Goal: Task Accomplishment & Management: Manage account settings

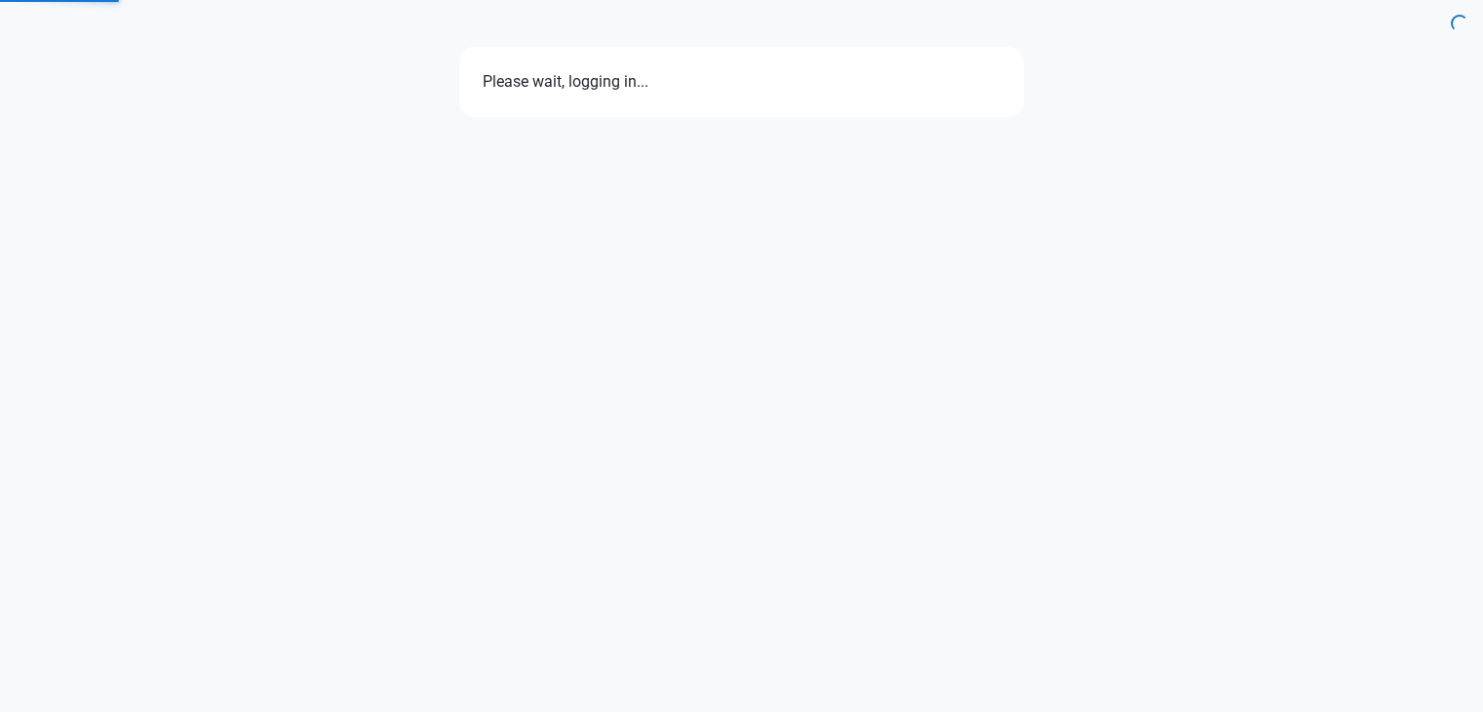
select select "7d"
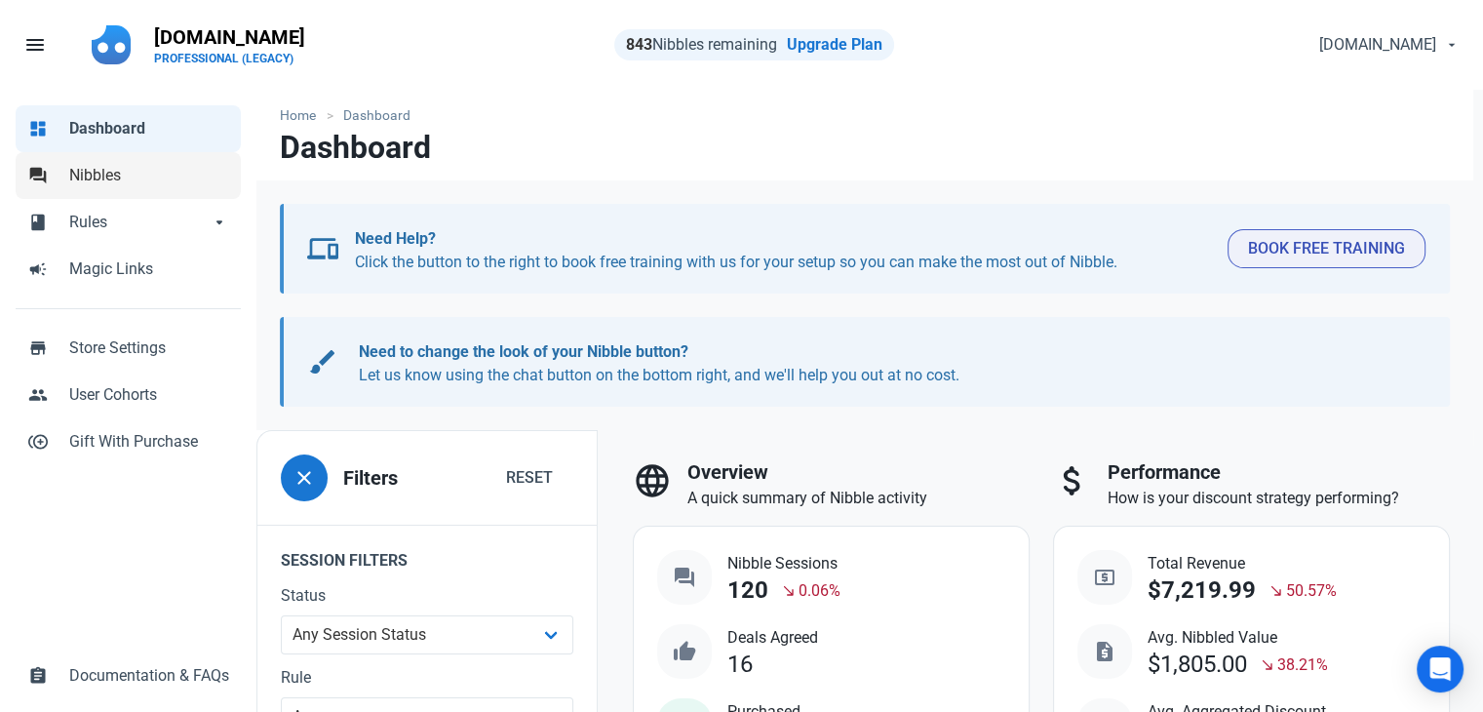
click at [152, 189] on link "forum Nibbles" at bounding box center [128, 175] width 225 height 47
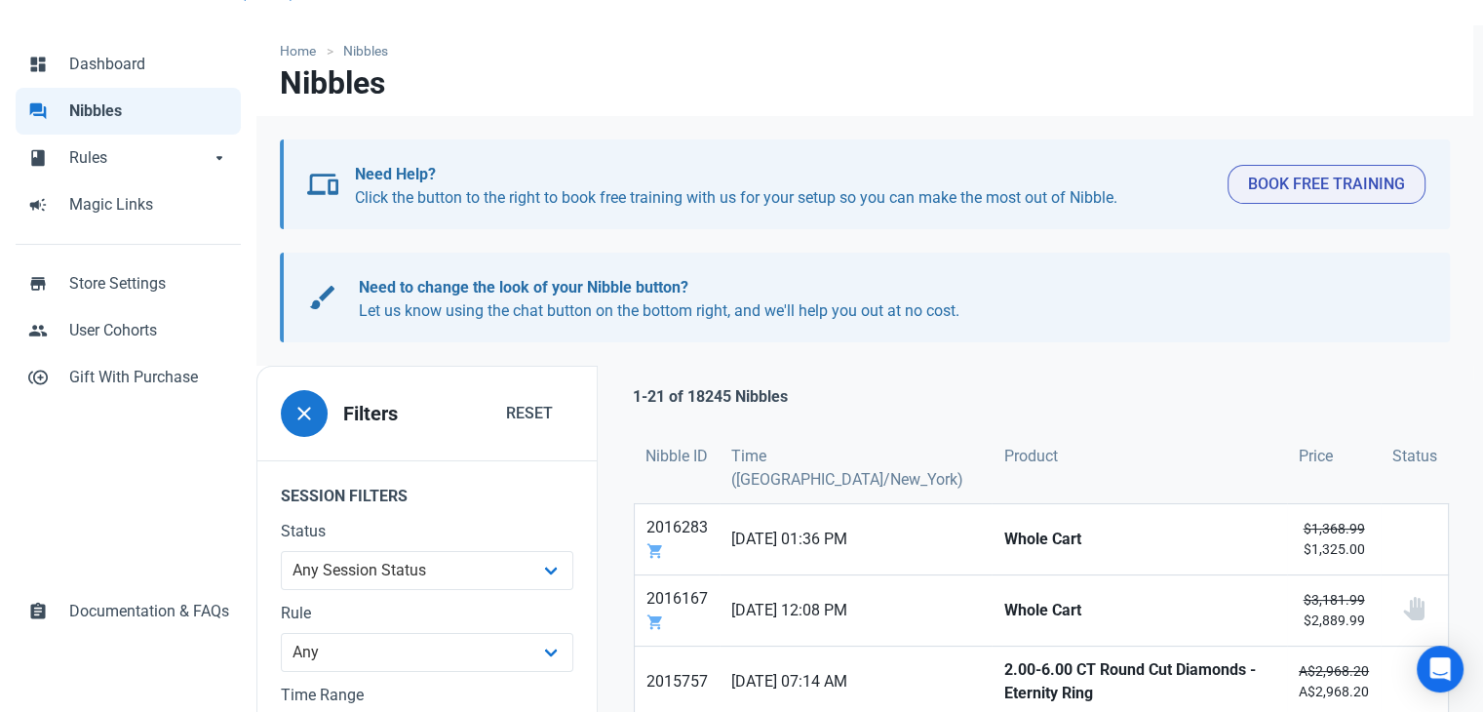
scroll to position [195, 0]
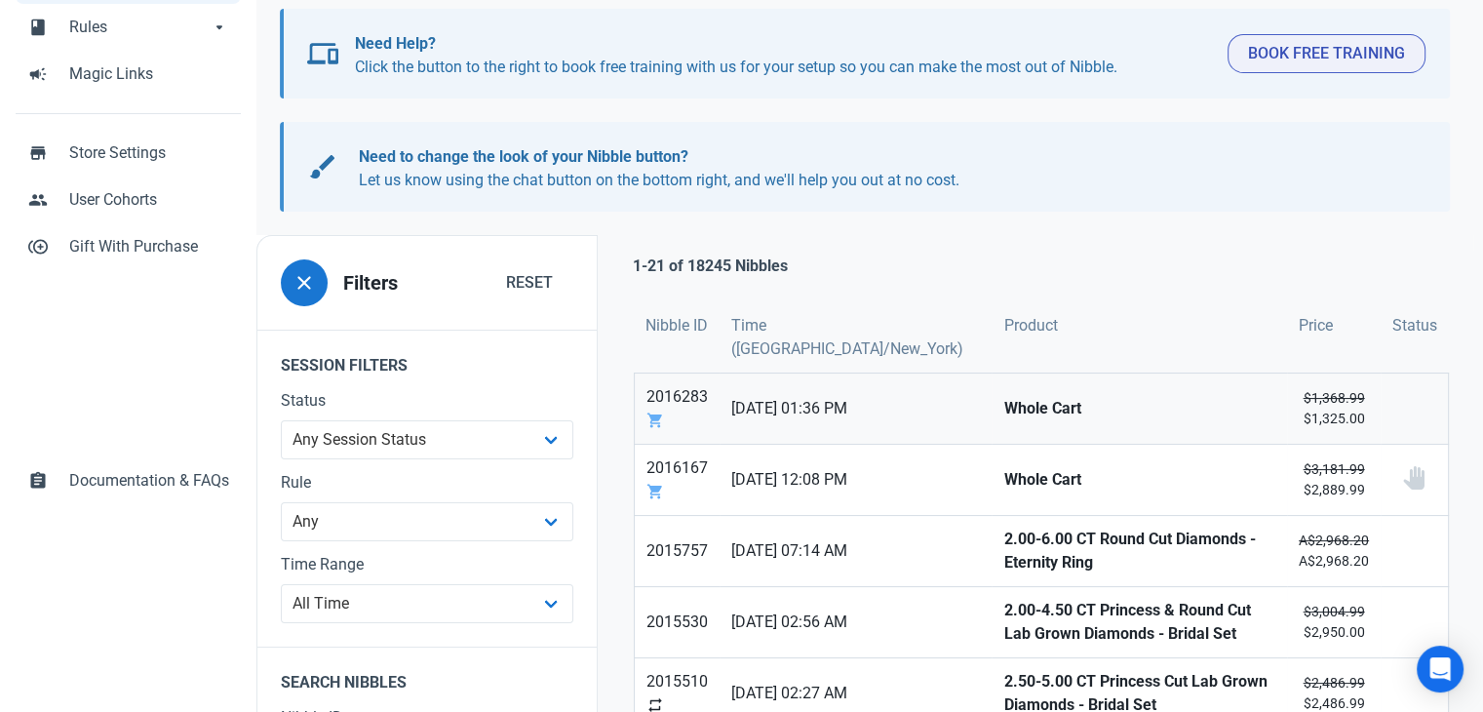
drag, startPoint x: 827, startPoint y: 414, endPoint x: 836, endPoint y: 426, distance: 14.6
click at [827, 414] on span "13/10/2025 01:36 PM" at bounding box center [855, 408] width 249 height 23
click at [839, 477] on span "13/10/2025 12:08 PM" at bounding box center [855, 479] width 249 height 23
click at [856, 553] on span "13/10/2025 07:14 AM" at bounding box center [855, 550] width 249 height 23
click at [853, 610] on span "13/10/2025 02:56 AM" at bounding box center [855, 621] width 249 height 23
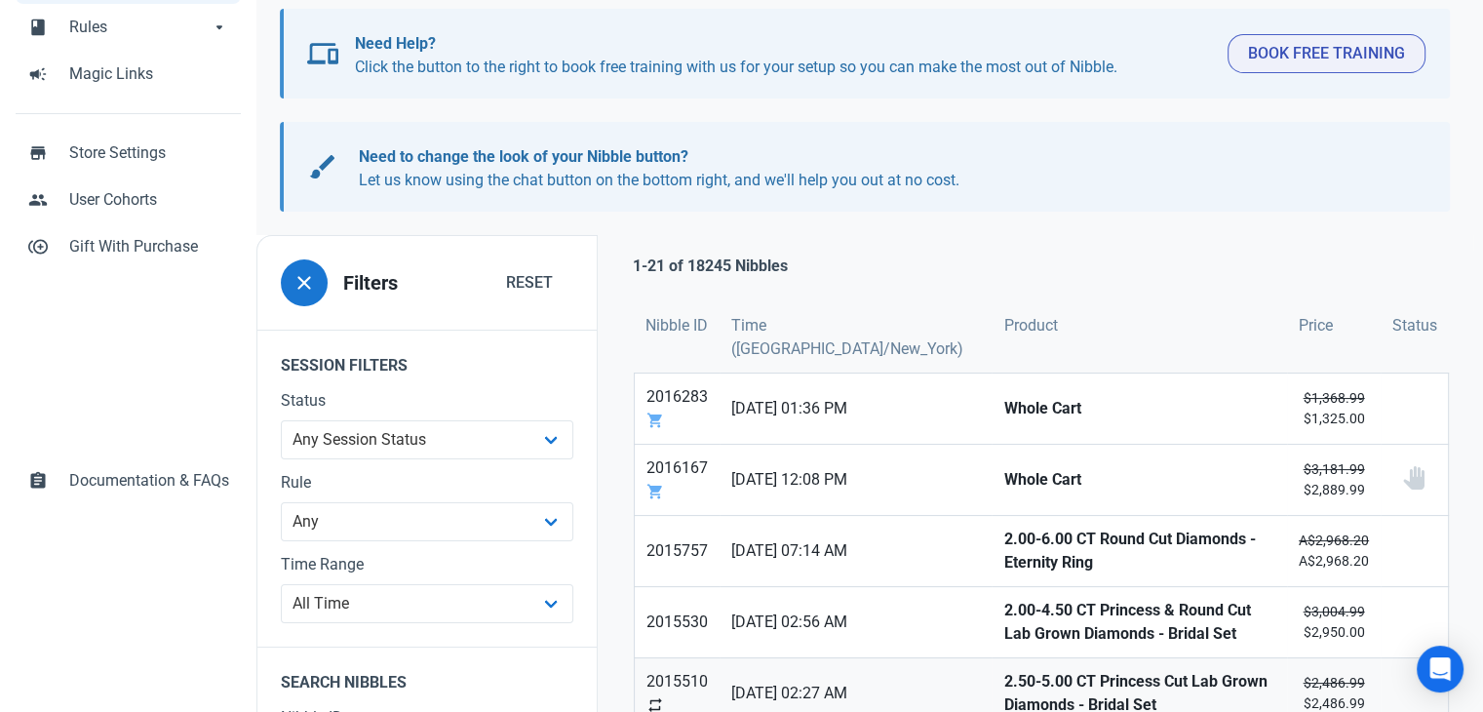
click at [866, 684] on span "13/10/2025 02:27 AM" at bounding box center [855, 693] width 249 height 23
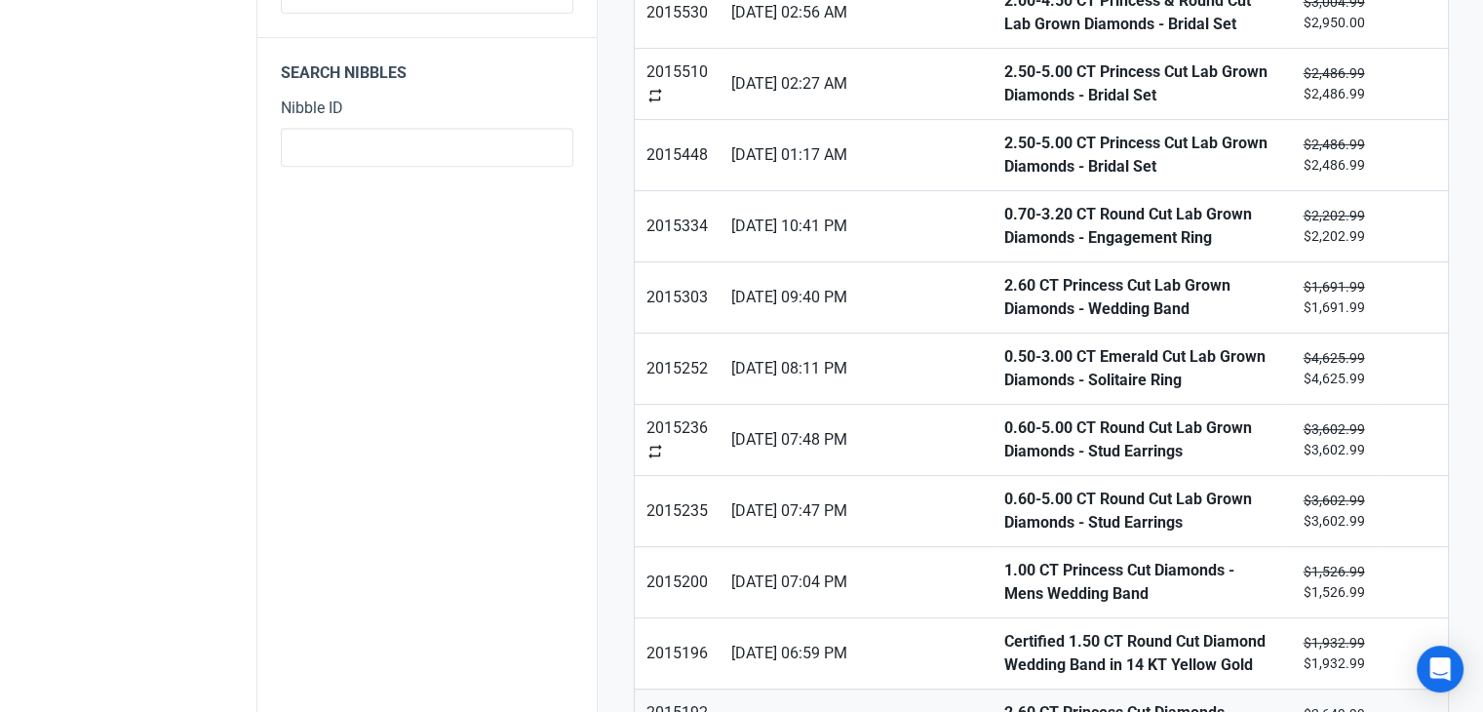
scroll to position [878, 0]
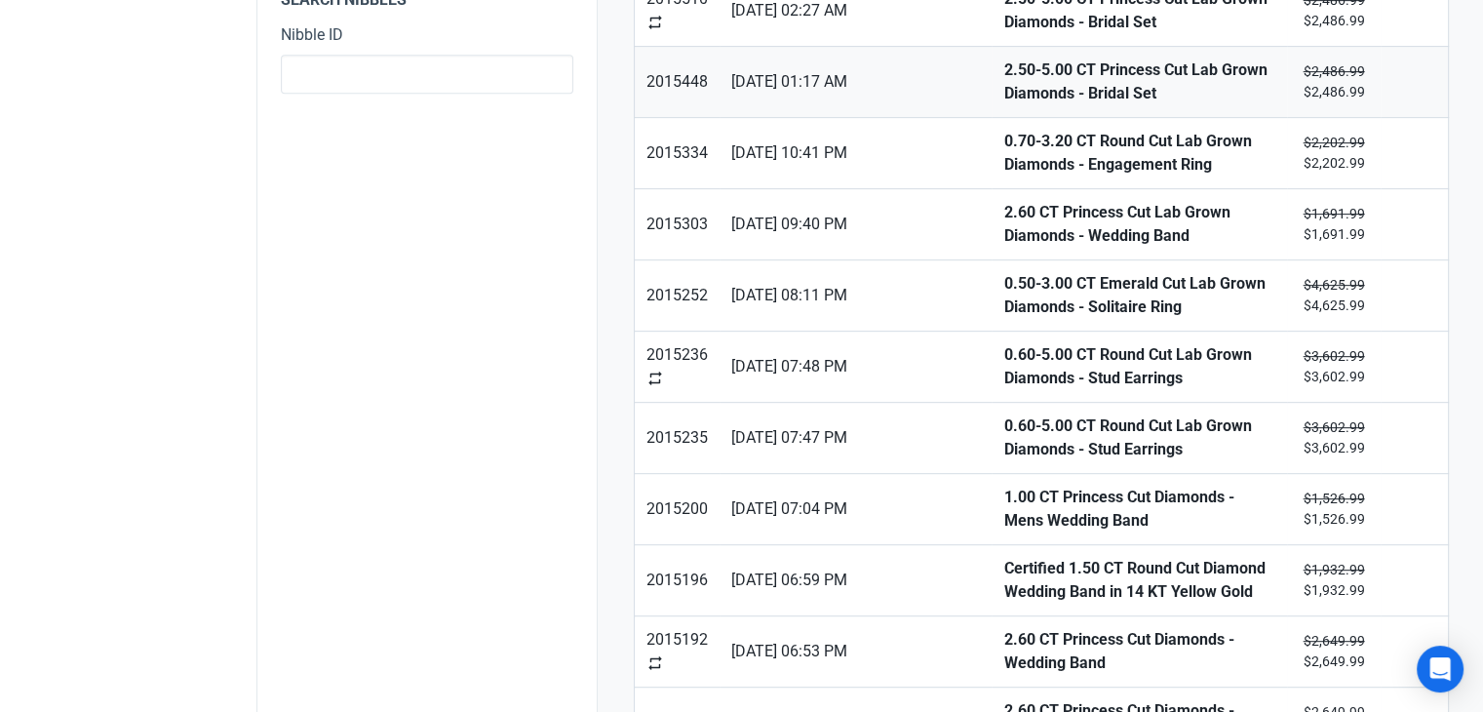
click at [802, 87] on link "13/10/2025 01:17 AM" at bounding box center [856, 82] width 272 height 70
click at [792, 169] on link "12/10/2025 10:41 PM" at bounding box center [856, 153] width 272 height 70
click at [793, 222] on span "12/10/2025 09:40 PM" at bounding box center [855, 224] width 249 height 23
click at [801, 290] on span "12/10/2025 08:11 PM" at bounding box center [855, 295] width 249 height 23
click at [808, 373] on link "12/10/2025 07:48 PM" at bounding box center [856, 367] width 272 height 70
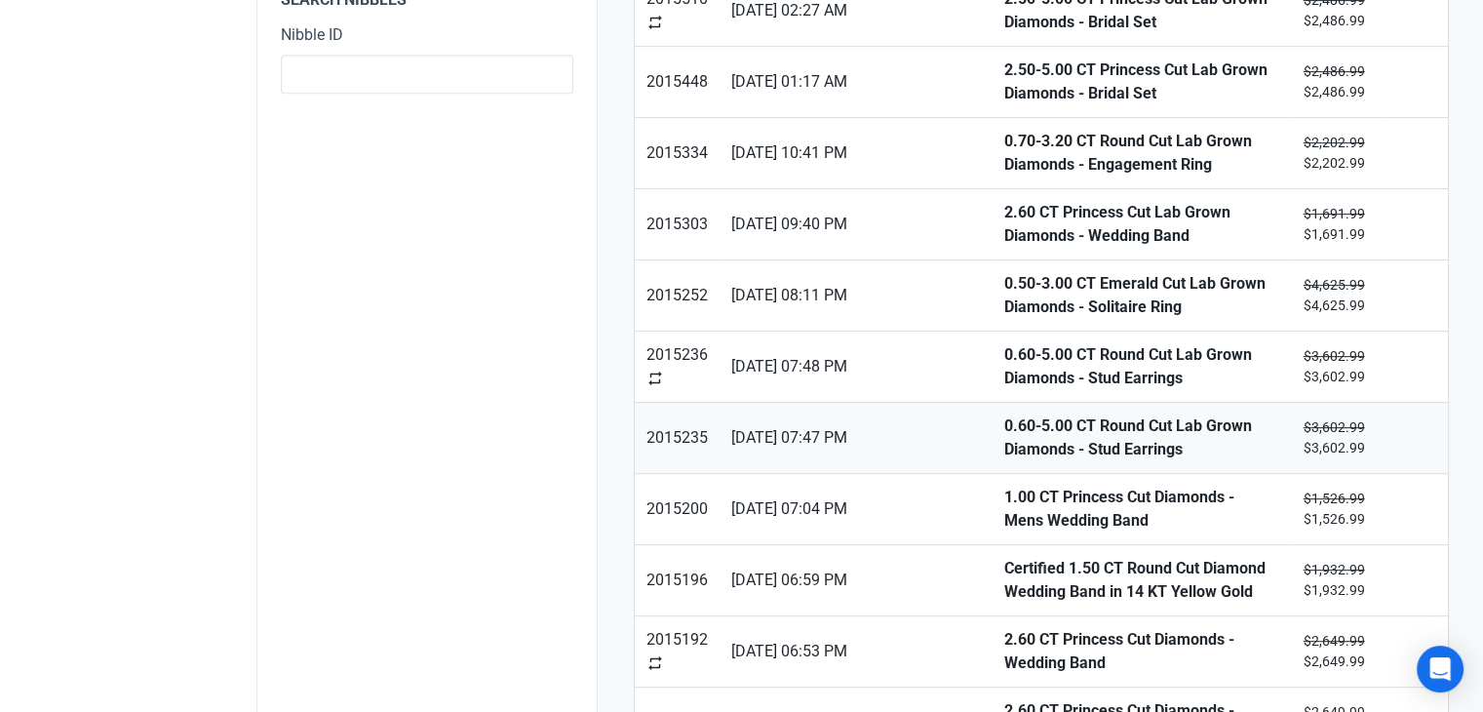
click at [819, 444] on link "12/10/2025 07:47 PM" at bounding box center [856, 438] width 272 height 70
click at [819, 508] on span "12/10/2025 07:04 PM" at bounding box center [855, 508] width 249 height 23
click at [821, 570] on span "12/10/2025 06:59 PM" at bounding box center [855, 580] width 249 height 23
click at [860, 620] on link "12/10/2025 06:53 PM" at bounding box center [856, 651] width 272 height 70
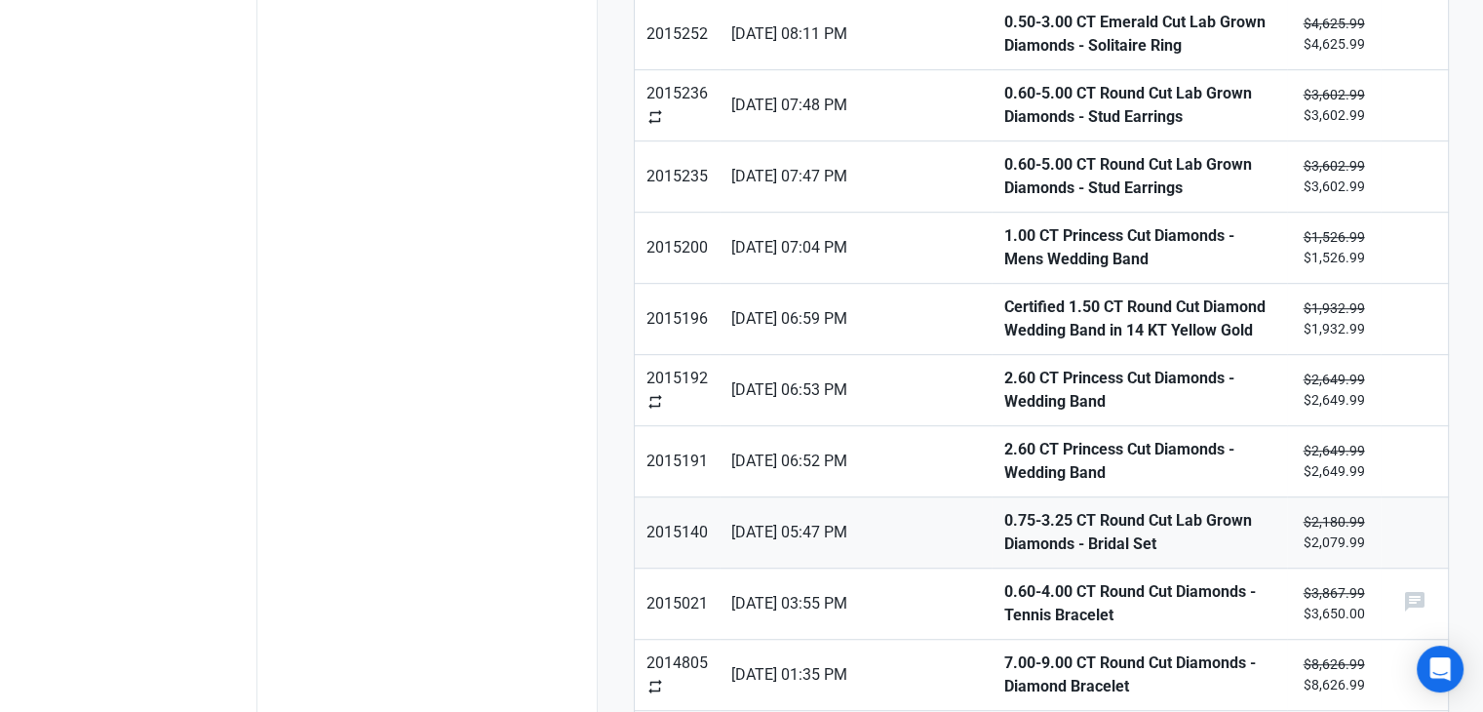
scroll to position [1170, 0]
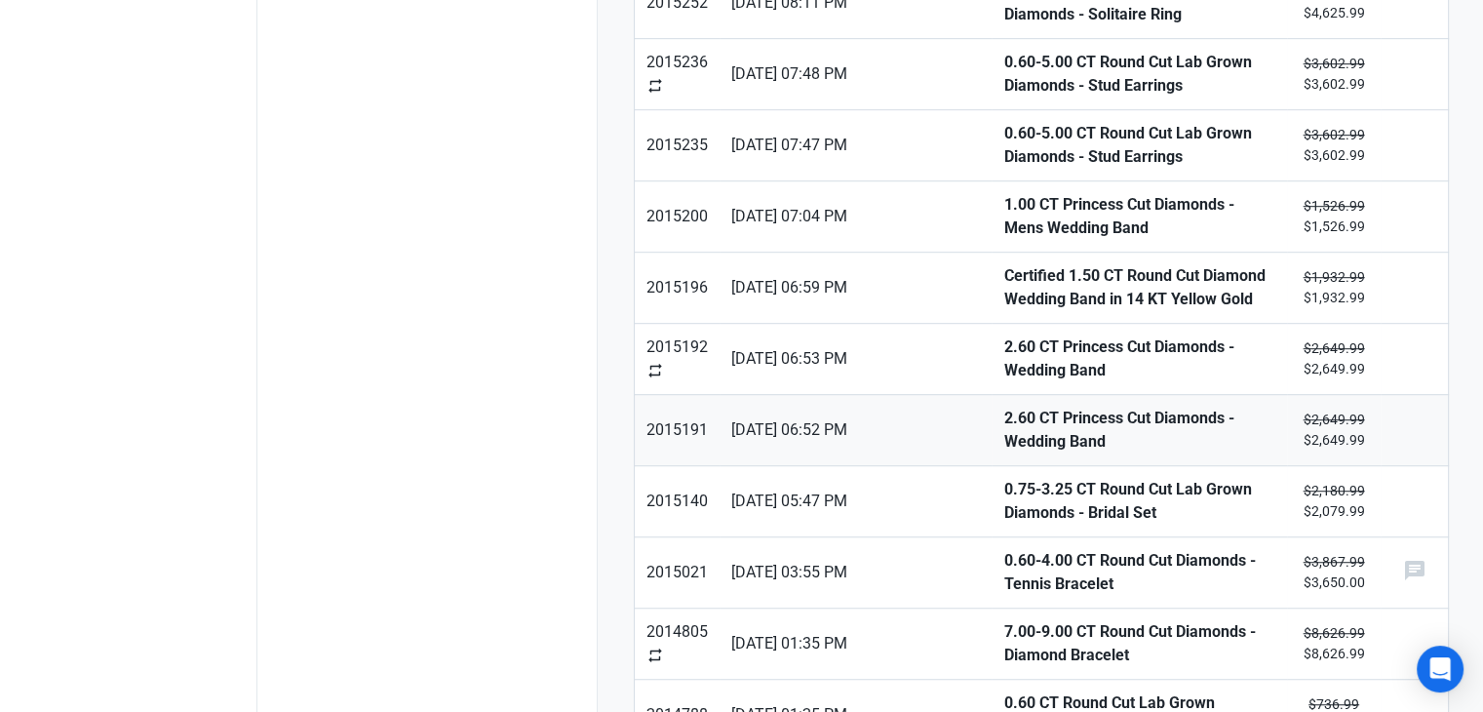
click at [828, 399] on link "12/10/2025 06:52 PM" at bounding box center [856, 430] width 272 height 70
drag, startPoint x: 875, startPoint y: 558, endPoint x: 895, endPoint y: 611, distance: 57.4
click at [876, 561] on span "12/10/2025 03:55 PM" at bounding box center [855, 572] width 249 height 23
click at [898, 632] on span "12/10/2025 01:35 PM" at bounding box center [855, 643] width 249 height 23
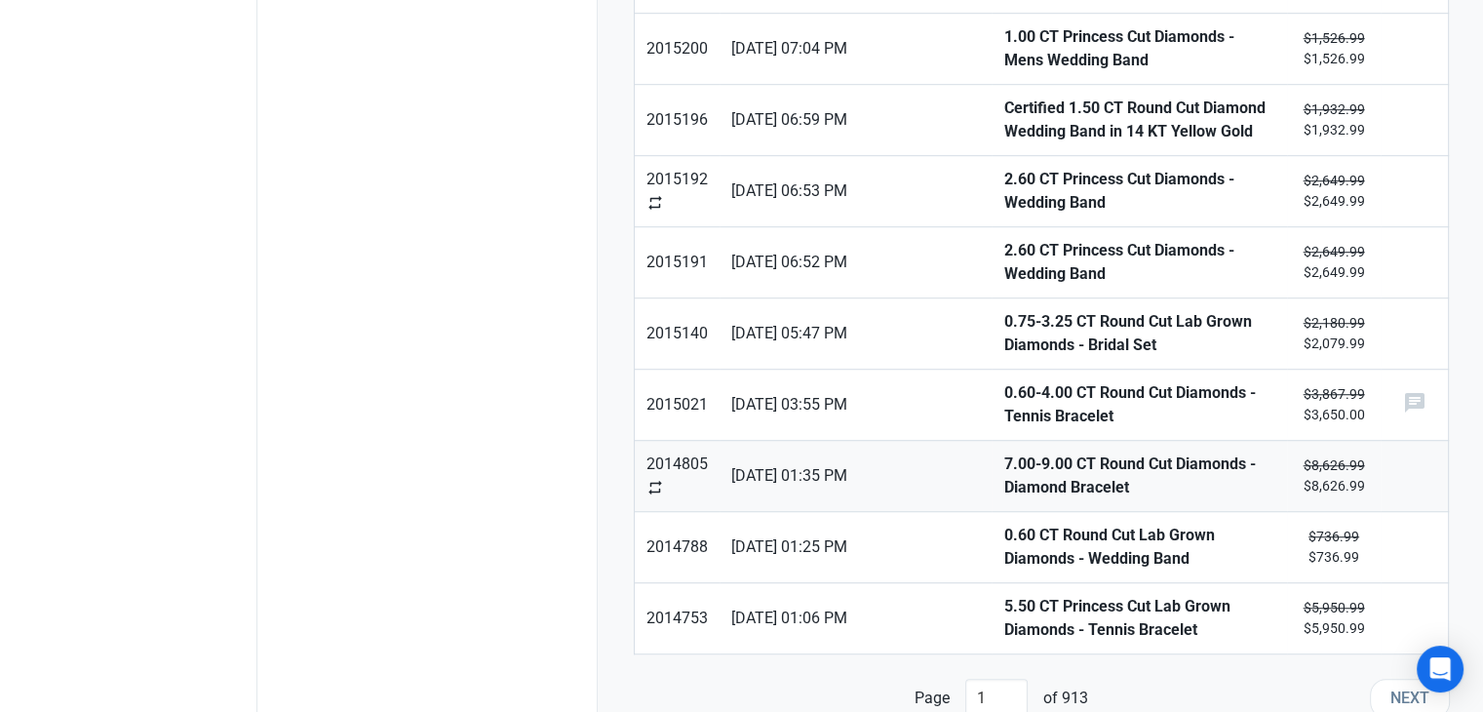
scroll to position [1347, 0]
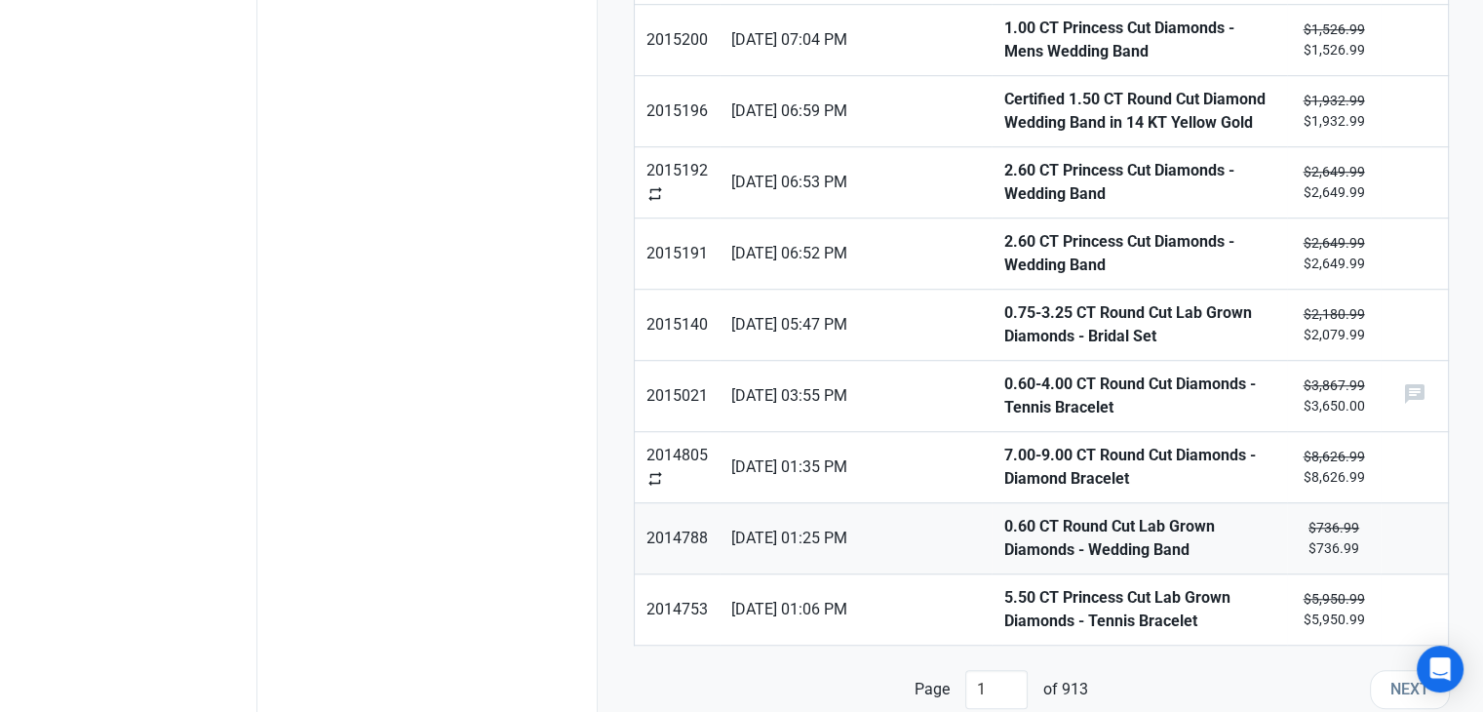
click at [1003, 524] on strong "0.60 CT Round Cut Lab Grown Diamonds - Wedding Band" at bounding box center [1139, 538] width 272 height 47
click at [1003, 598] on strong "5.50 CT Princess Cut Lab Grown Diamonds - Tennis Bracelet" at bounding box center [1139, 609] width 272 height 47
click at [1396, 678] on span "Next" at bounding box center [1410, 689] width 39 height 23
type input "2"
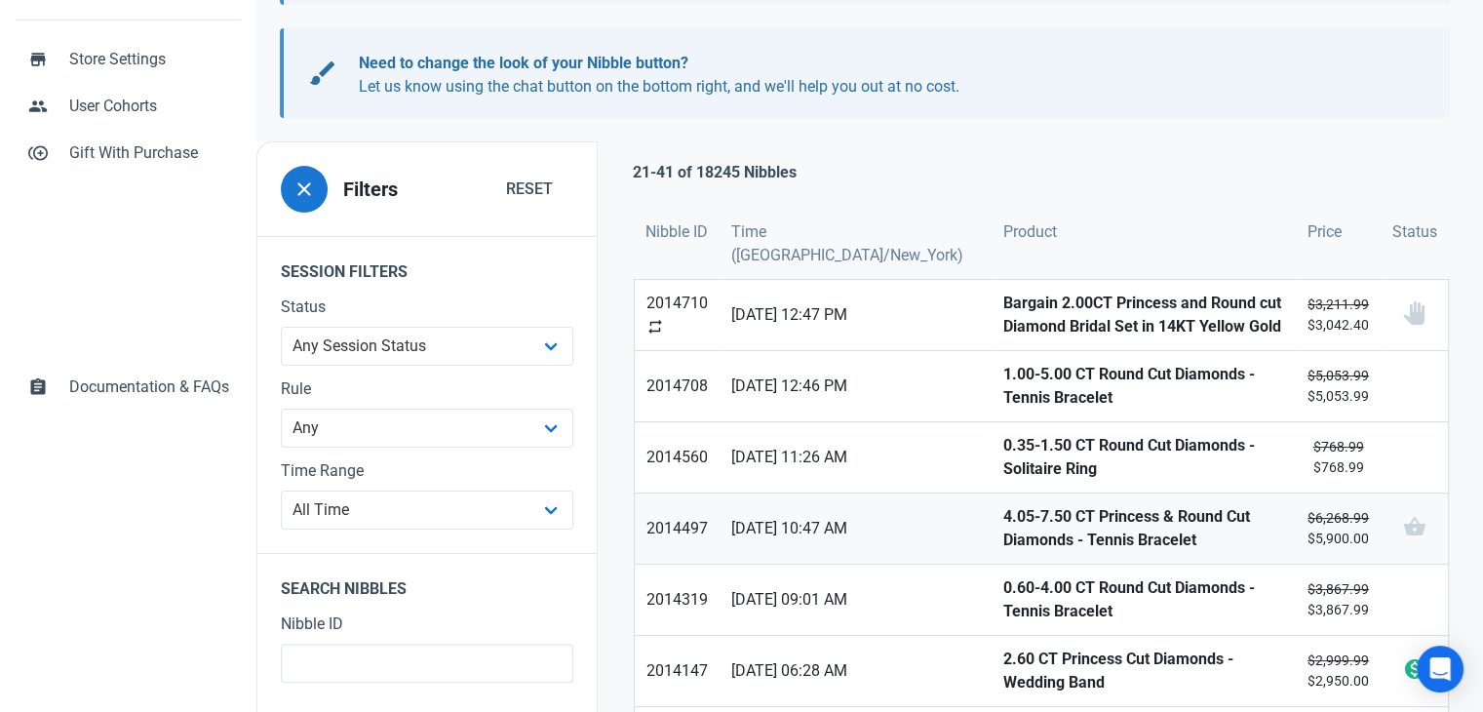
scroll to position [293, 0]
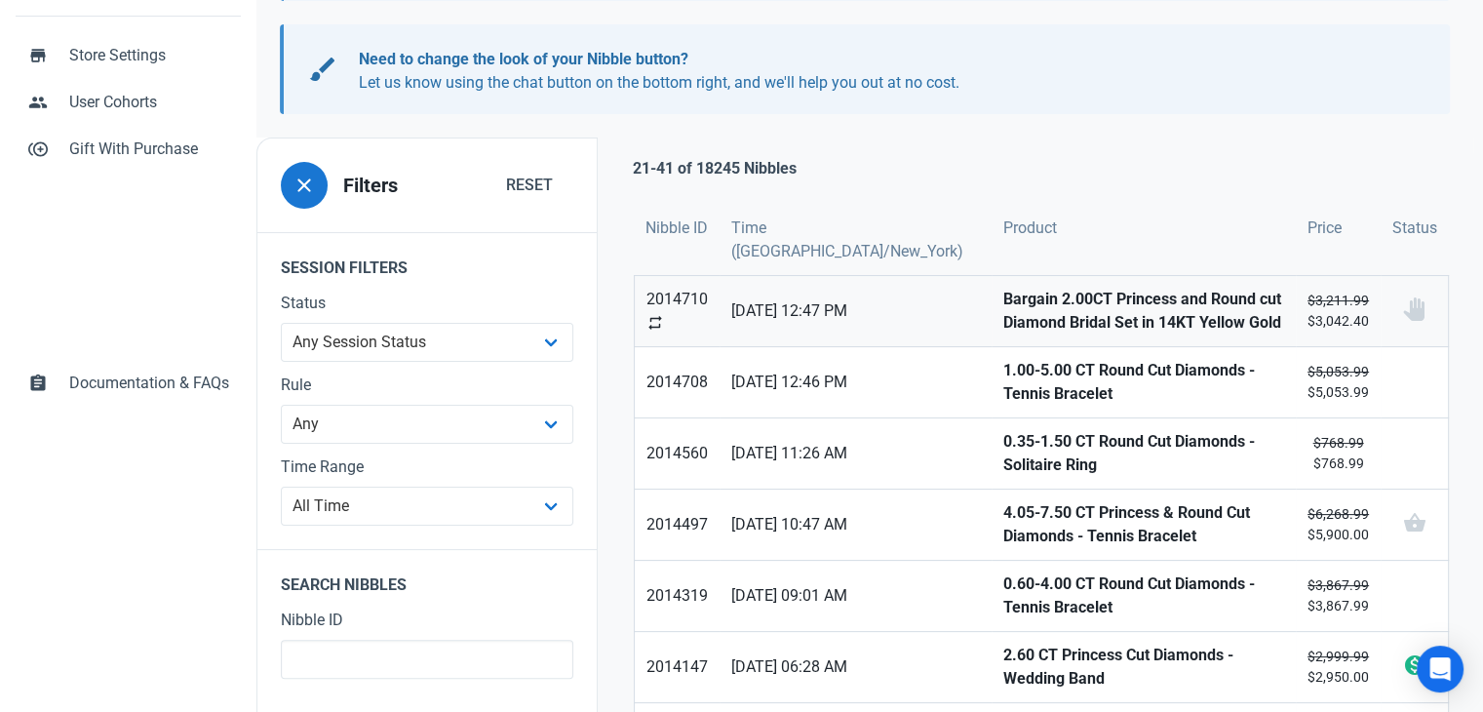
click at [1003, 321] on strong "Bargain 2.00CT Princess and Round cut Diamond Bridal Set in 14KT Yellow Gold" at bounding box center [1143, 311] width 281 height 47
drag, startPoint x: 980, startPoint y: 369, endPoint x: 983, endPoint y: 392, distance: 23.6
click at [1003, 371] on strong "1.00-5.00 CT Round Cut Diamonds - Tennis Bracelet" at bounding box center [1143, 382] width 281 height 47
click at [1003, 441] on strong "0.35-1.50 CT Round Cut Diamonds - Solitaire Ring" at bounding box center [1143, 453] width 281 height 47
click at [1003, 510] on strong "4.05-7.50 CT Princess & Round Cut Diamonds - Tennis Bracelet" at bounding box center [1143, 524] width 281 height 47
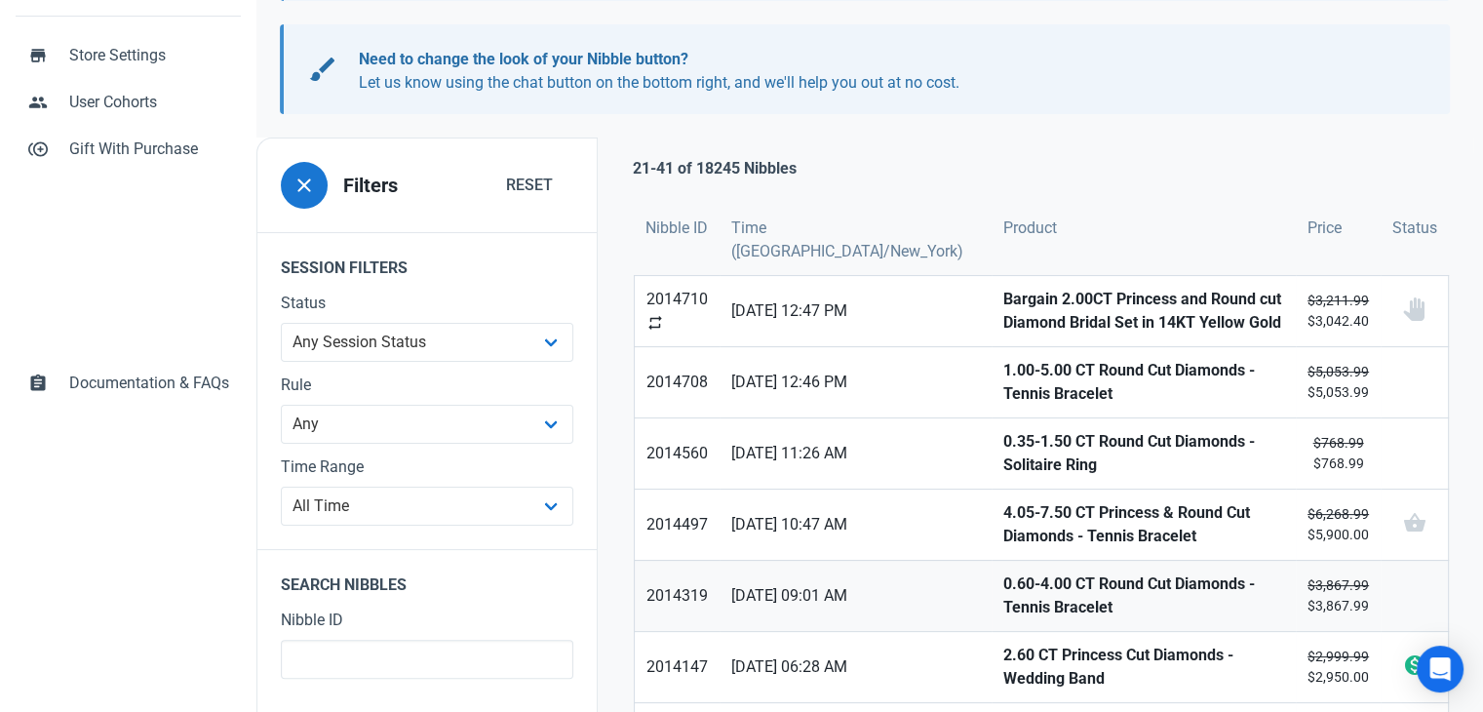
click at [1004, 564] on link "0.60-4.00 CT Round Cut Diamonds - Tennis Bracelet" at bounding box center [1144, 596] width 304 height 70
click at [1030, 656] on strong "2.60 CT Princess Cut Diamonds - Wedding Band" at bounding box center [1143, 667] width 281 height 47
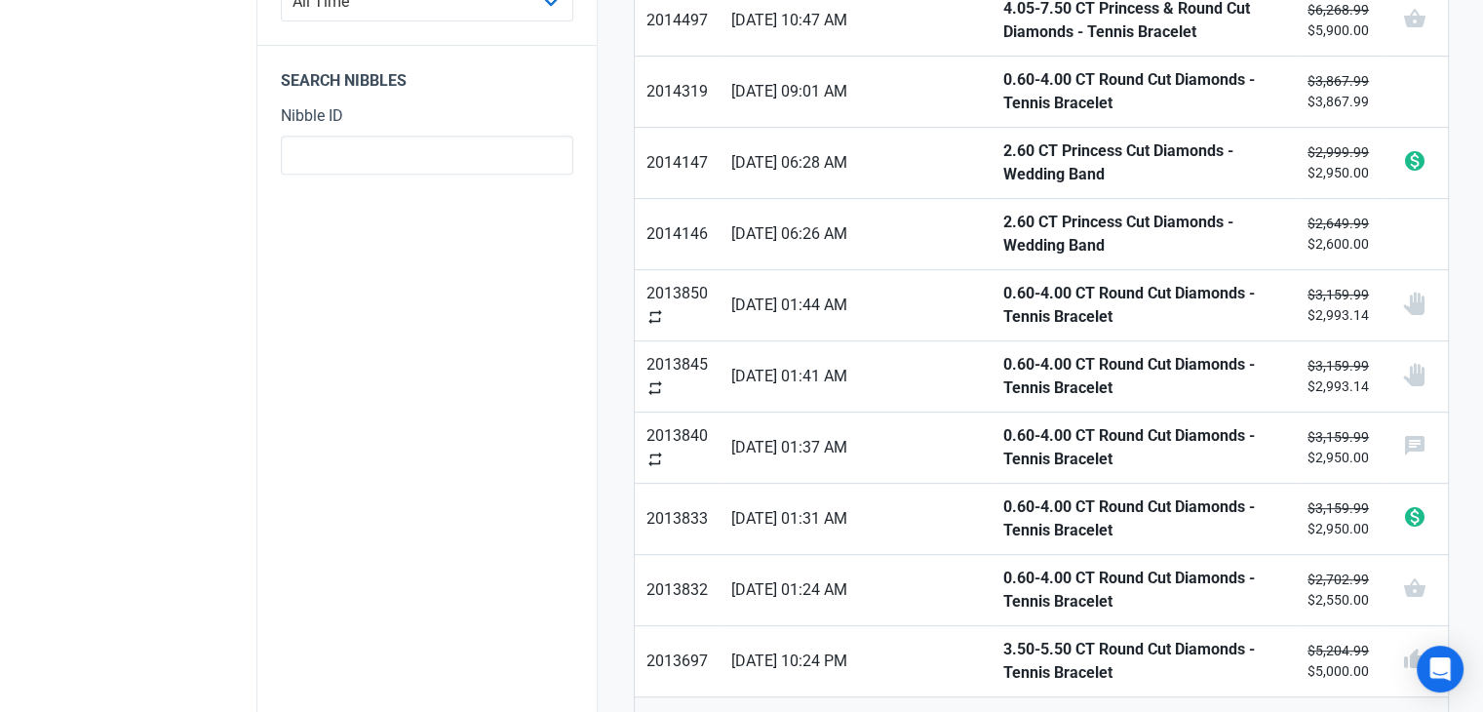
scroll to position [878, 0]
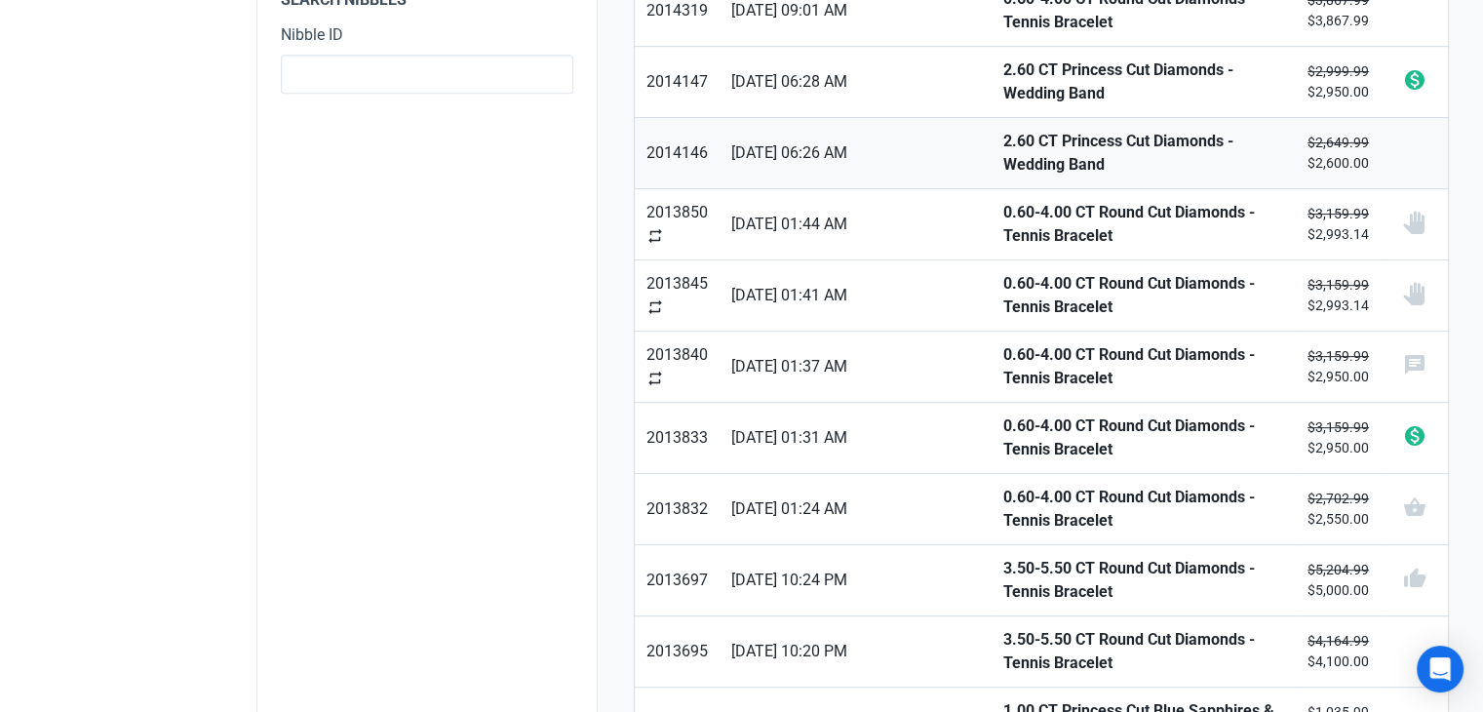
click at [1003, 137] on strong "2.60 CT Princess Cut Diamonds - Wedding Band" at bounding box center [1143, 153] width 281 height 47
click at [1003, 201] on strong "0.60-4.00 CT Round Cut Diamonds - Tennis Bracelet" at bounding box center [1143, 224] width 281 height 47
click at [1003, 272] on strong "0.60-4.00 CT Round Cut Diamonds - Tennis Bracelet" at bounding box center [1143, 295] width 281 height 47
drag, startPoint x: 977, startPoint y: 350, endPoint x: 987, endPoint y: 371, distance: 22.7
click at [1003, 351] on strong "0.60-4.00 CT Round Cut Diamonds - Tennis Bracelet" at bounding box center [1143, 366] width 281 height 47
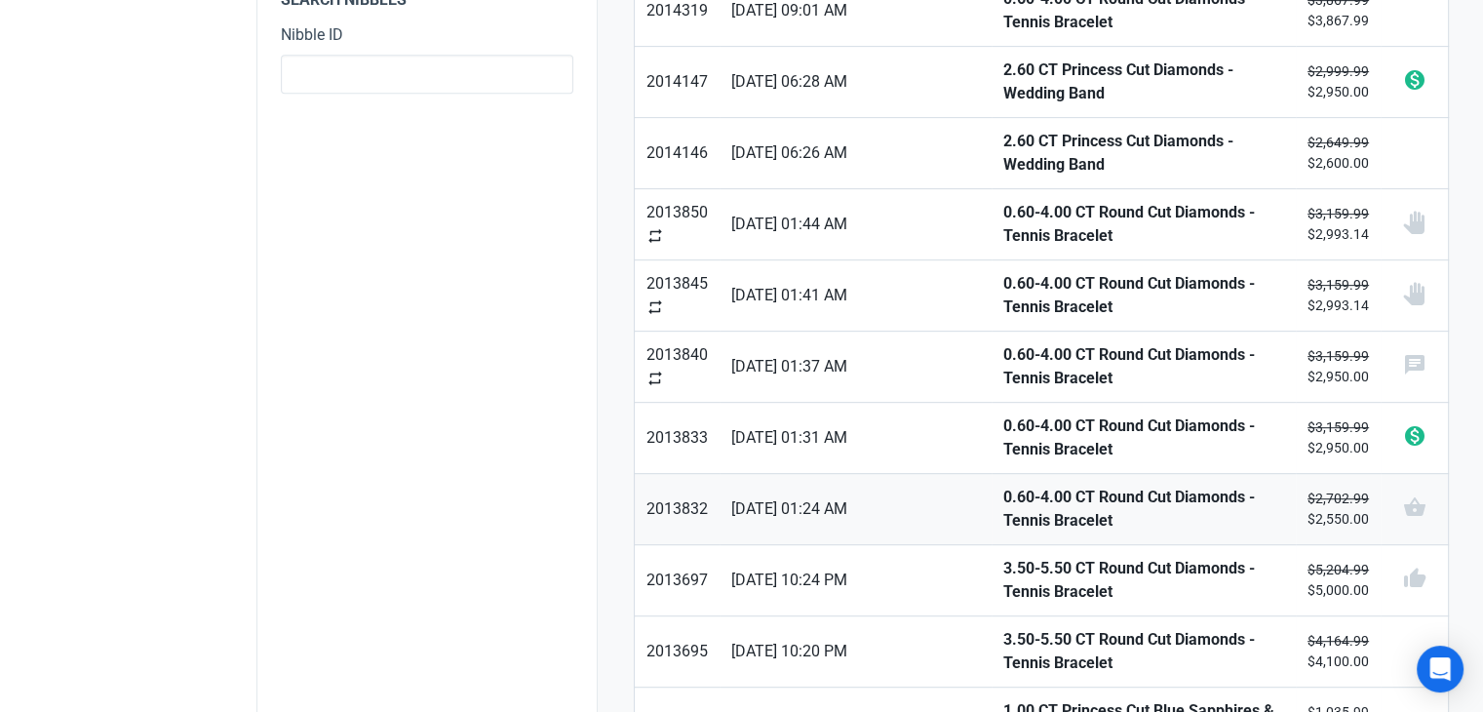
click at [1003, 486] on strong "0.60-4.00 CT Round Cut Diamonds - Tennis Bracelet" at bounding box center [1143, 509] width 281 height 47
click at [1003, 557] on strong "3.50-5.50 CT Round Cut Diamonds - Tennis Bracelet" at bounding box center [1143, 580] width 281 height 47
click at [992, 616] on link "3.50-5.50 CT Round Cut Diamonds - Tennis Bracelet" at bounding box center [1144, 651] width 304 height 70
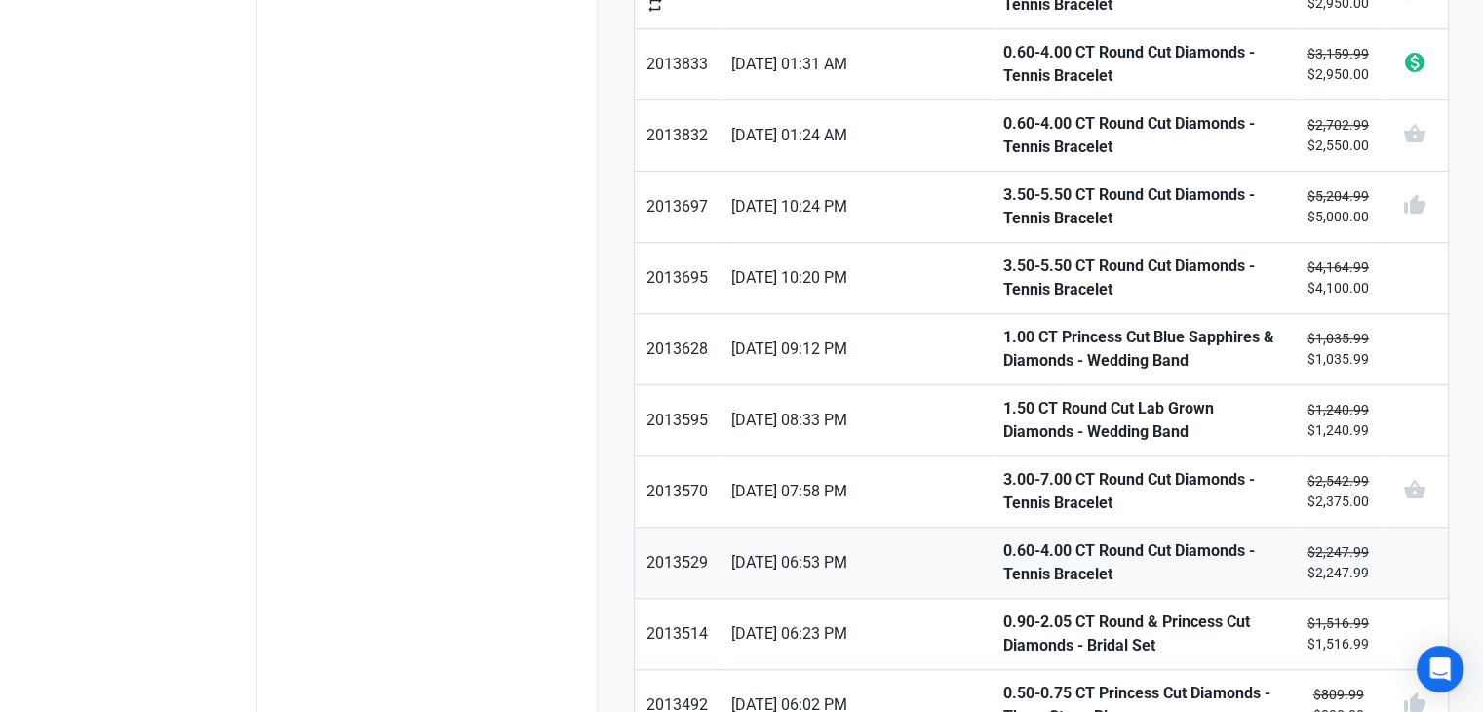
scroll to position [1268, 0]
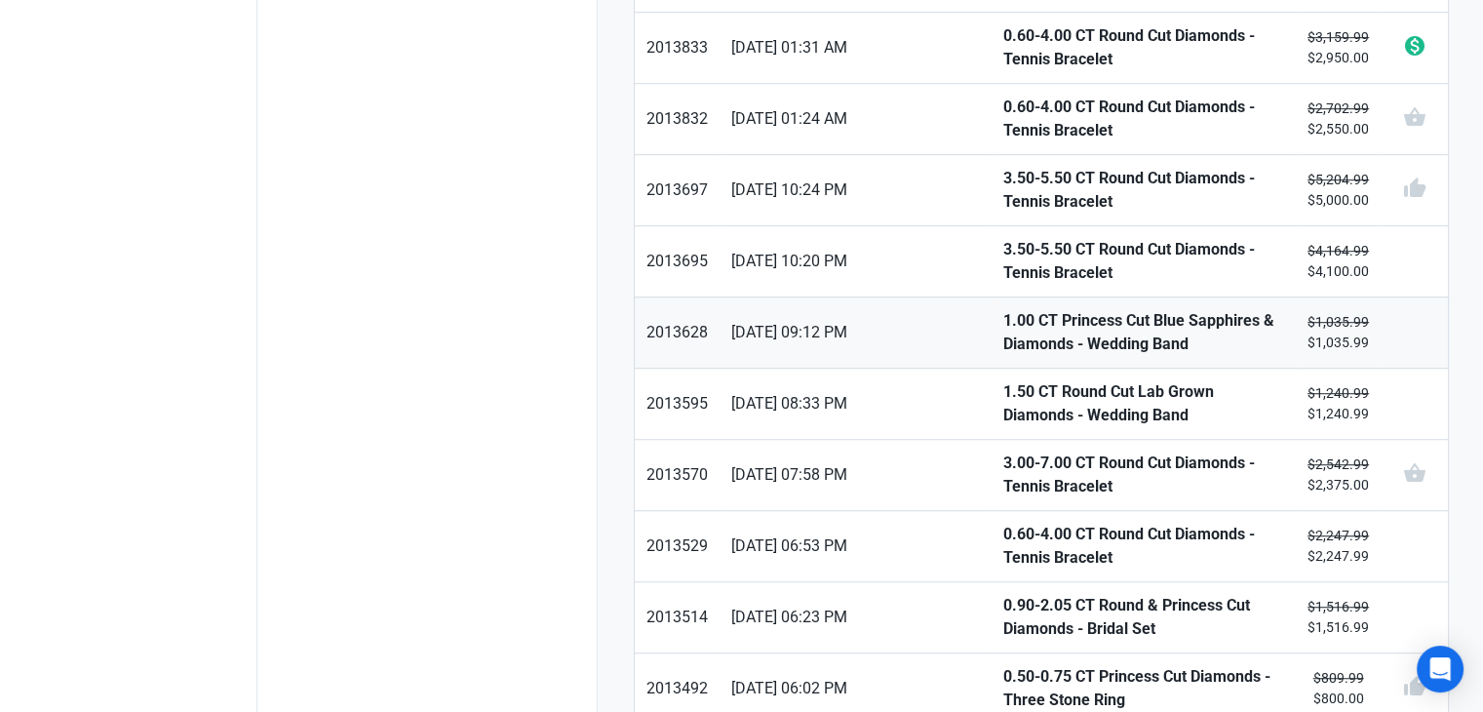
click at [1003, 309] on strong "1.00 CT Princess Cut Blue Sapphires & Diamonds - Wedding Band" at bounding box center [1143, 332] width 281 height 47
click at [1003, 380] on strong "1.50 CT Round Cut Lab Grown Diamonds - Wedding Band" at bounding box center [1143, 403] width 281 height 47
drag, startPoint x: 969, startPoint y: 455, endPoint x: 966, endPoint y: 485, distance: 29.4
click at [1003, 456] on strong "3.00-7.00 CT Round Cut Diamonds - Tennis Bracelet" at bounding box center [1143, 475] width 281 height 47
click at [1003, 523] on strong "0.60-4.00 CT Round Cut Diamonds - Tennis Bracelet" at bounding box center [1143, 546] width 281 height 47
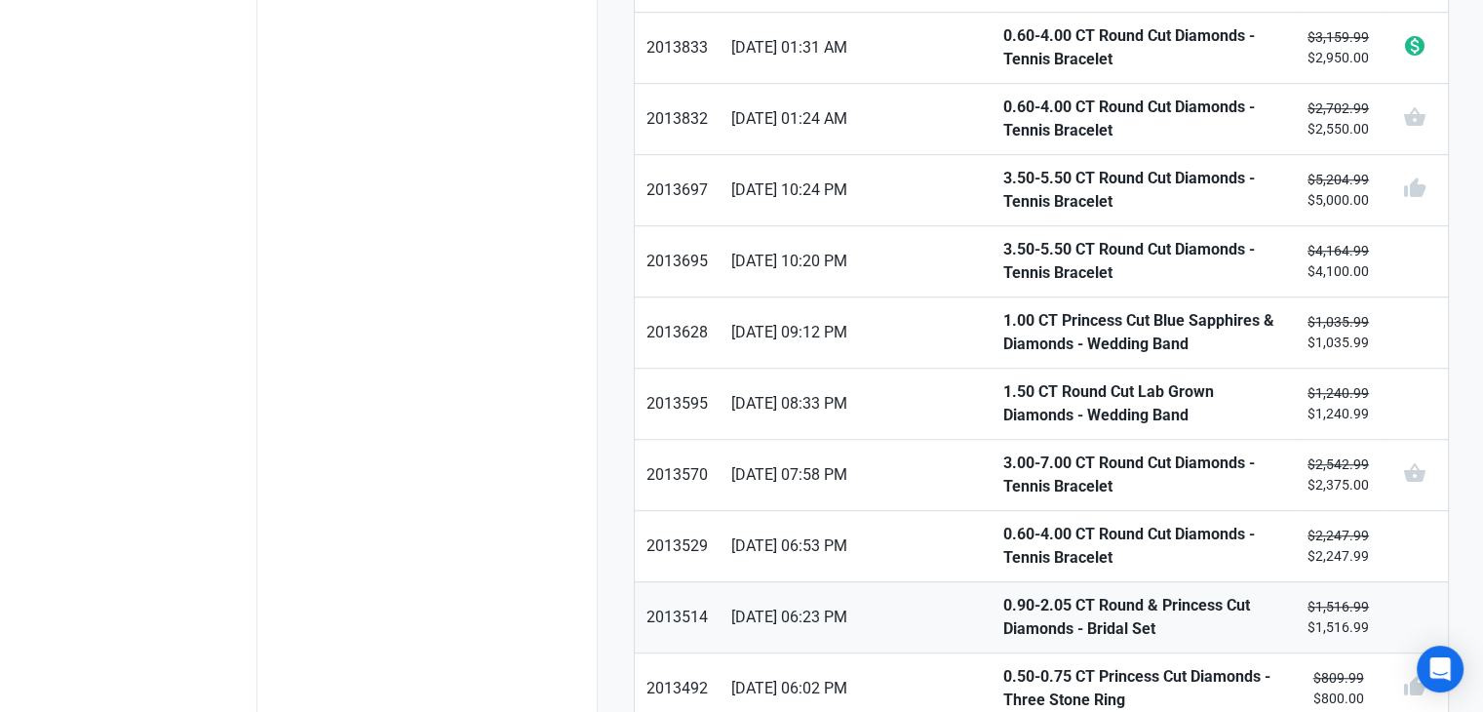
click at [1003, 594] on strong "0.90-2.05 CT Round & Princess Cut Diamonds - Bridal Set" at bounding box center [1143, 617] width 281 height 47
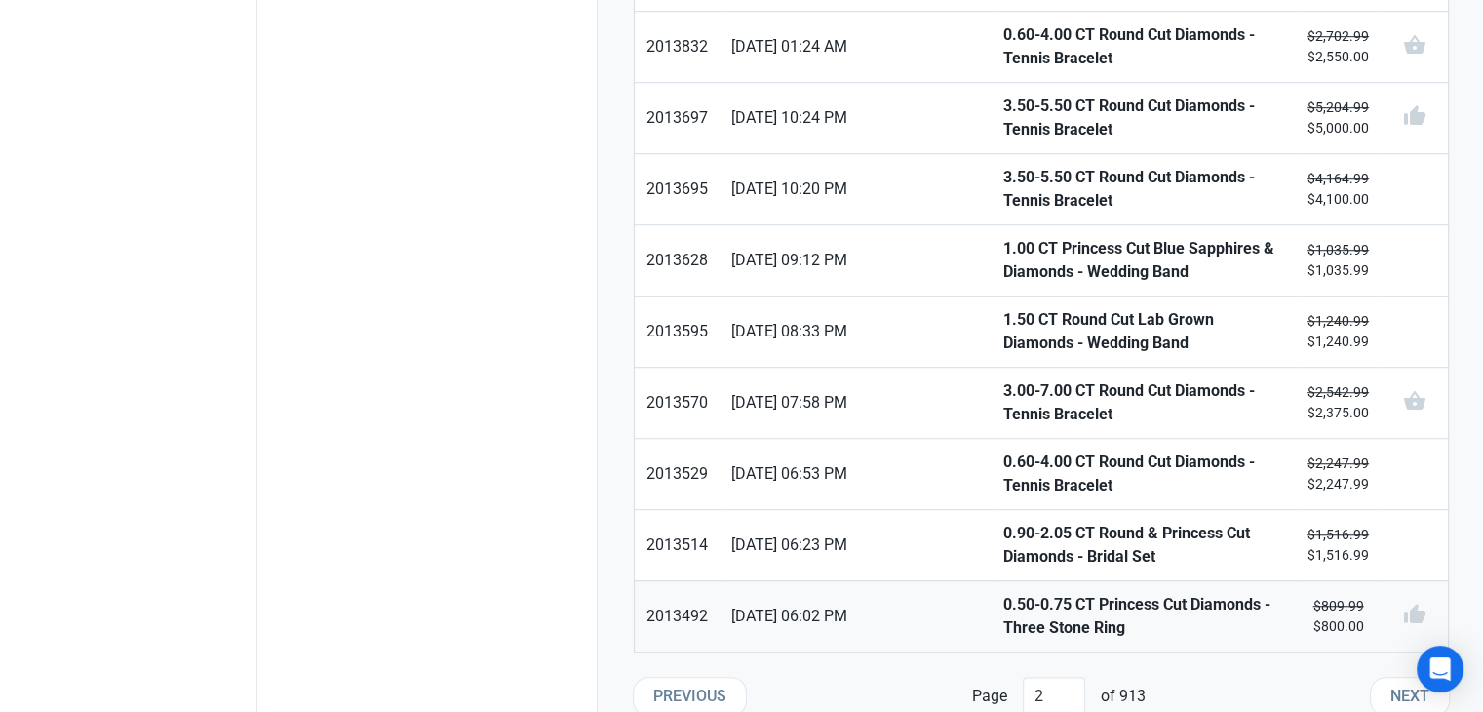
scroll to position [1341, 0]
click at [1003, 599] on strong "0.50-0.75 CT Princess Cut Diamonds - Three Stone Ring" at bounding box center [1143, 615] width 281 height 47
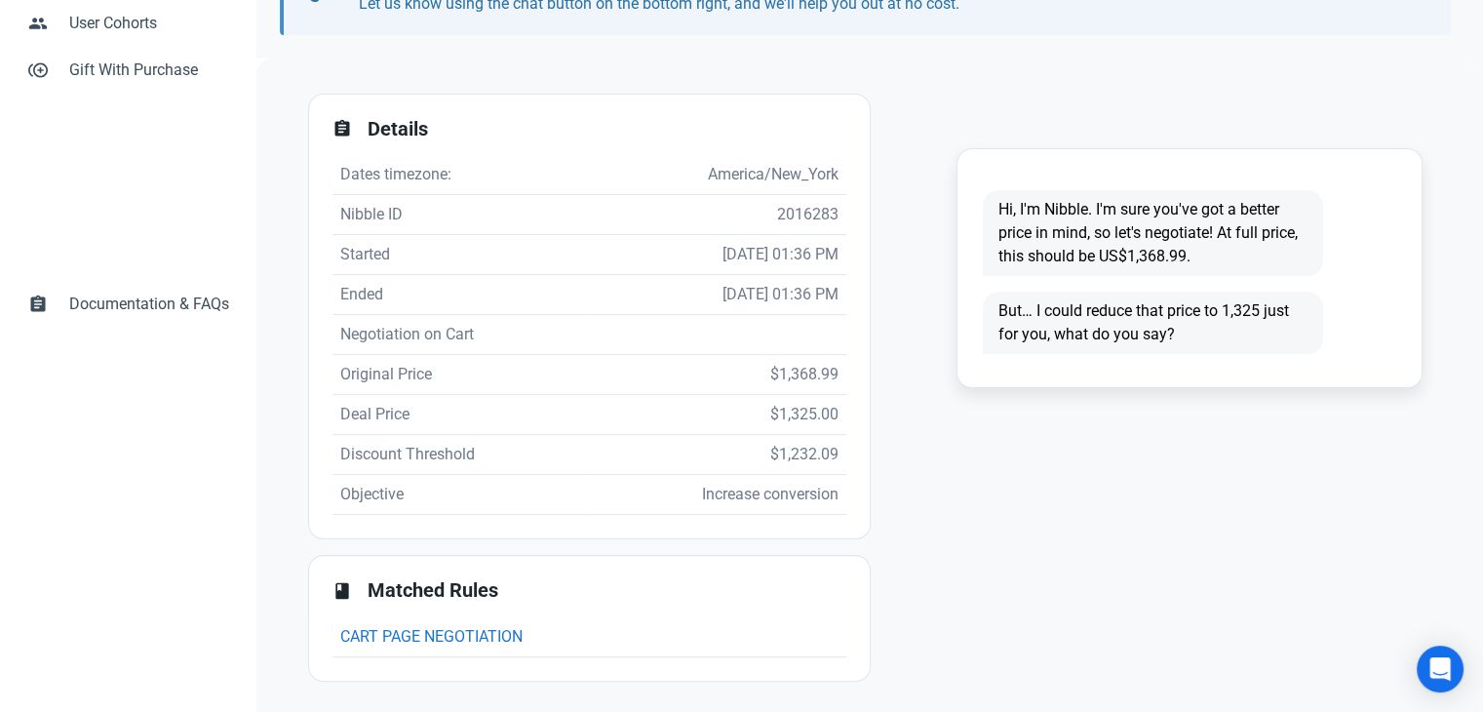
scroll to position [374, 0]
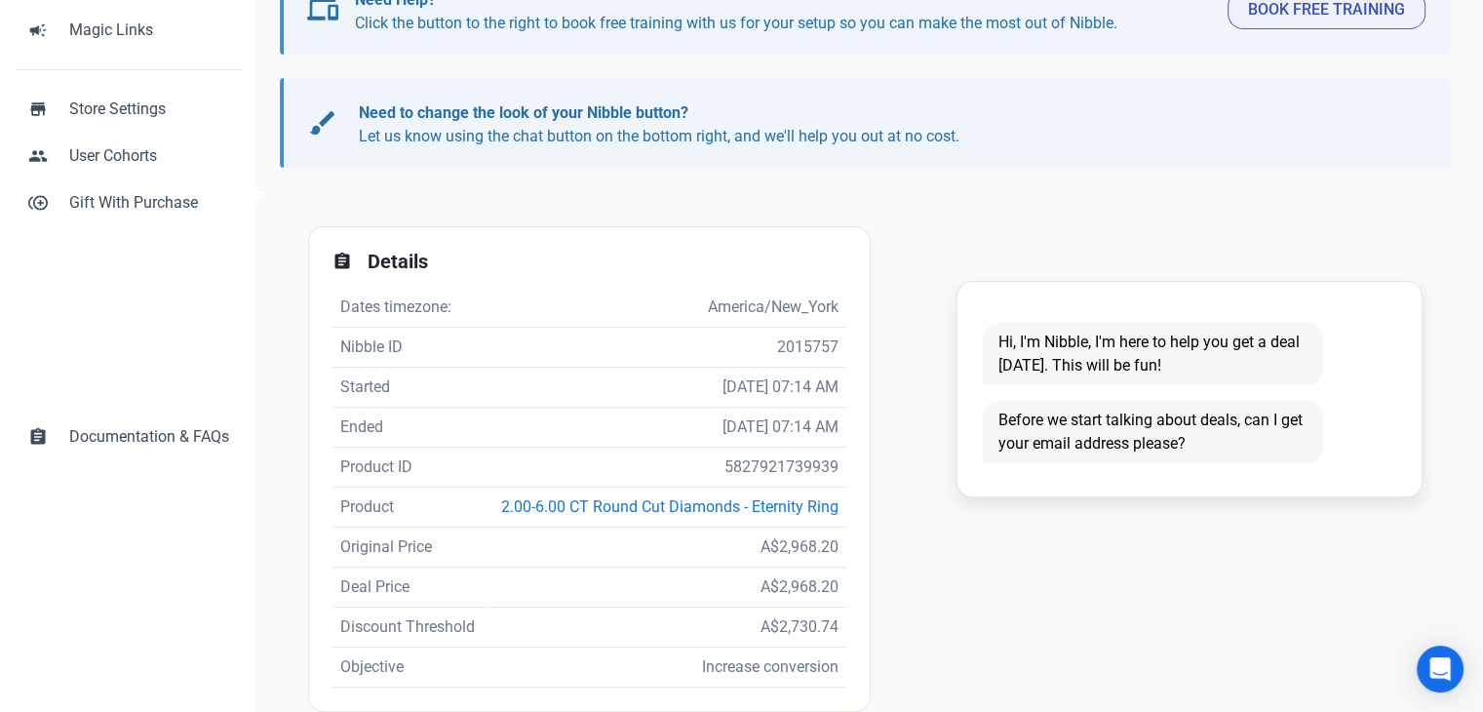
scroll to position [390, 0]
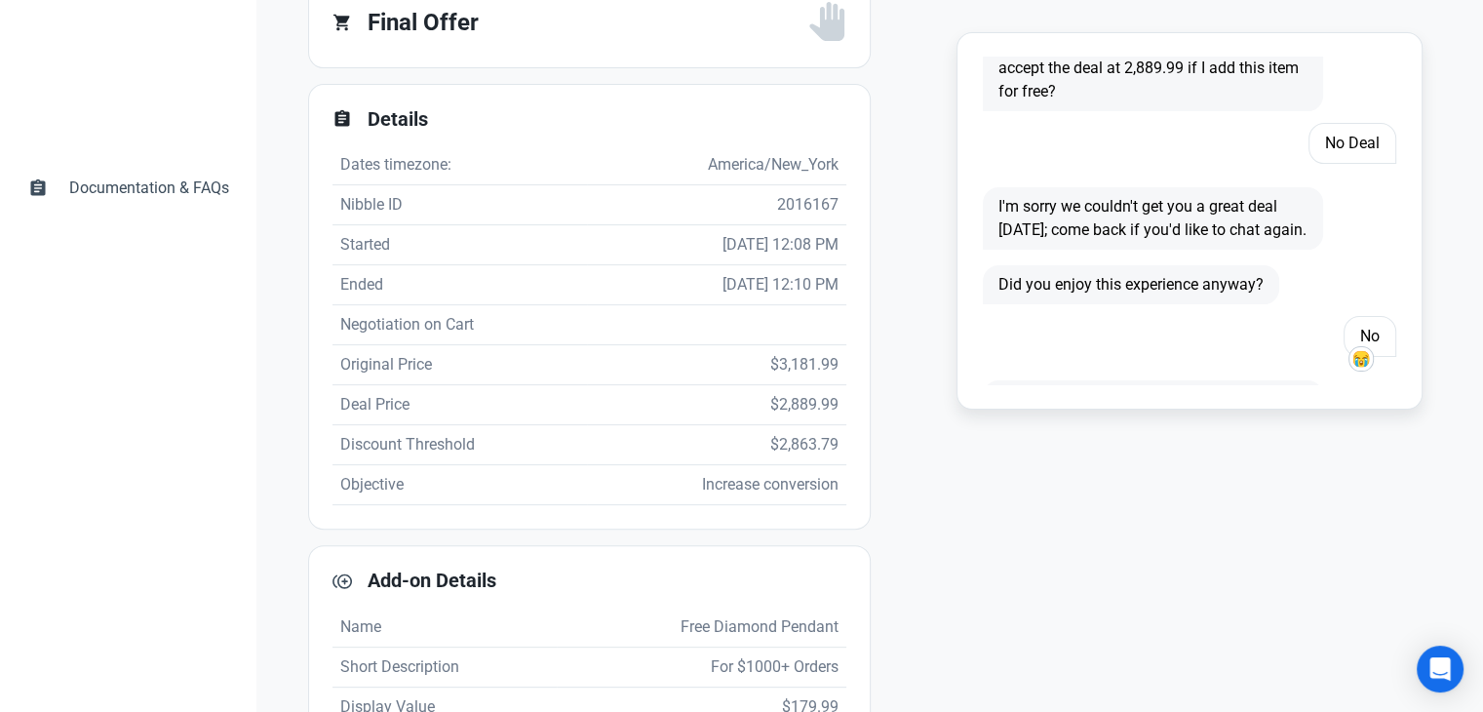
scroll to position [1106, 0]
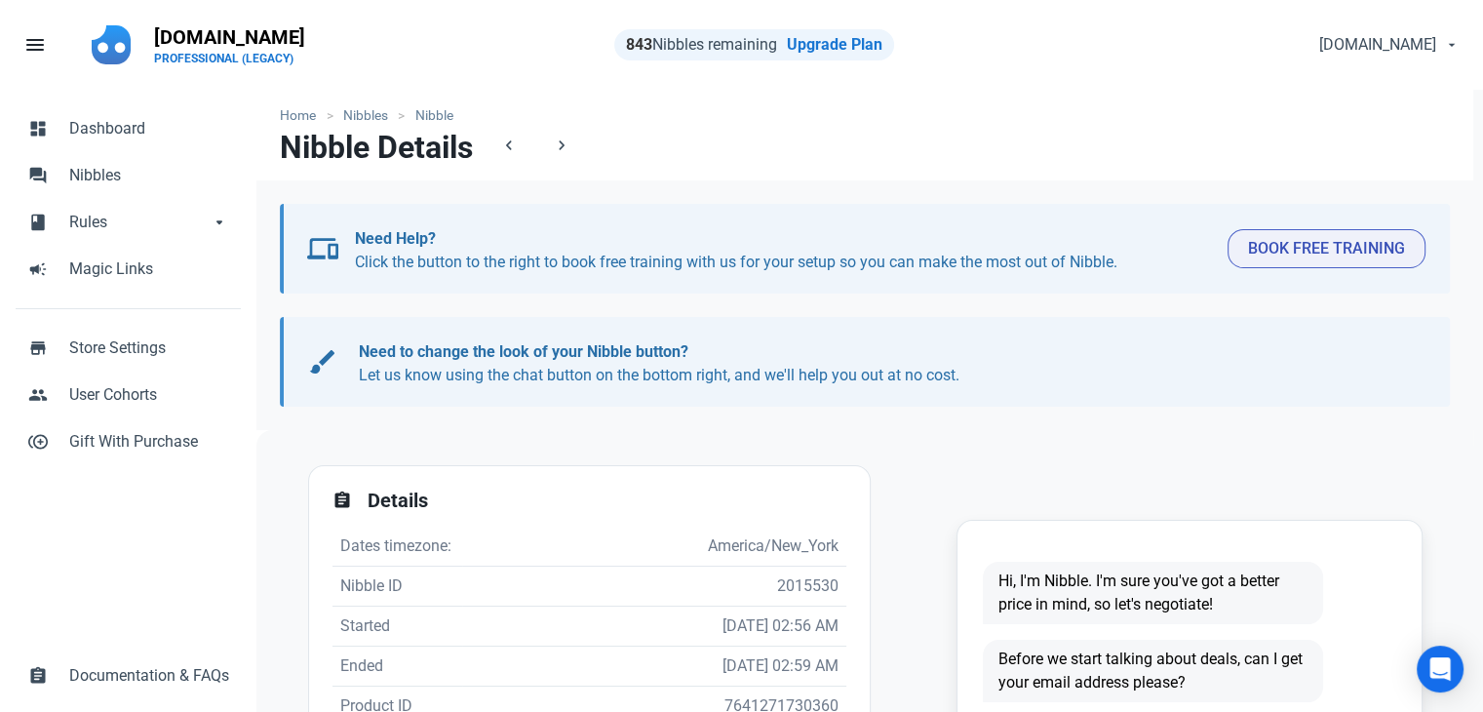
scroll to position [390, 0]
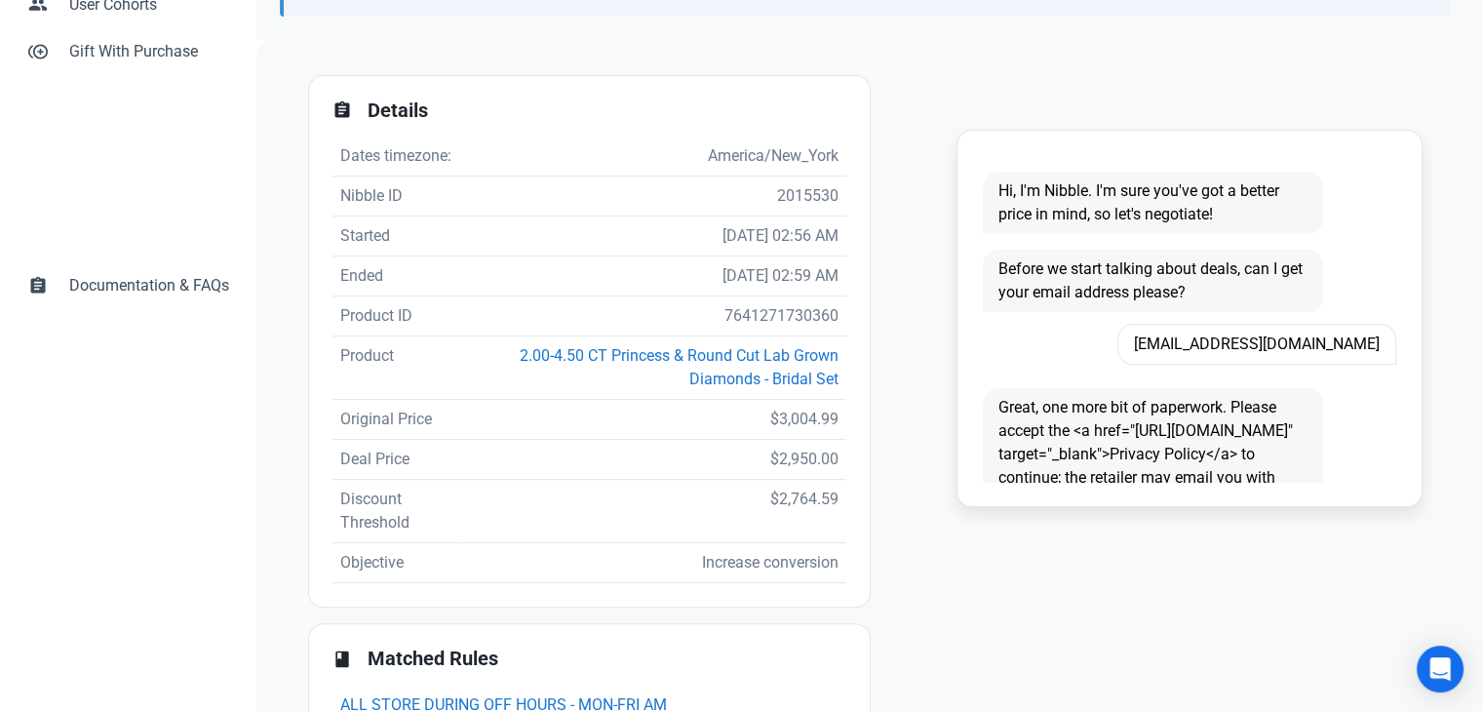
click at [761, 309] on td "7641271730360" at bounding box center [653, 316] width 383 height 40
copy td "7641271730360"
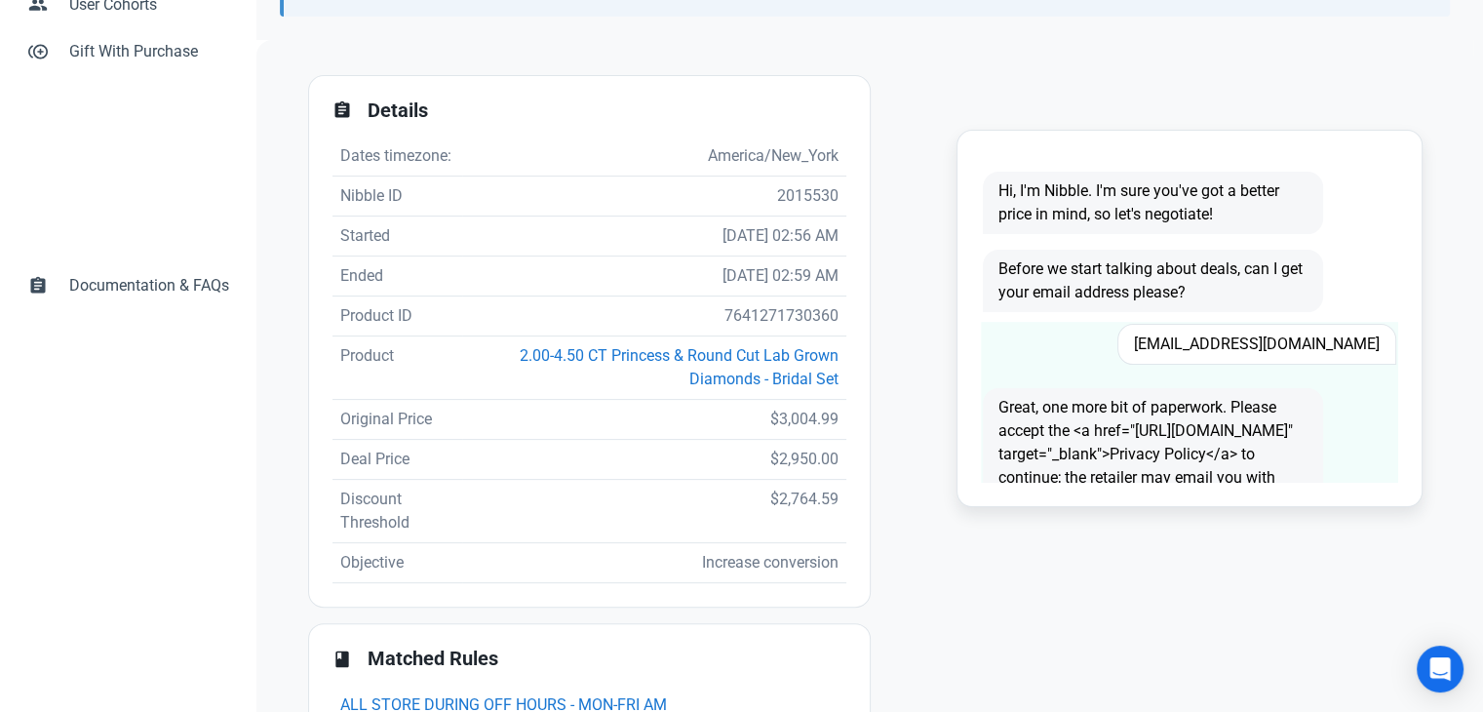
click at [1222, 333] on span "Fambadillo@gmail.com" at bounding box center [1257, 344] width 279 height 41
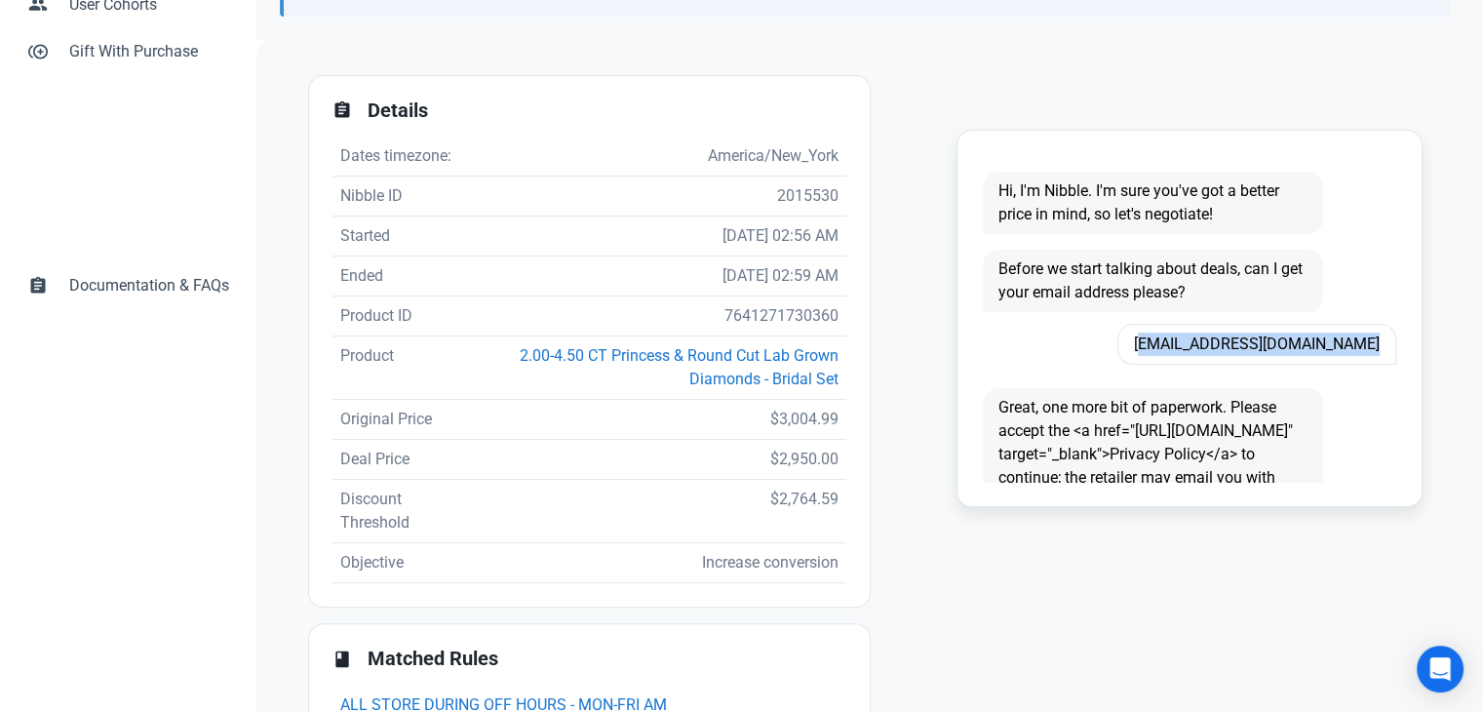
copy span "Fambadillo@gmail.com"
drag, startPoint x: 824, startPoint y: 307, endPoint x: 772, endPoint y: 321, distance: 53.5
click at [823, 307] on td "7641271730360" at bounding box center [653, 316] width 383 height 40
click at [771, 321] on td "7641271730360" at bounding box center [653, 316] width 383 height 40
click at [734, 313] on td "7641271730360" at bounding box center [653, 316] width 383 height 40
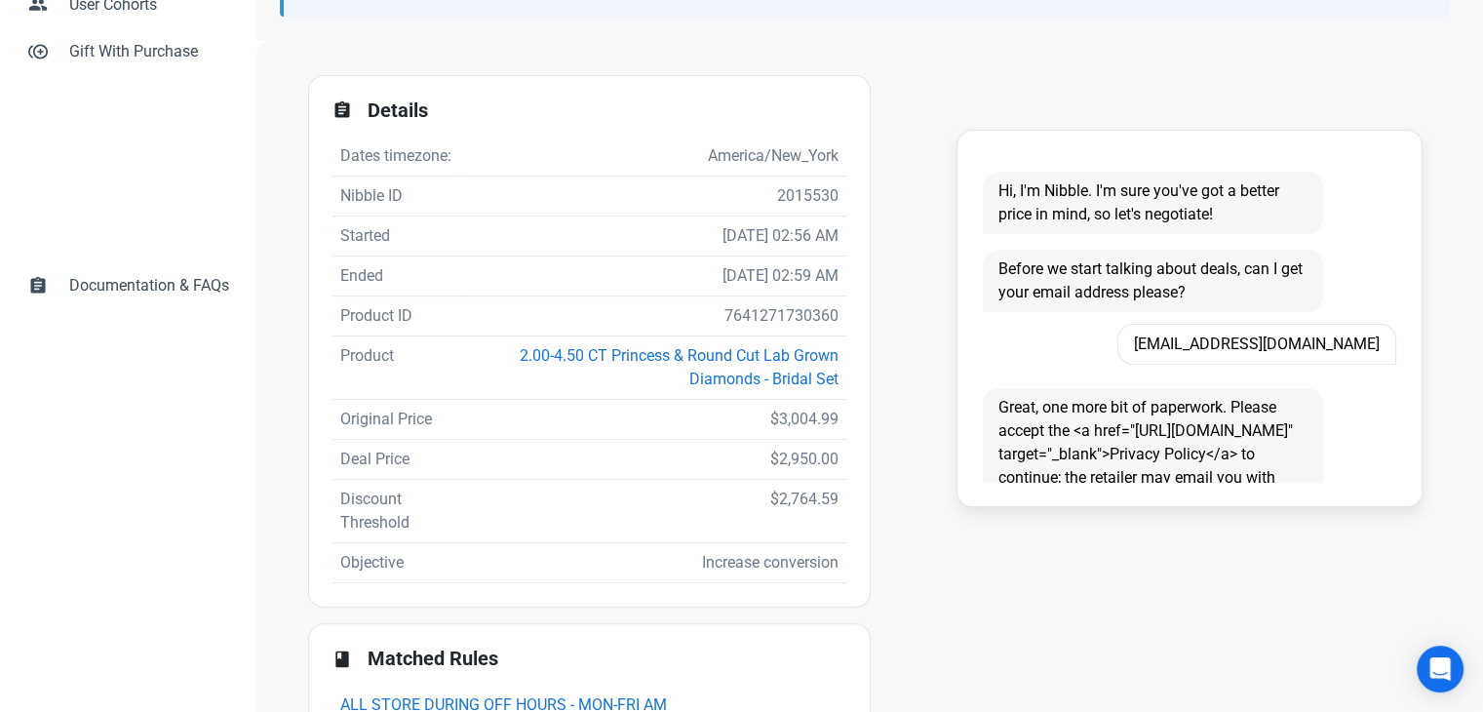
click at [734, 313] on td "7641271730360" at bounding box center [653, 316] width 383 height 40
copy td "7641271730360"
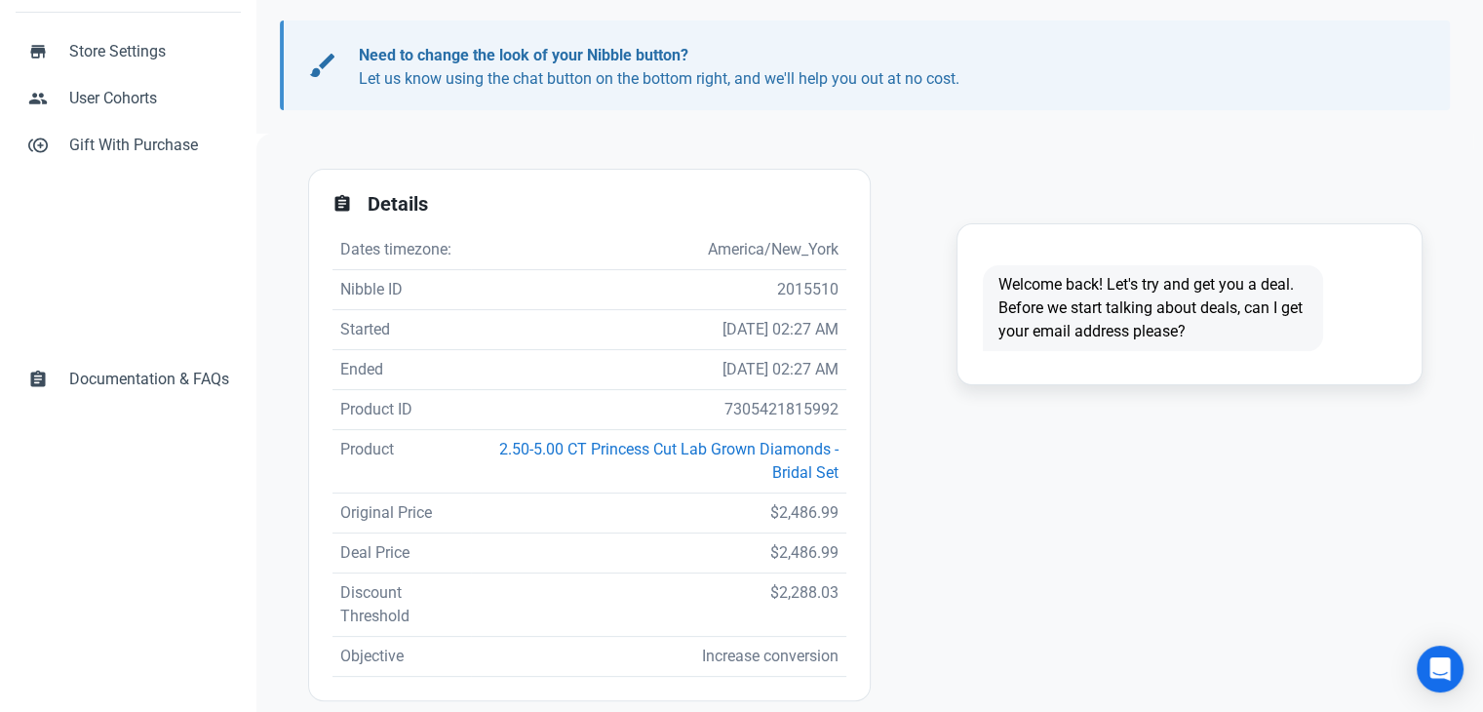
scroll to position [390, 0]
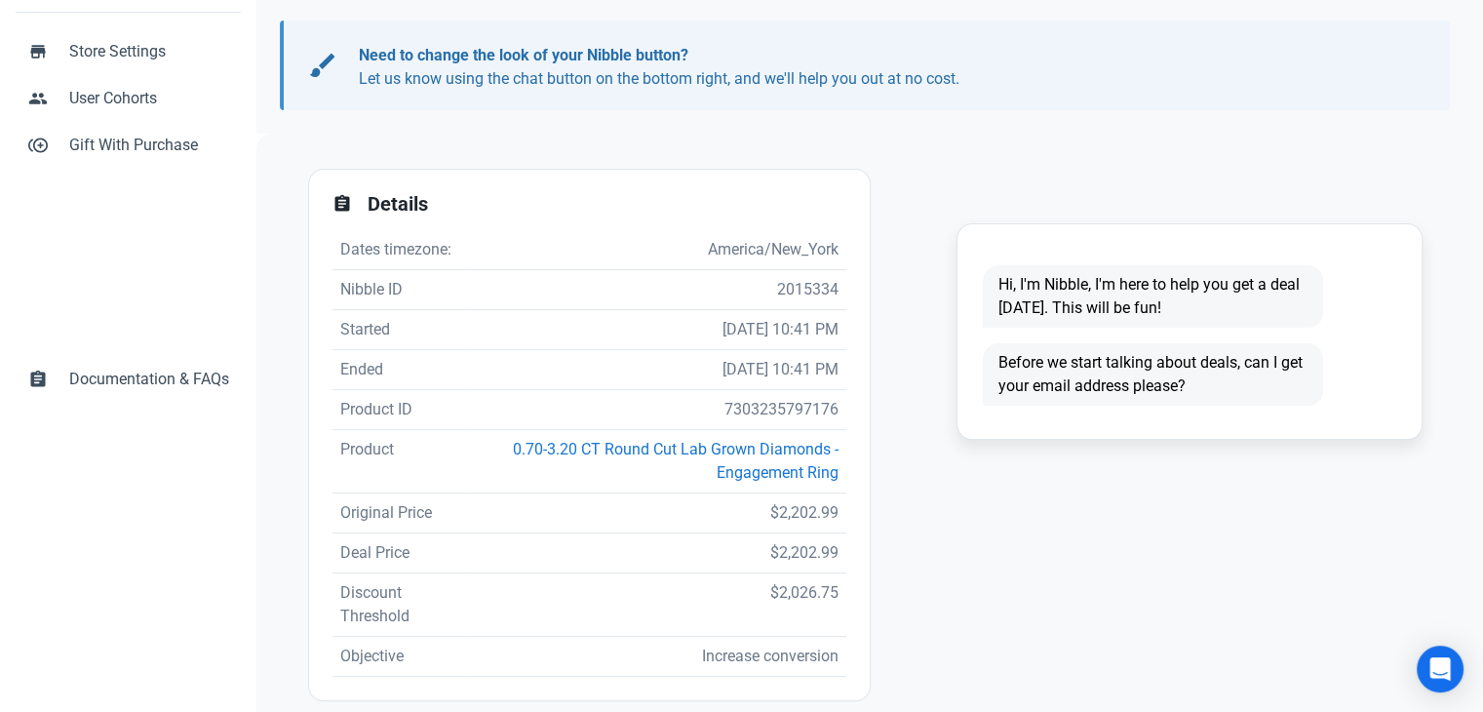
scroll to position [499, 0]
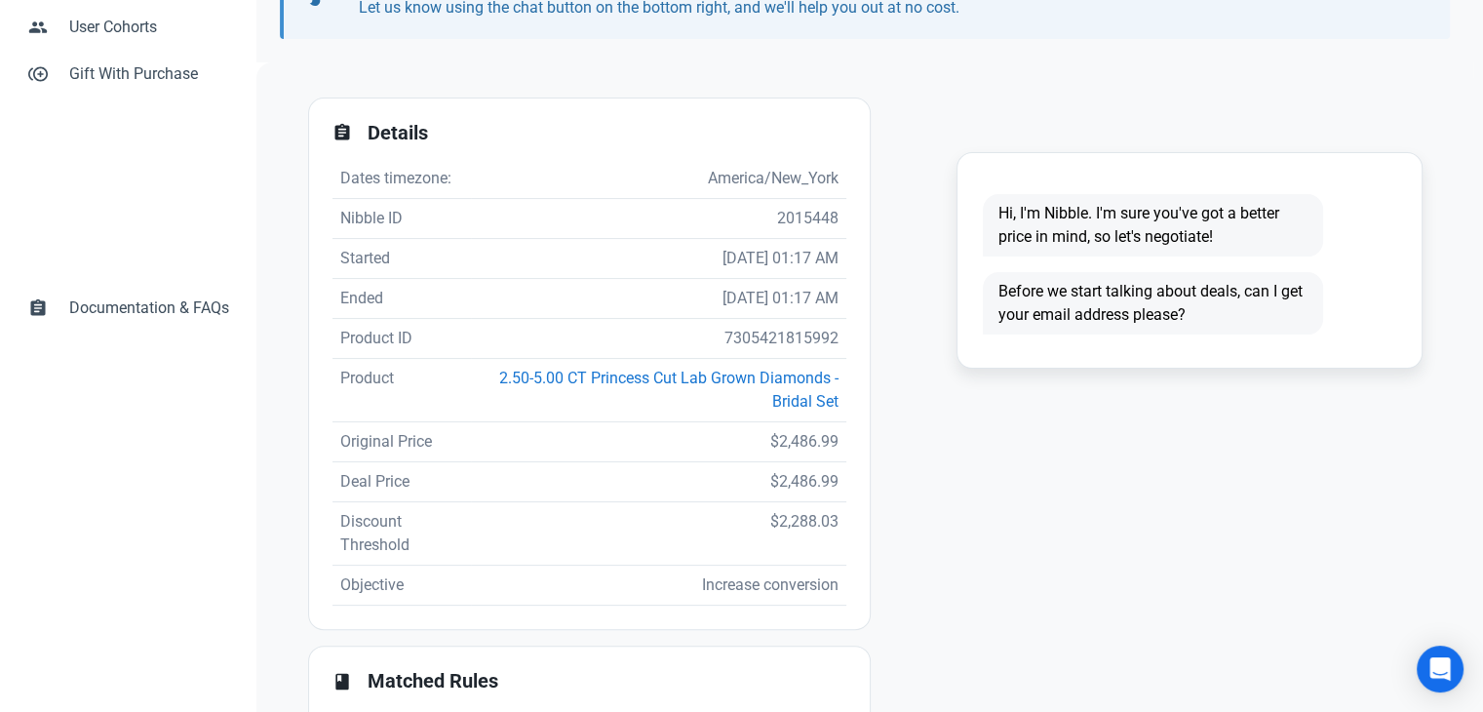
scroll to position [488, 0]
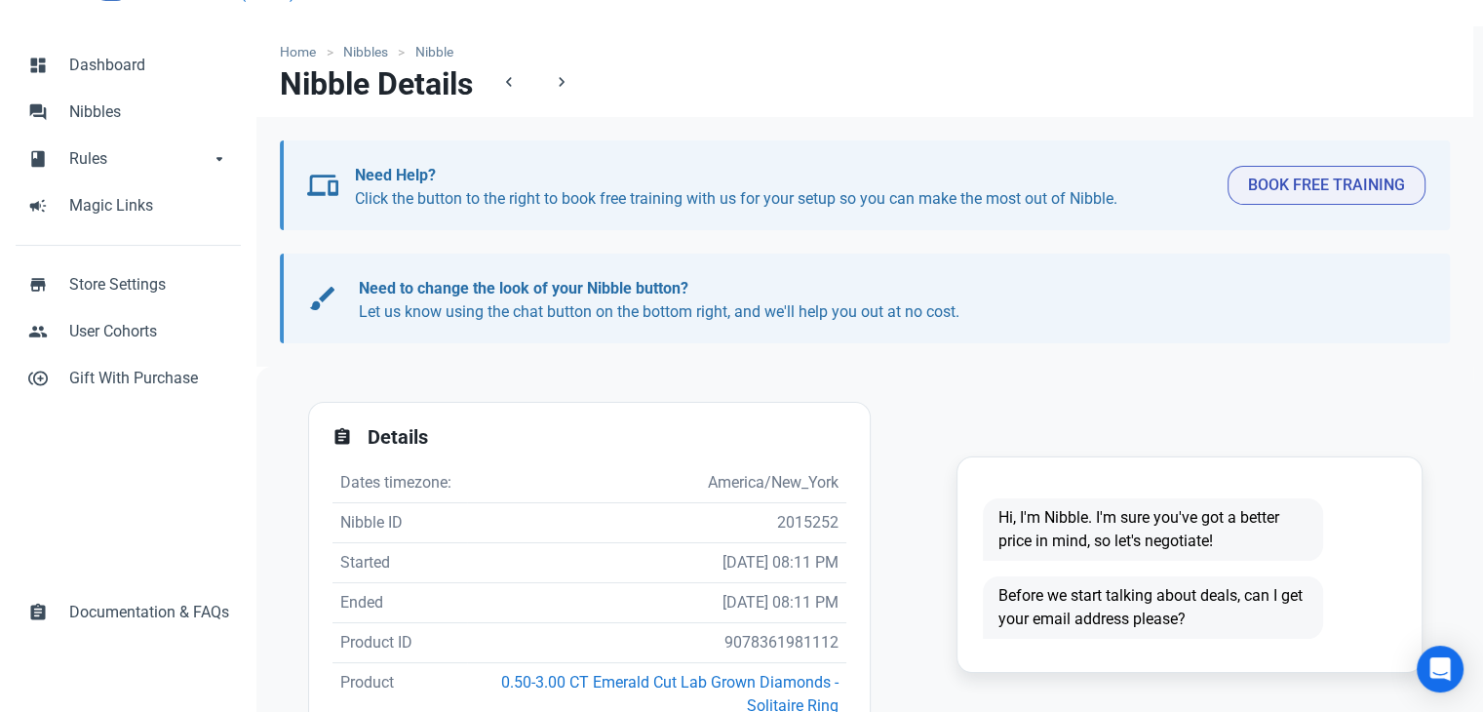
scroll to position [98, 0]
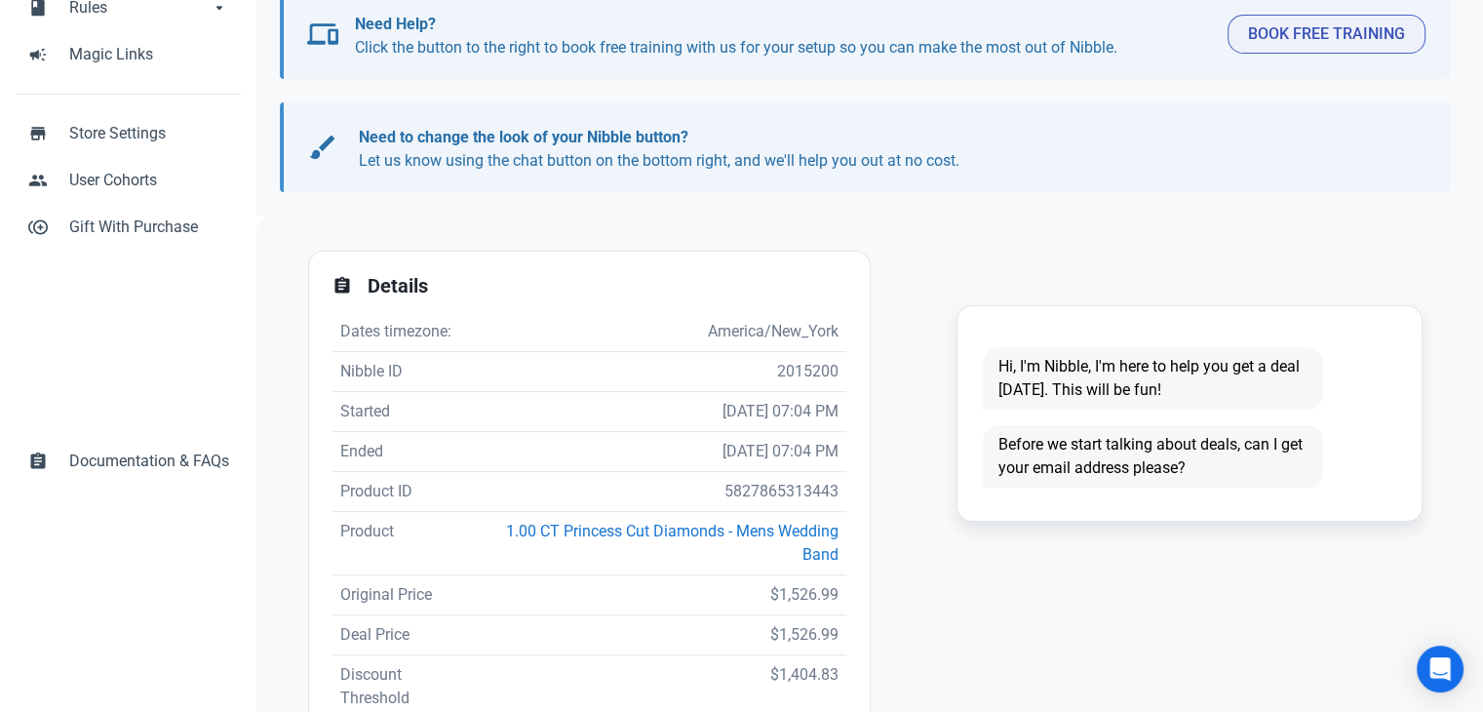
scroll to position [390, 0]
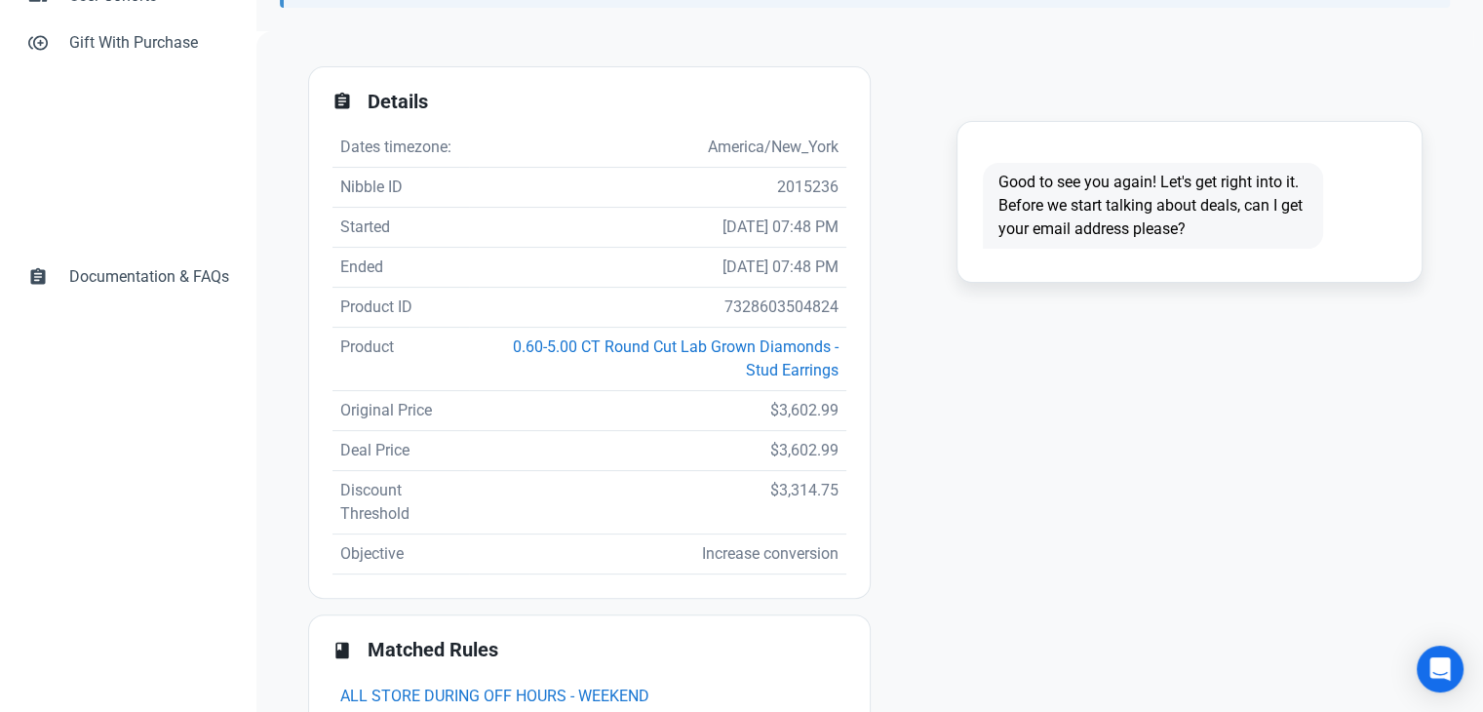
scroll to position [488, 0]
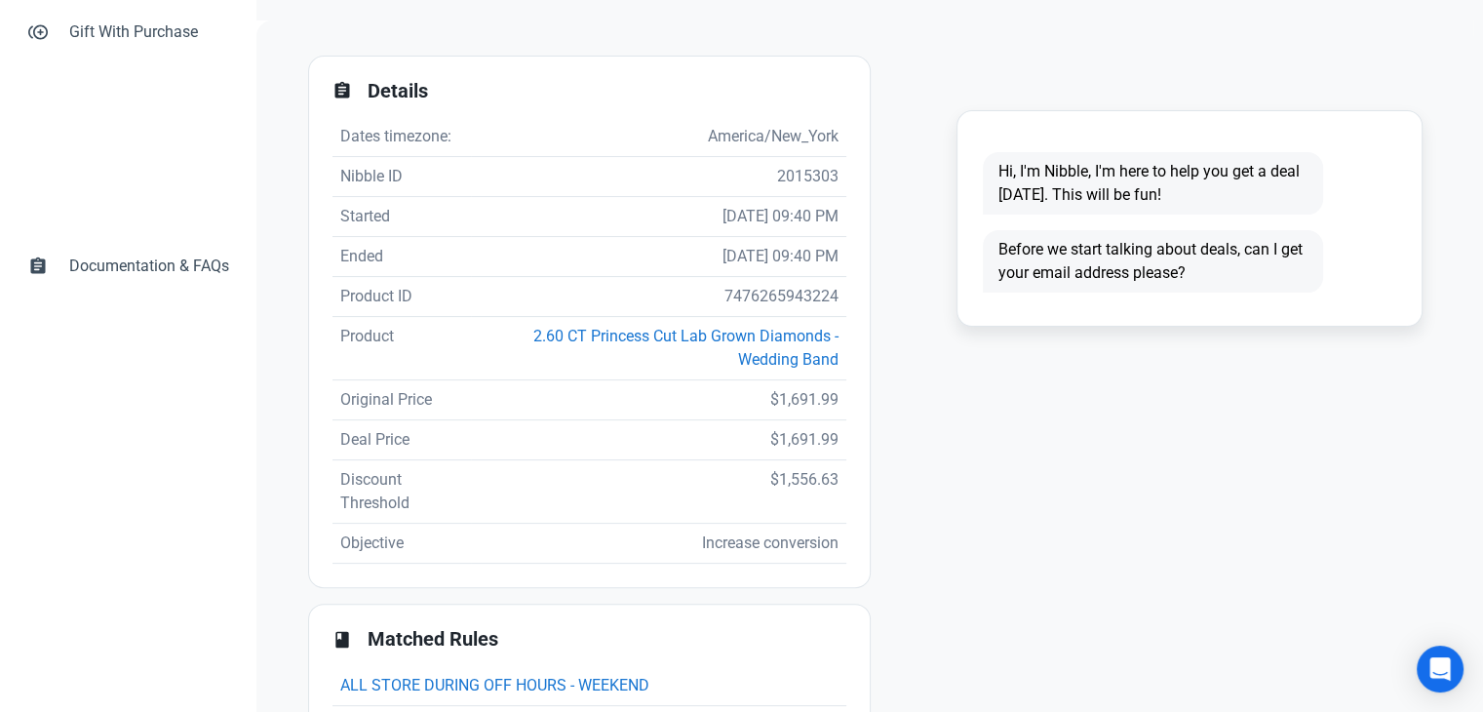
scroll to position [488, 0]
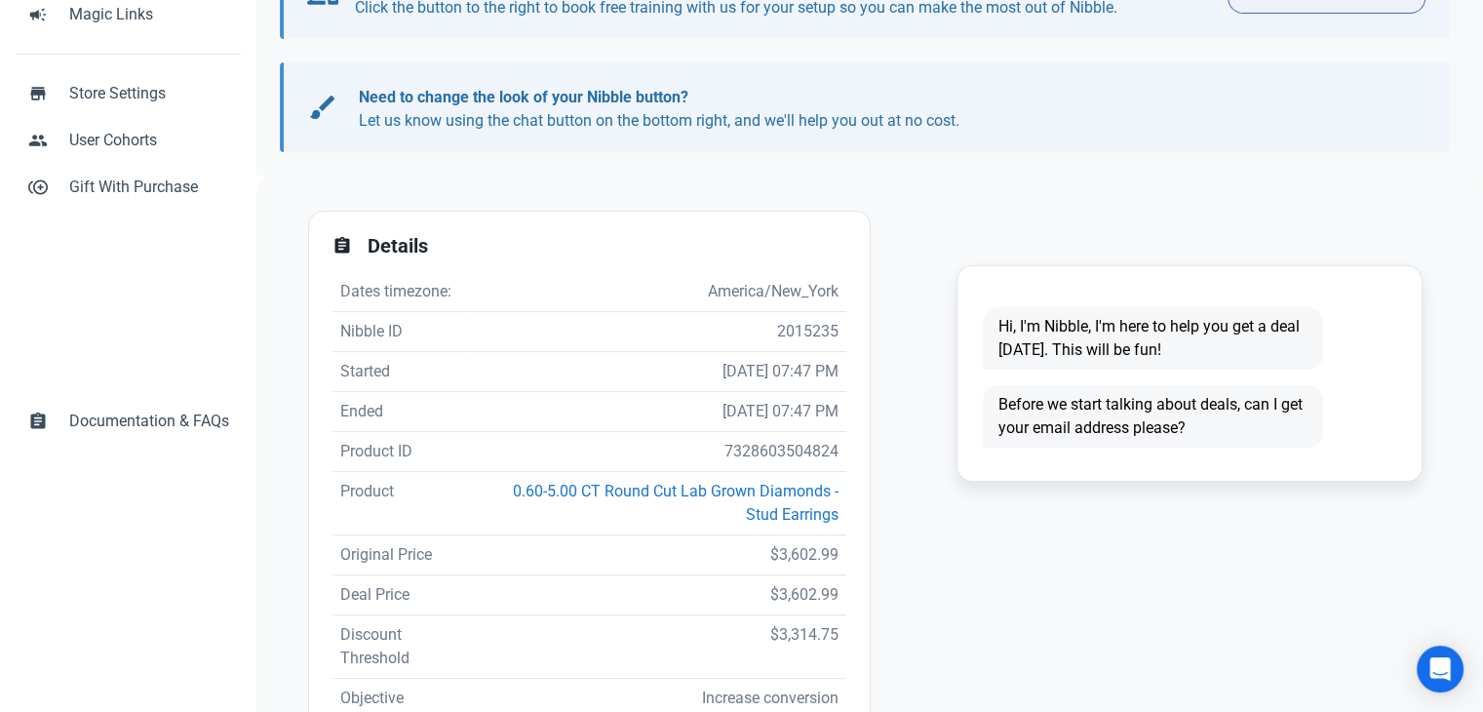
scroll to position [488, 0]
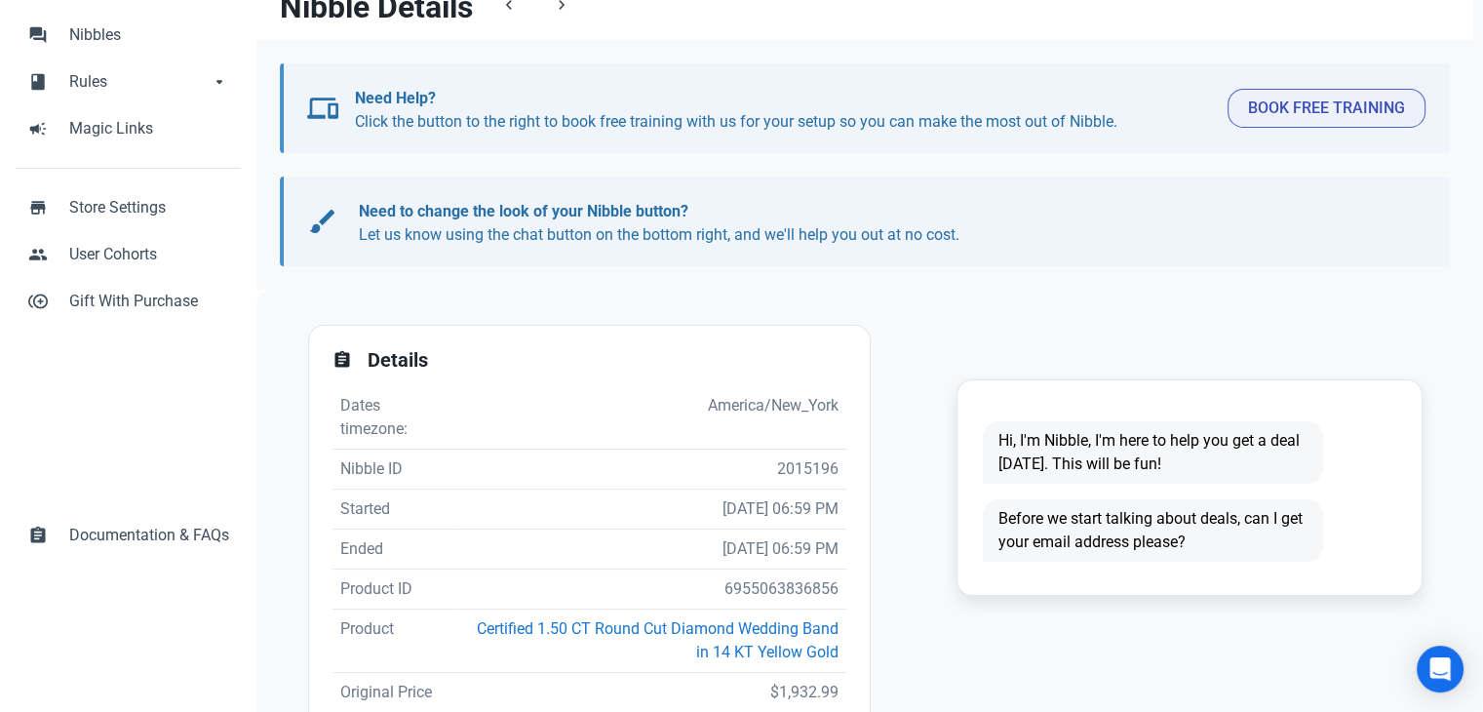
scroll to position [293, 0]
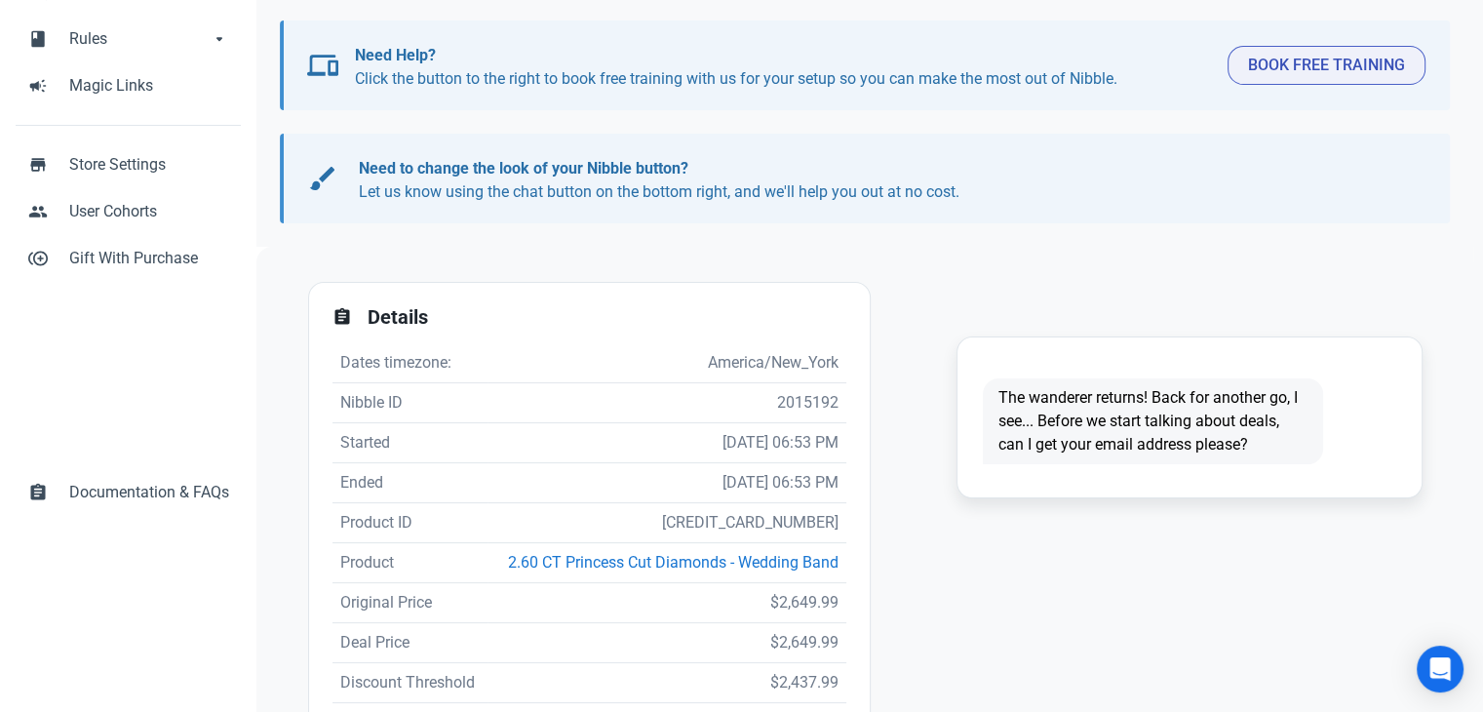
scroll to position [195, 0]
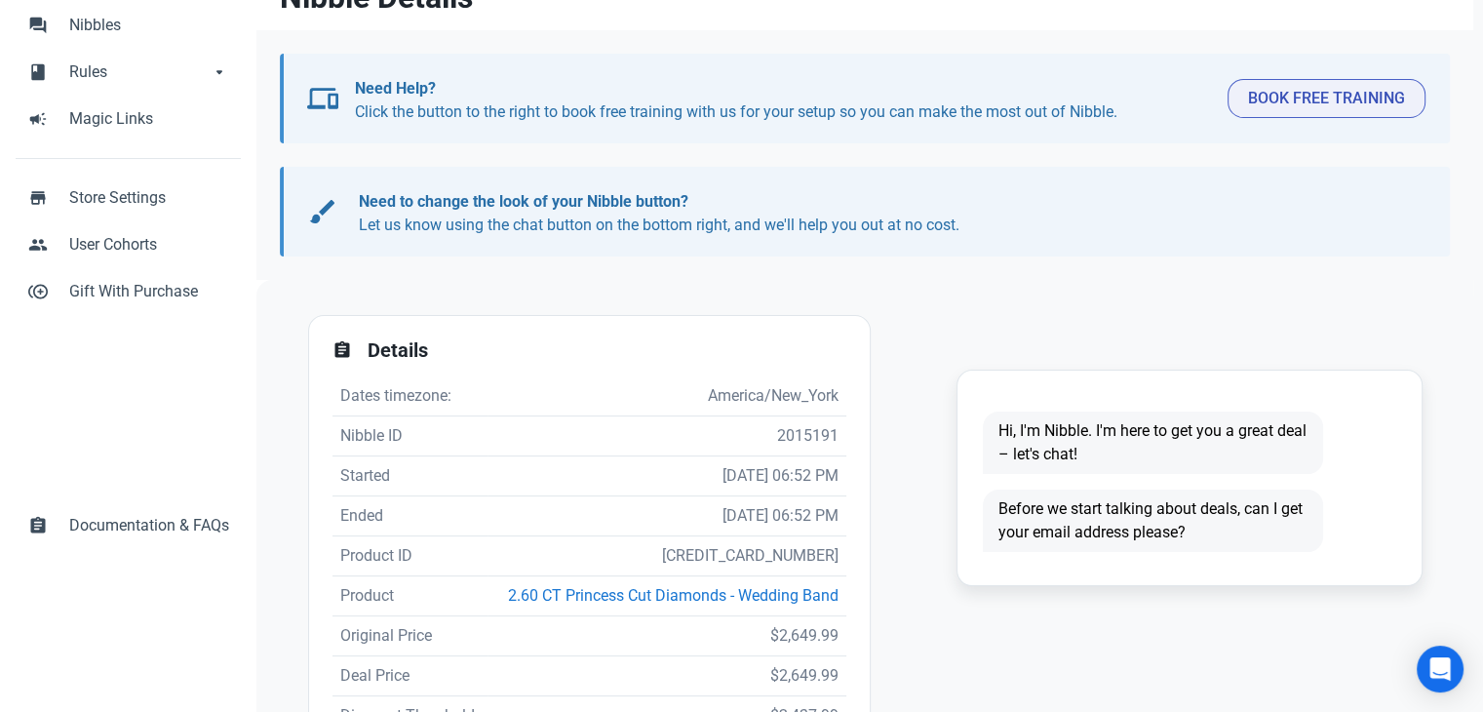
scroll to position [293, 0]
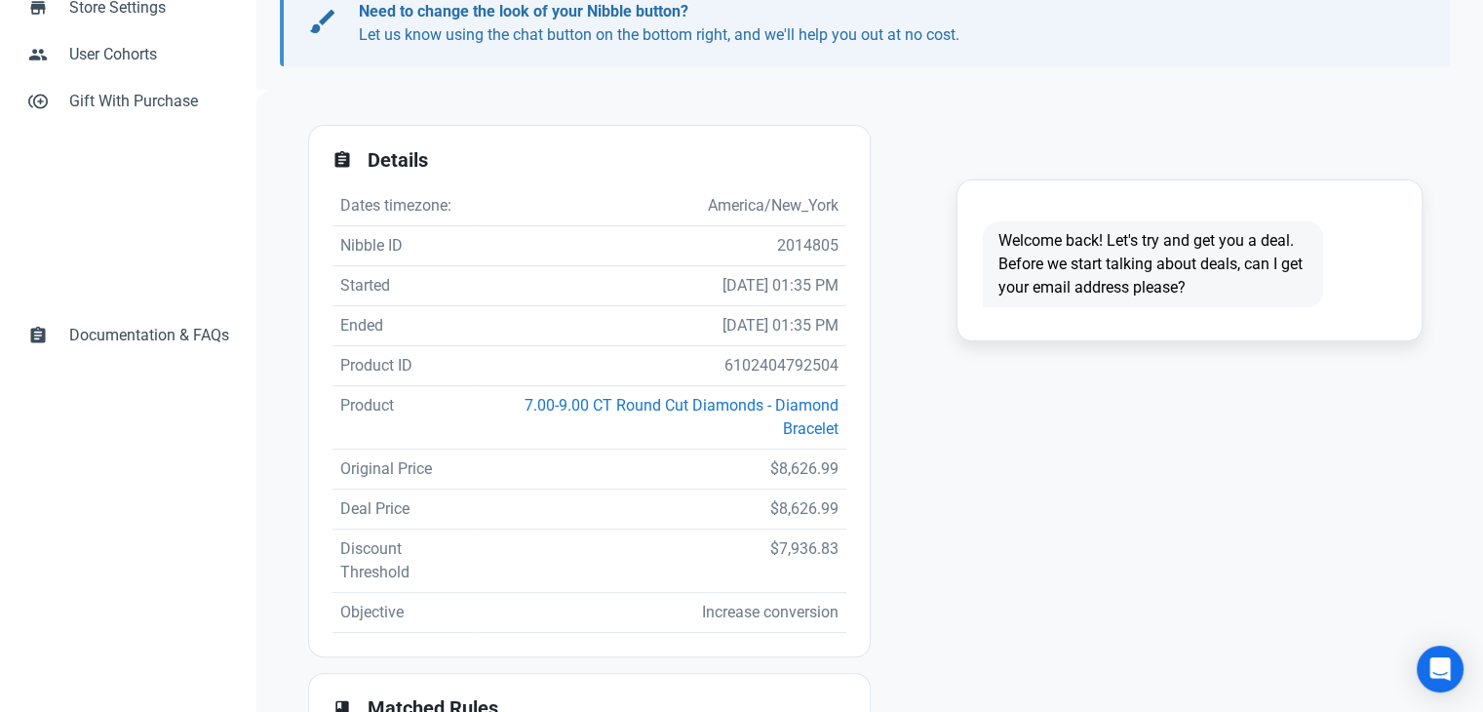
scroll to position [488, 0]
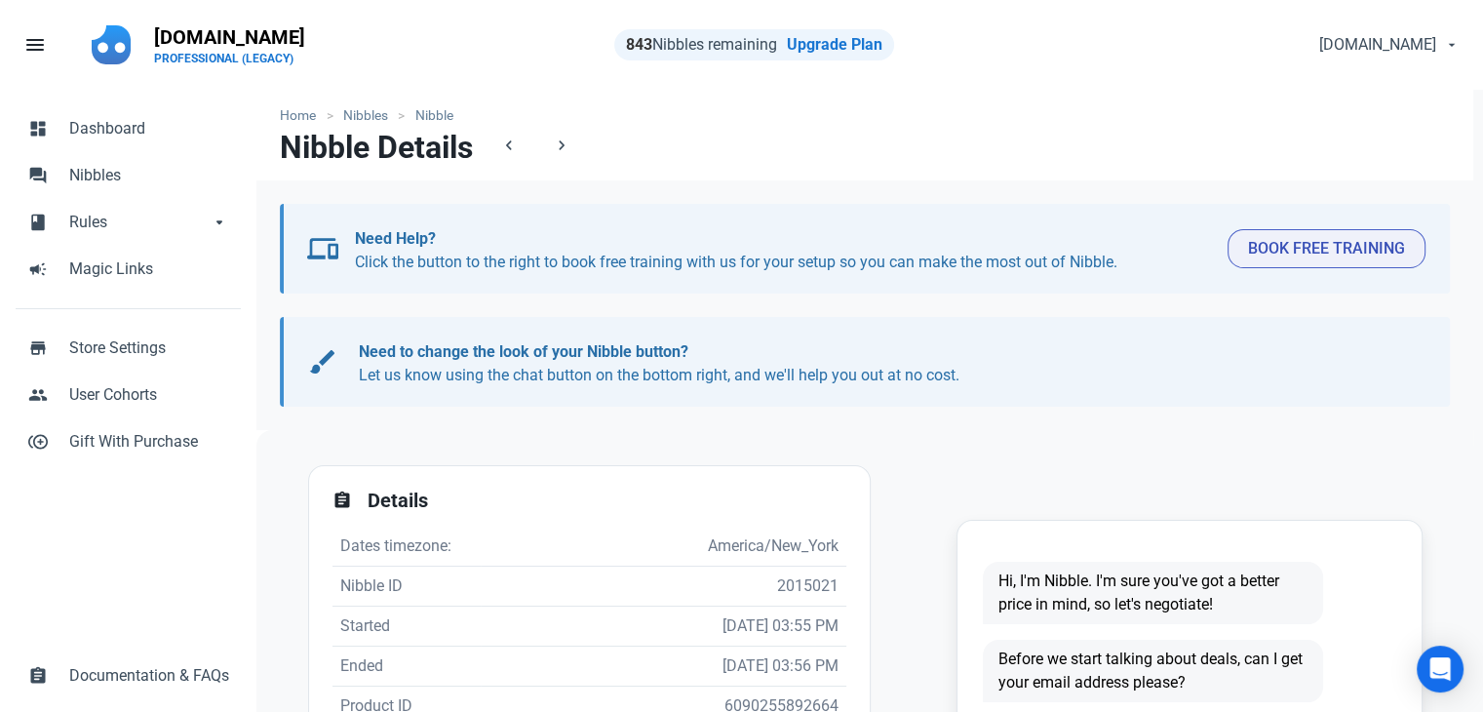
scroll to position [488, 0]
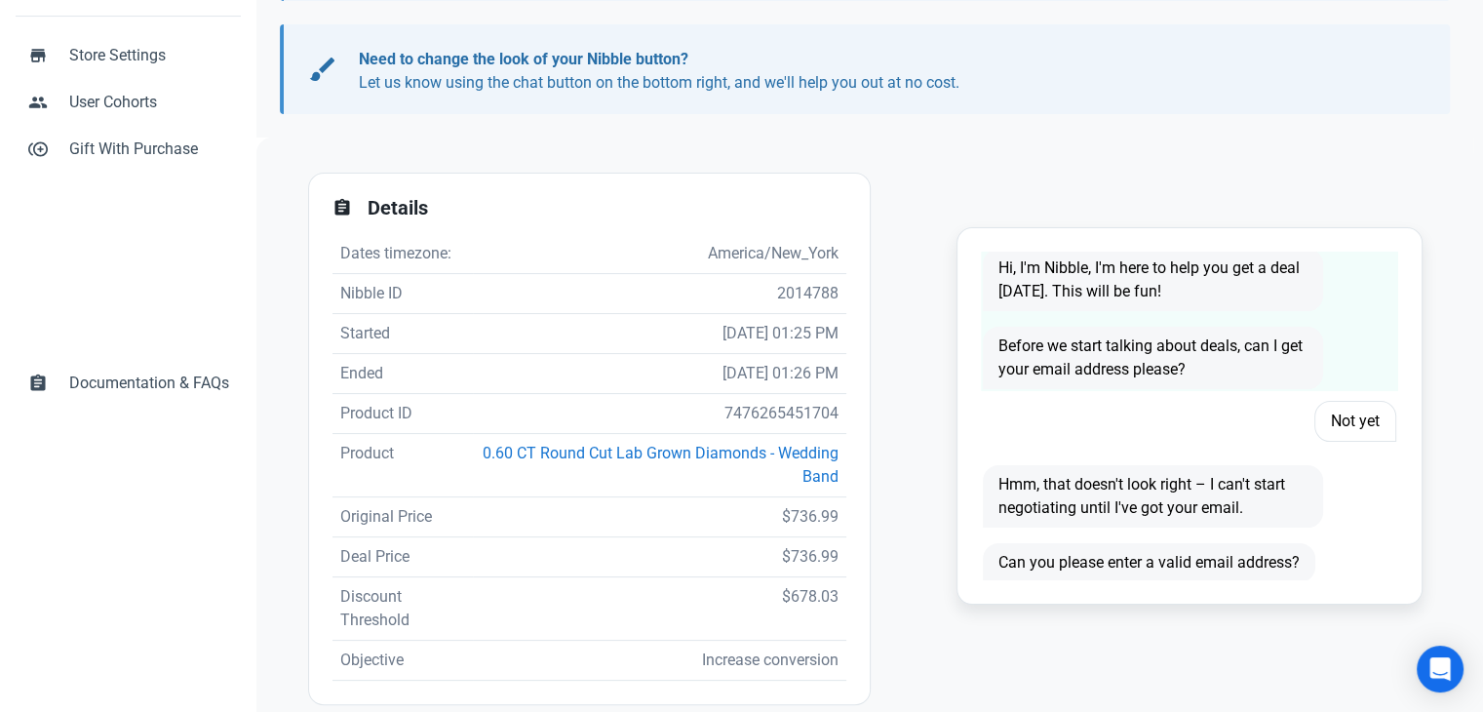
scroll to position [32, 0]
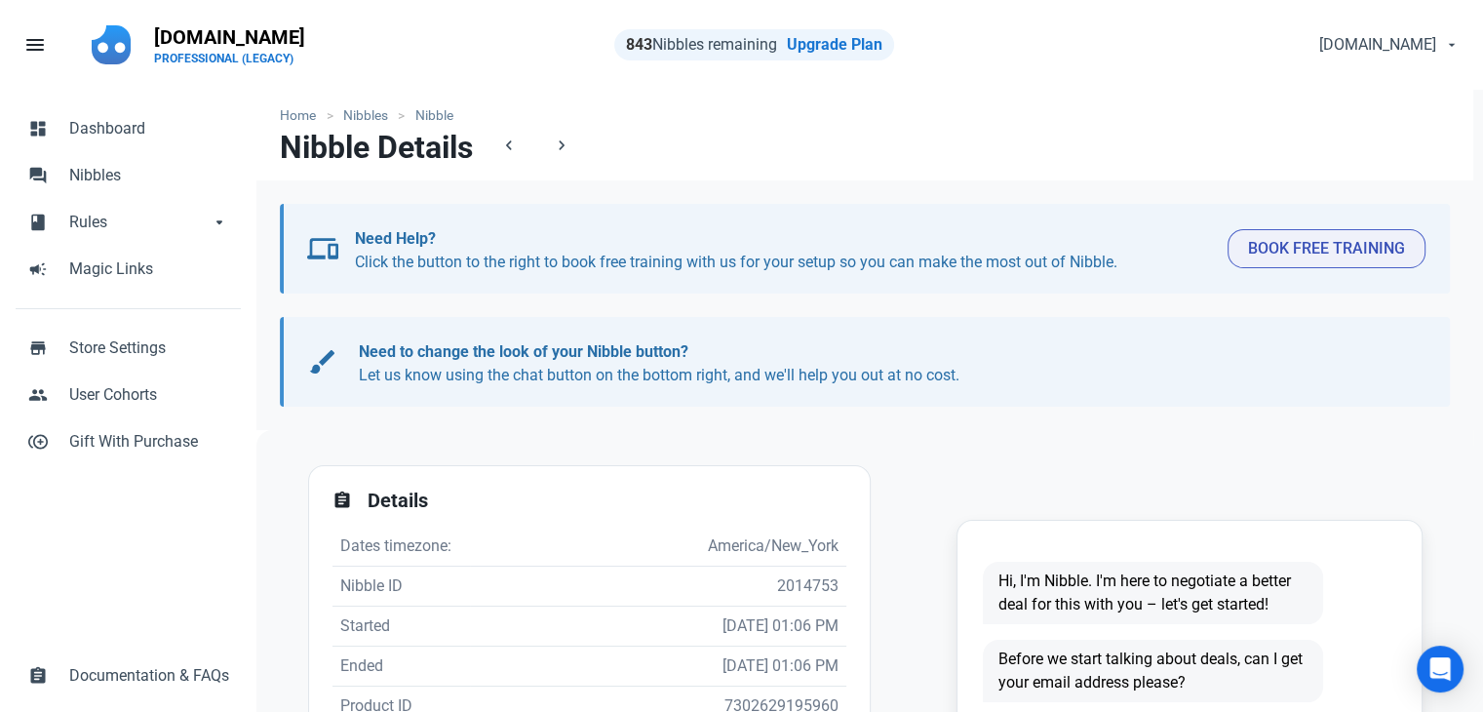
scroll to position [390, 0]
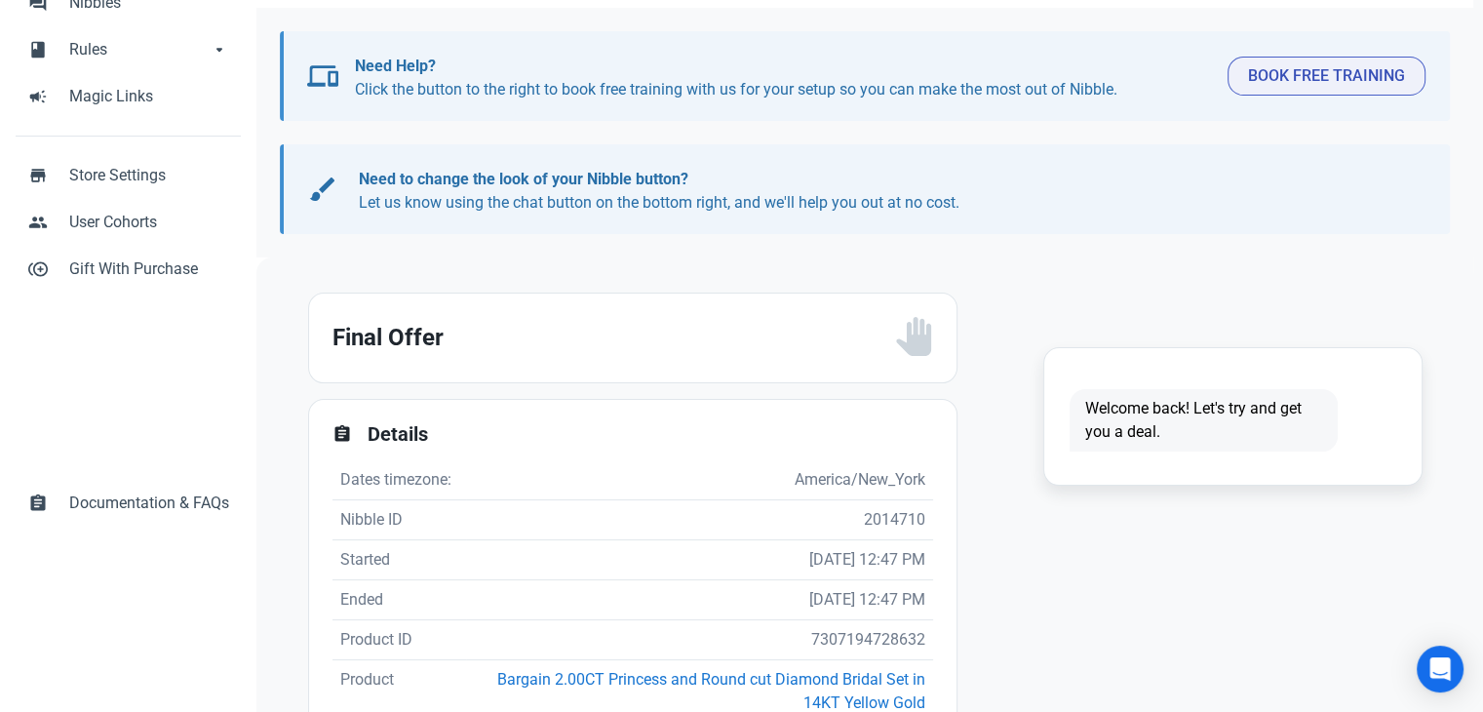
scroll to position [390, 0]
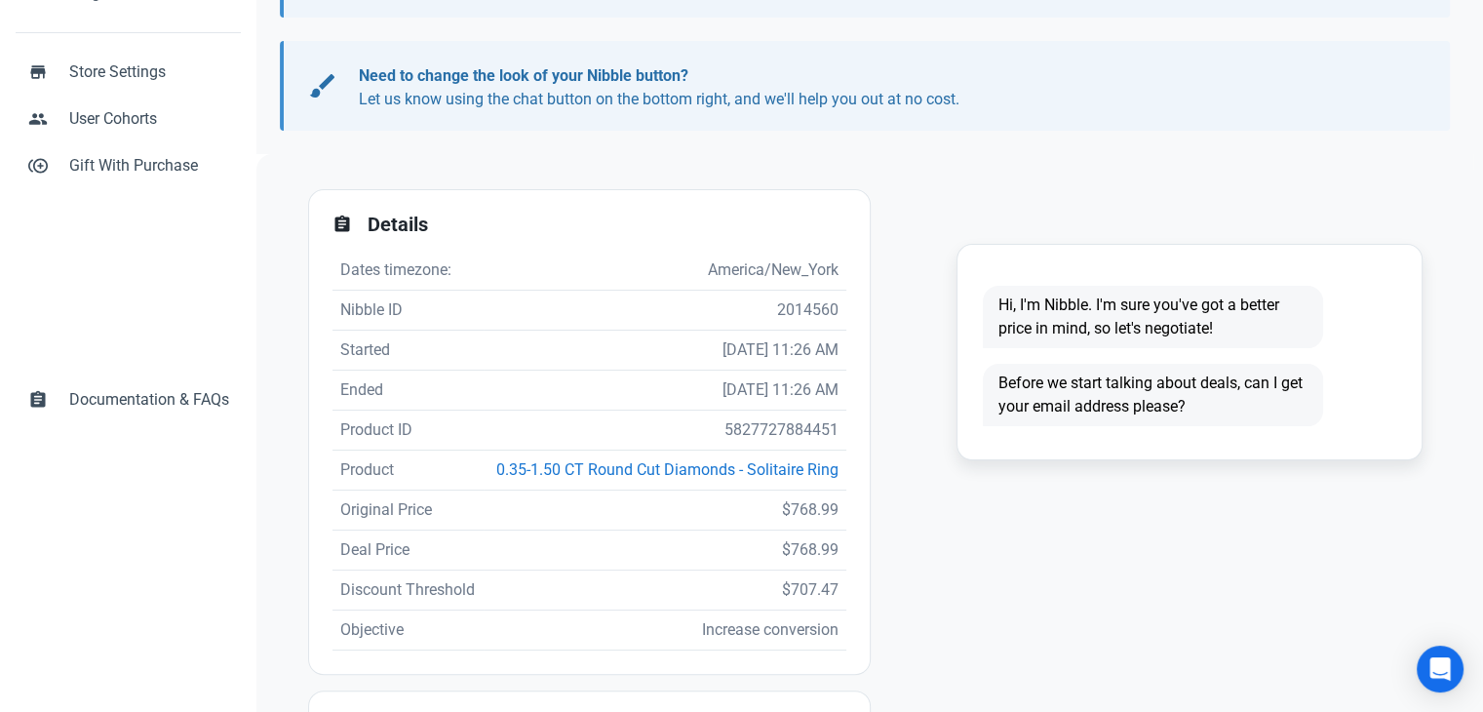
scroll to position [390, 0]
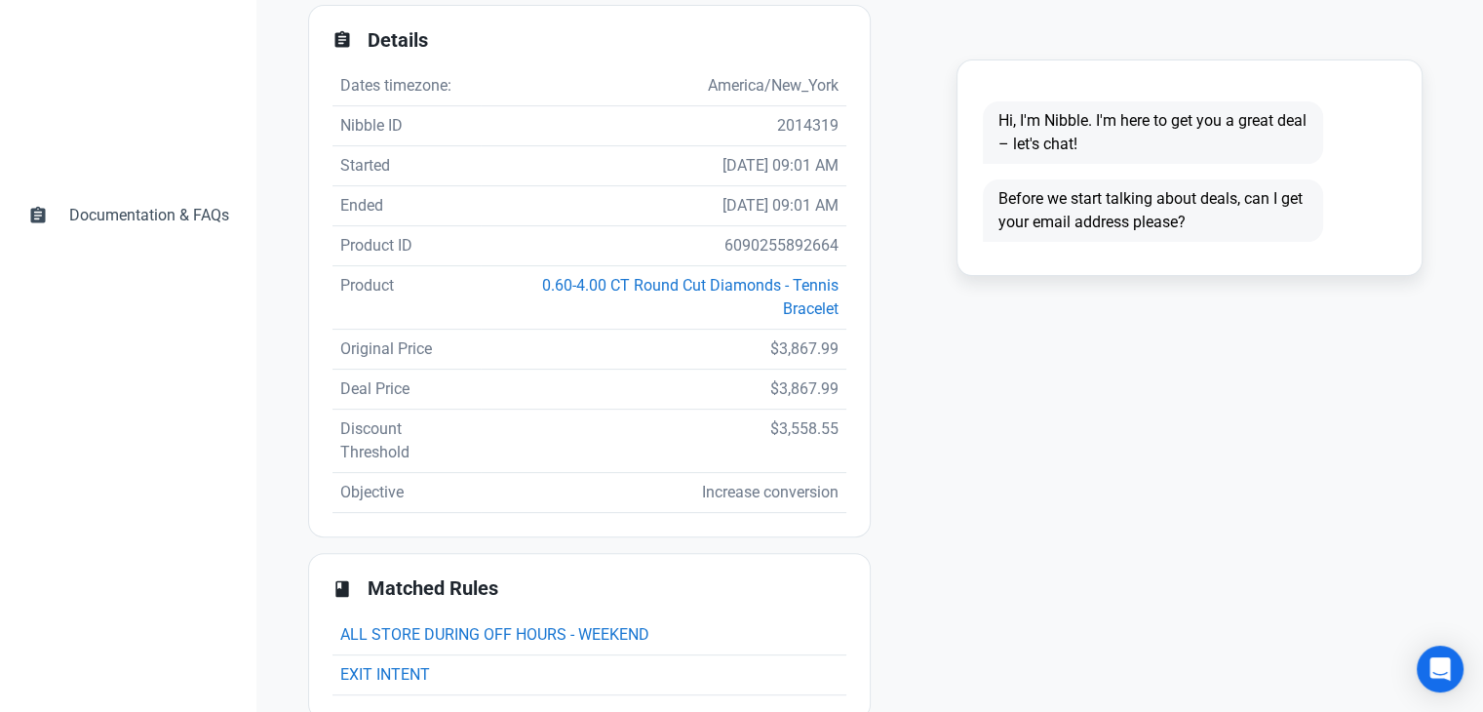
scroll to position [488, 0]
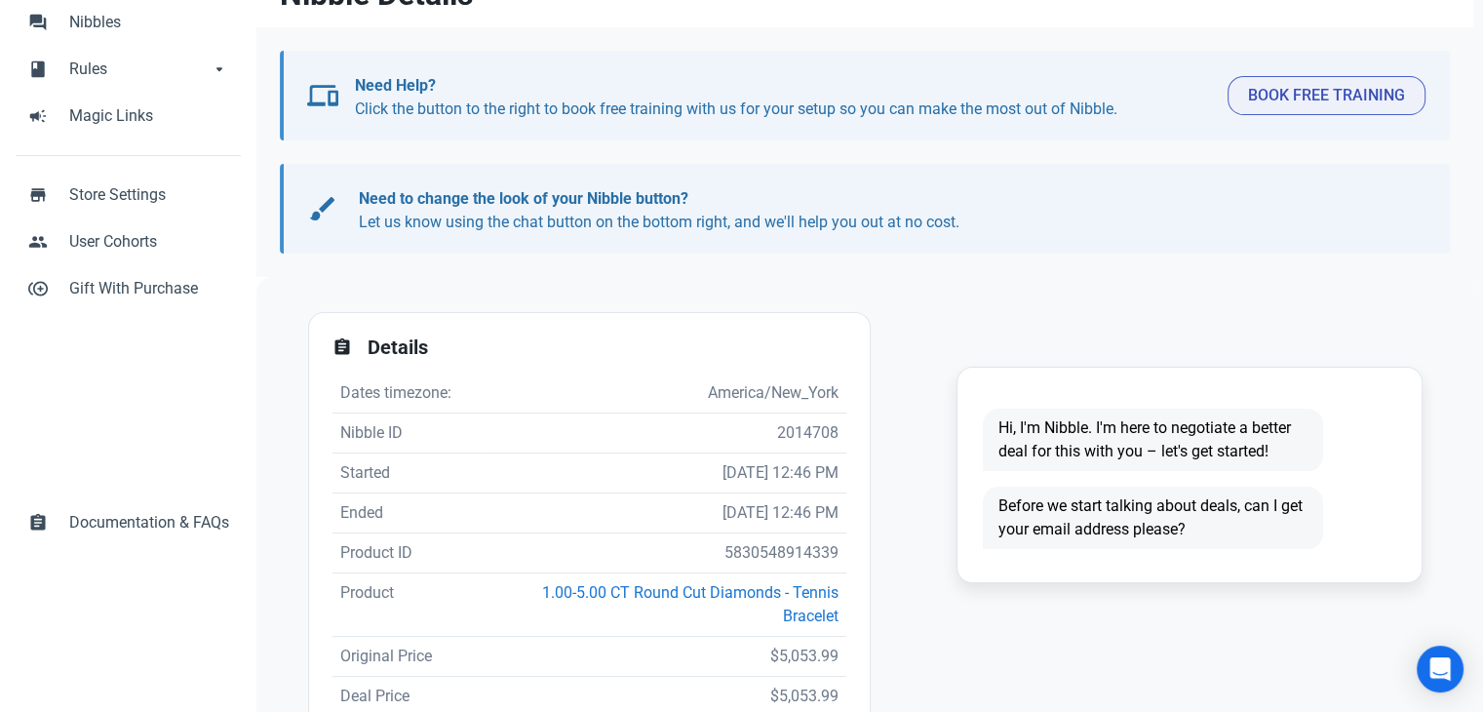
scroll to position [293, 0]
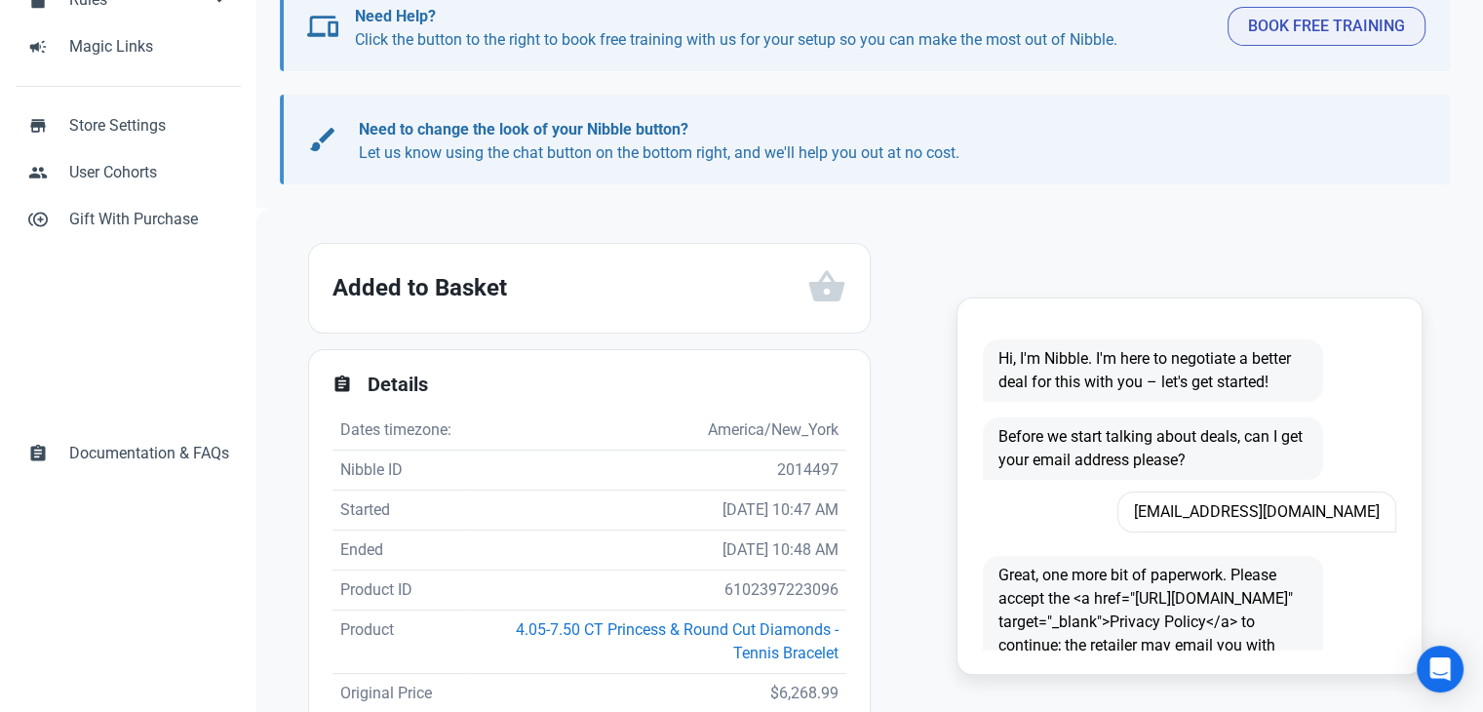
scroll to position [390, 0]
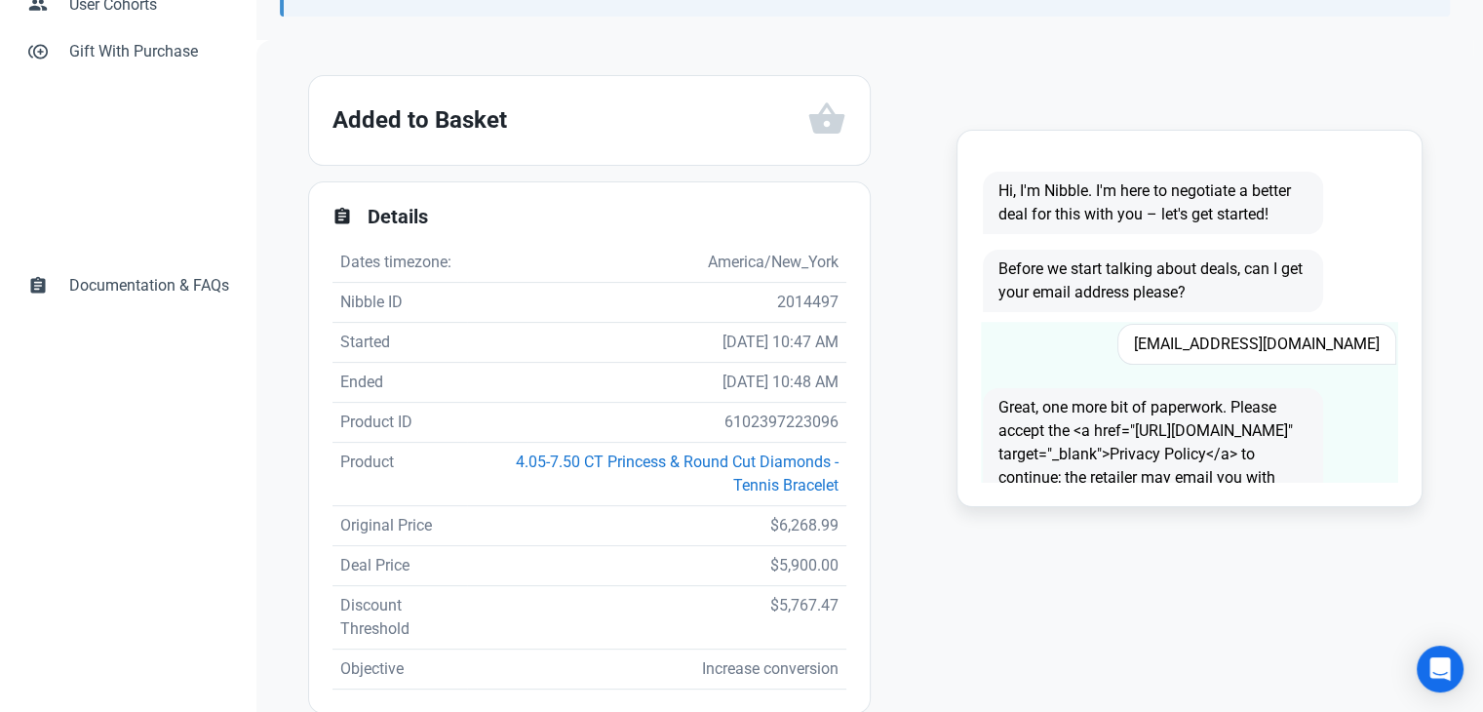
click at [1260, 335] on span "[EMAIL_ADDRESS][DOMAIN_NAME]" at bounding box center [1257, 344] width 279 height 41
click at [1260, 334] on span "[EMAIL_ADDRESS][DOMAIN_NAME]" at bounding box center [1257, 344] width 279 height 41
click at [1260, 334] on span "Furrytoebeans311@outlook.com" at bounding box center [1257, 344] width 279 height 41
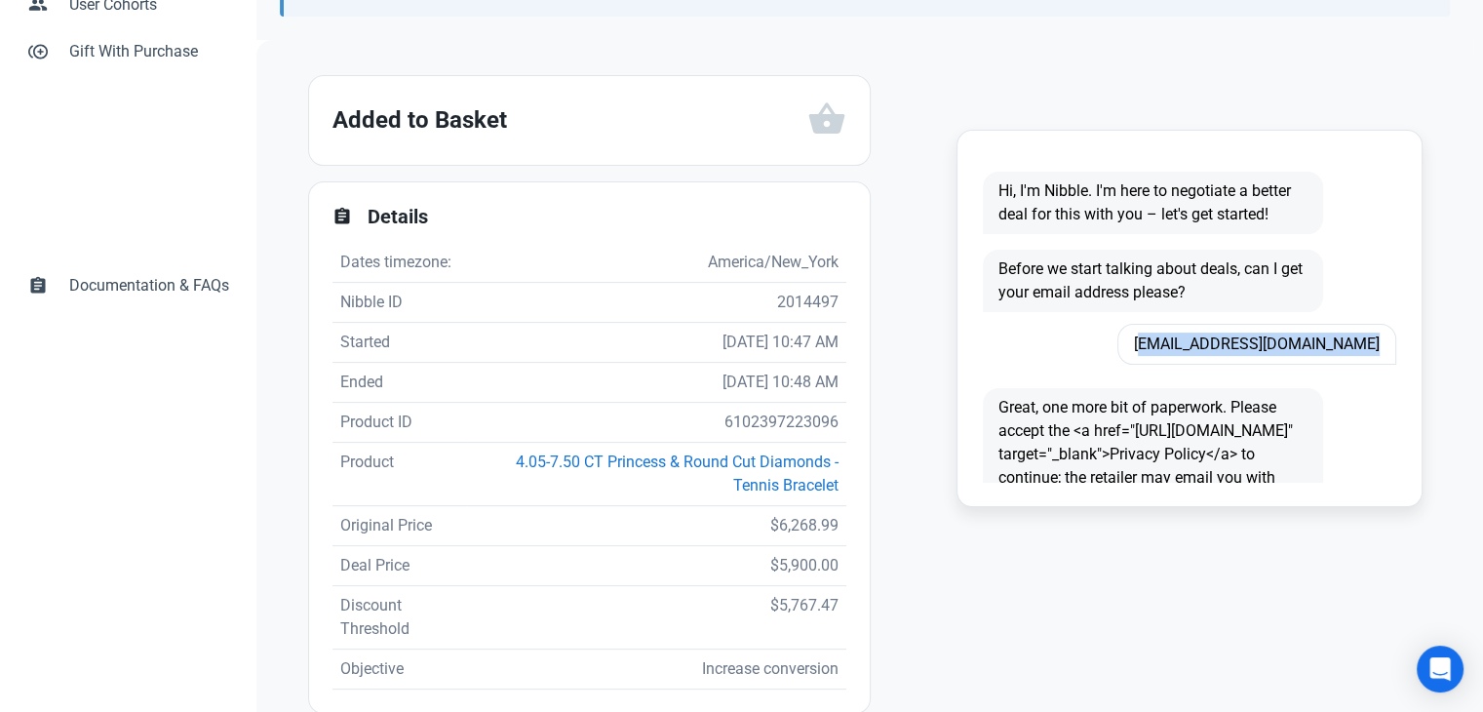
copy span "Furrytoebeans311@outlook.com"
click at [796, 425] on td "6102397223096" at bounding box center [656, 423] width 378 height 40
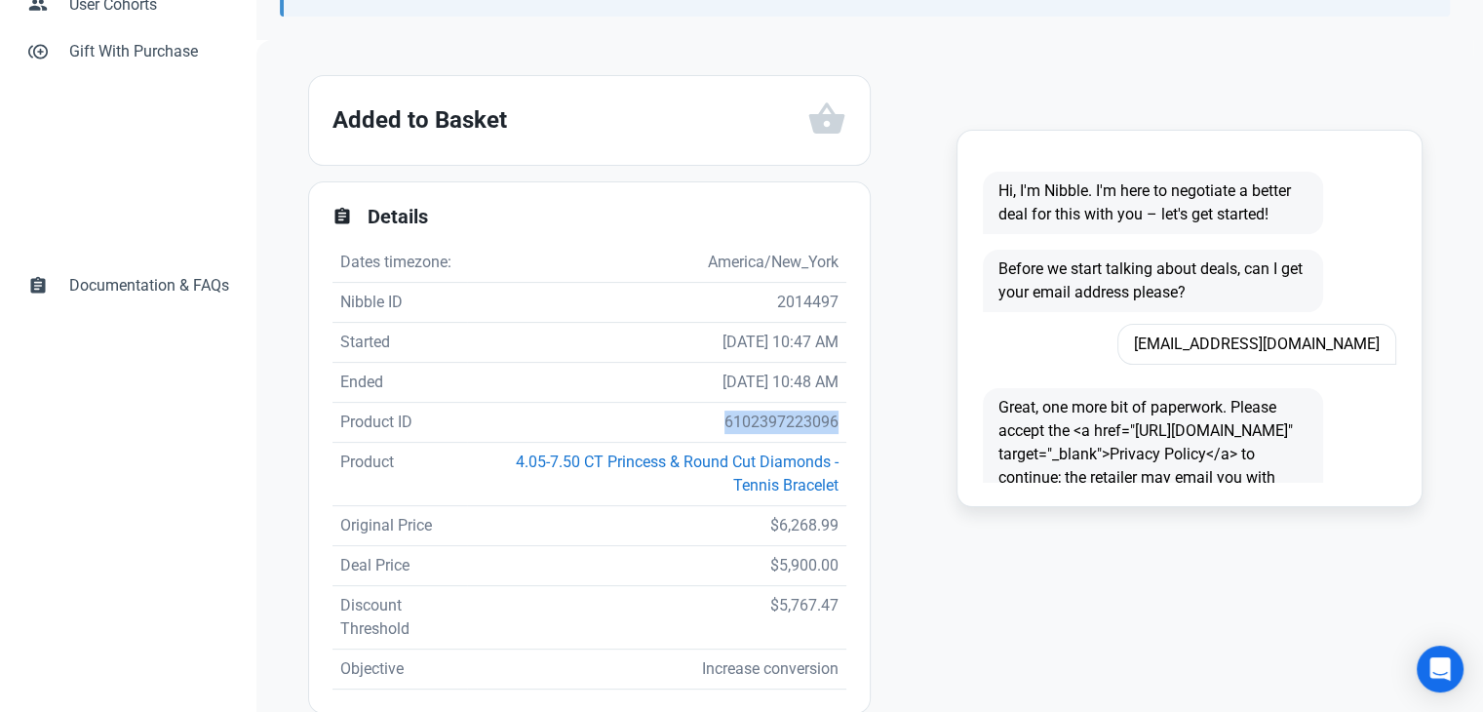
click at [796, 425] on td "6102397223096" at bounding box center [656, 423] width 378 height 40
copy td "6102397223096"
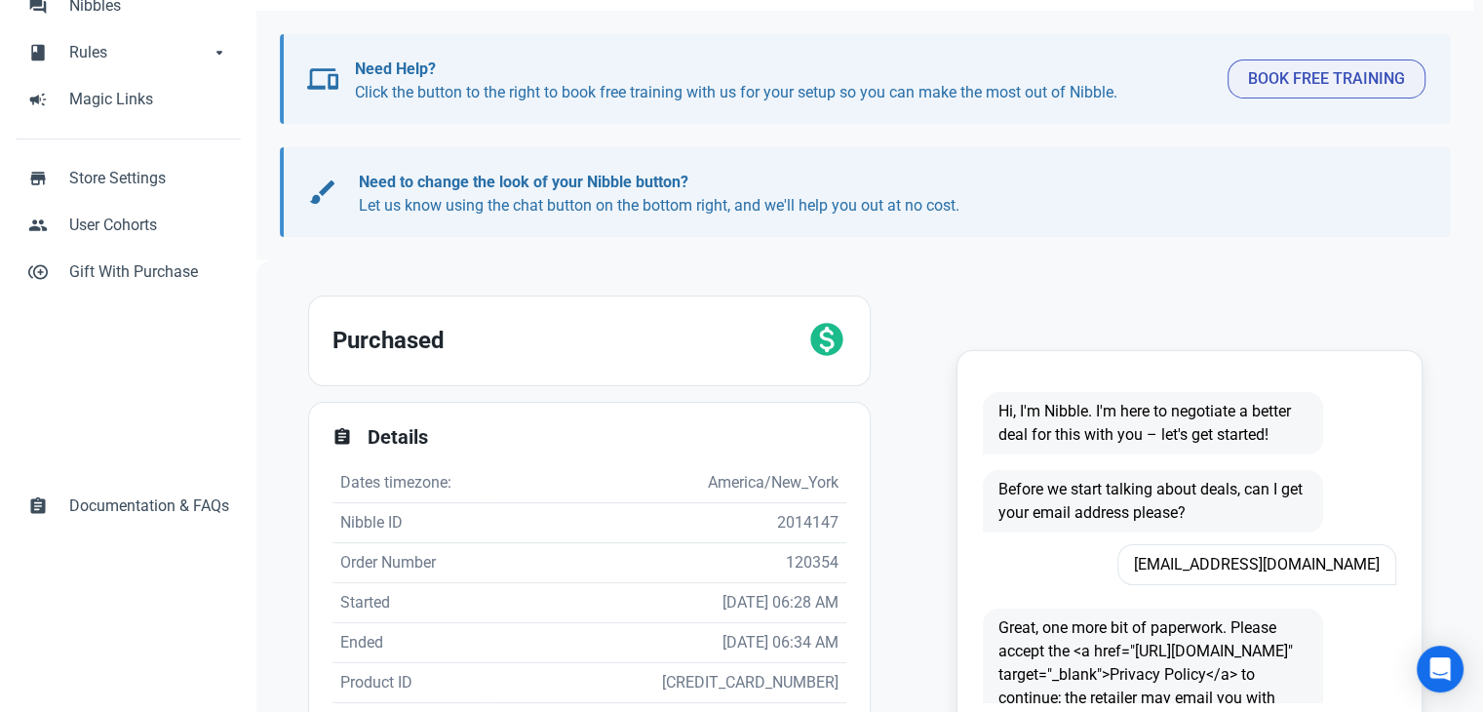
scroll to position [293, 0]
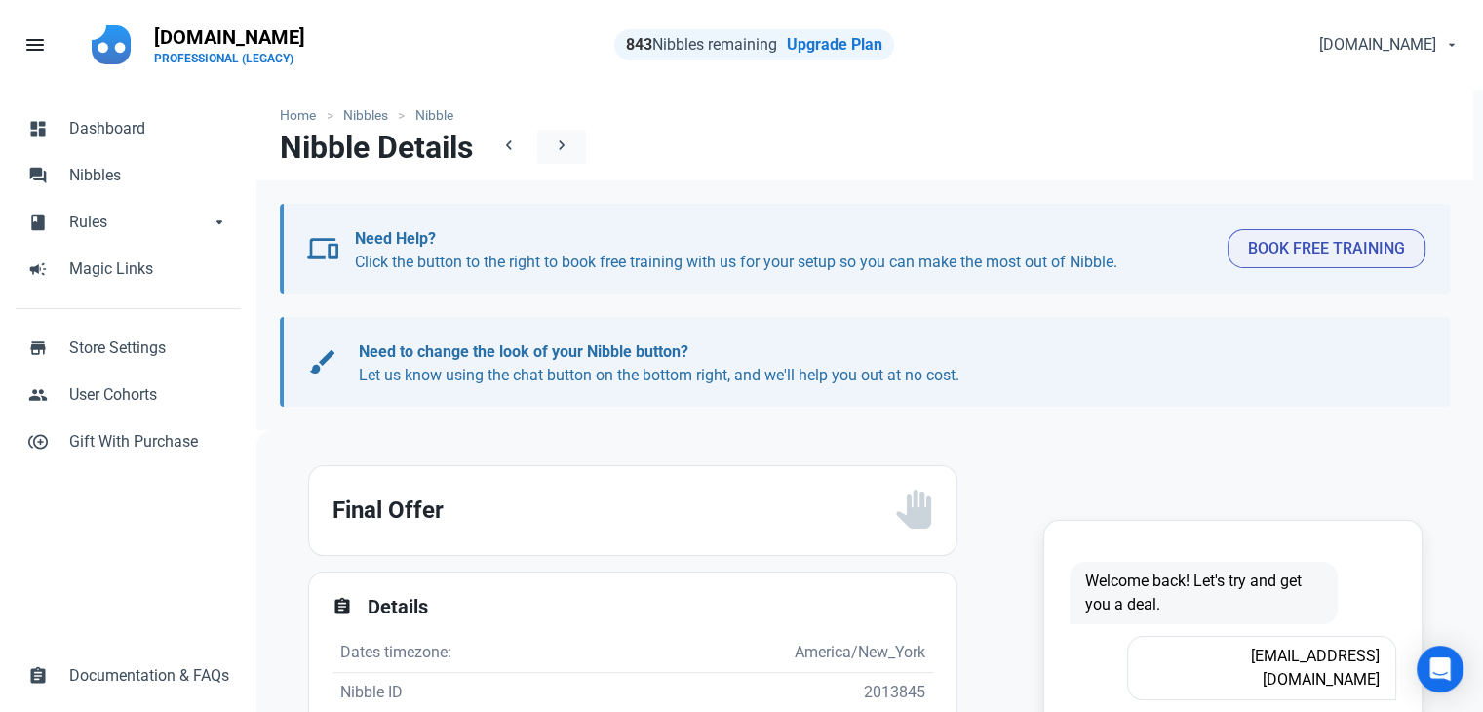
scroll to position [98, 0]
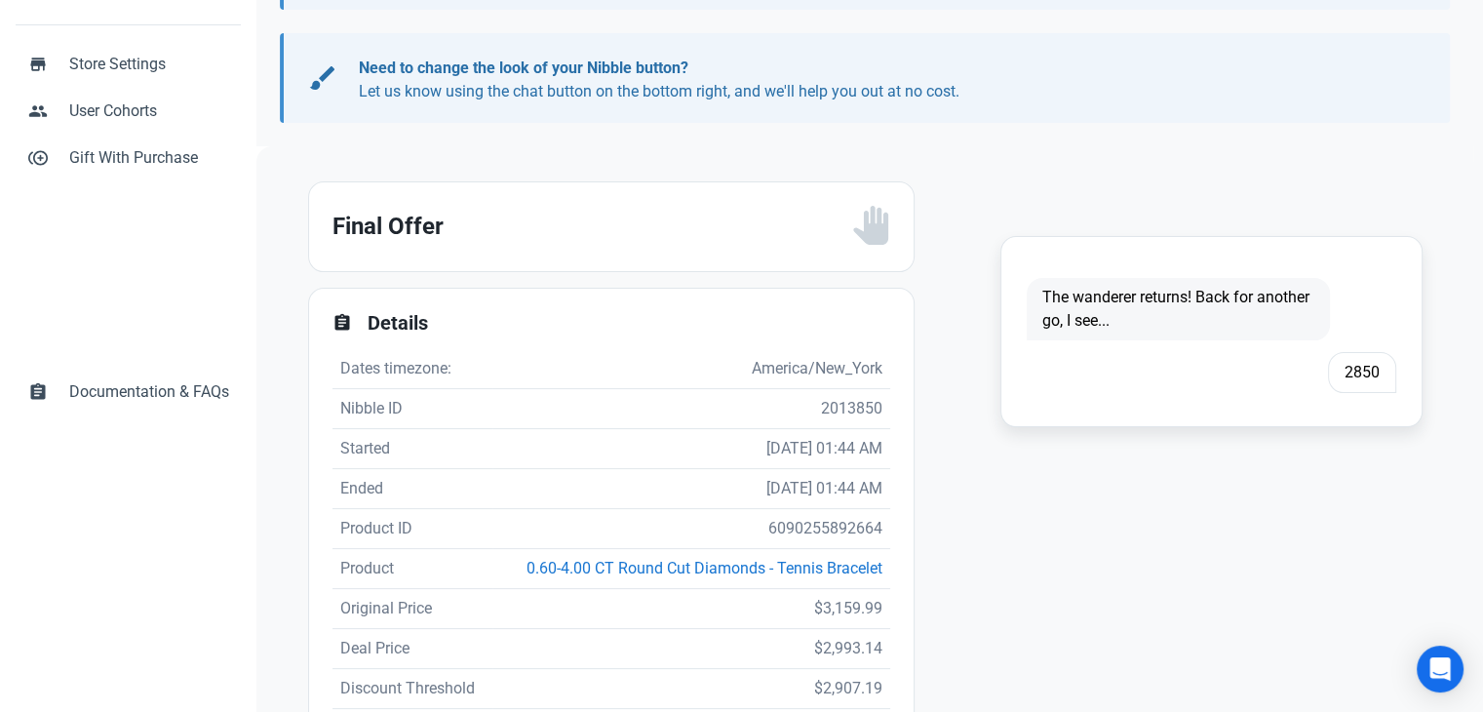
scroll to position [293, 0]
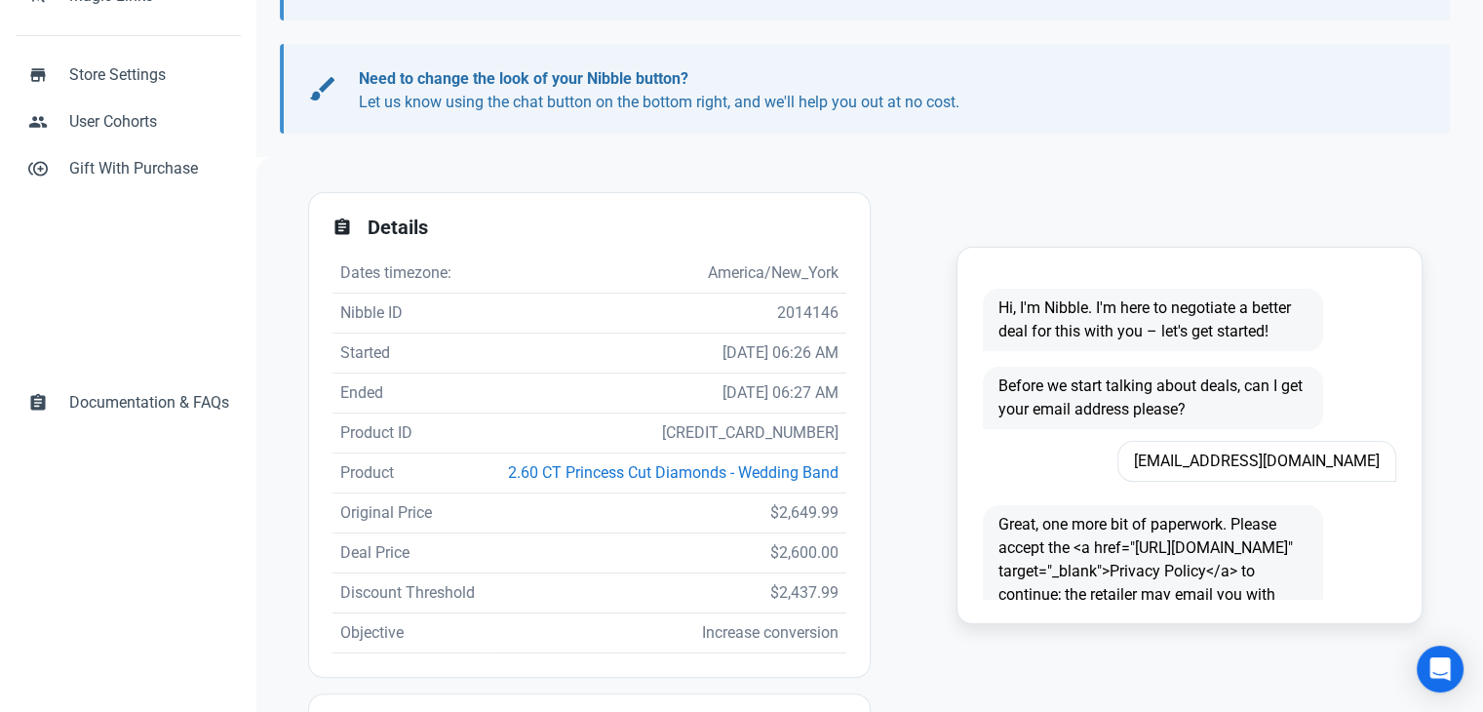
scroll to position [390, 0]
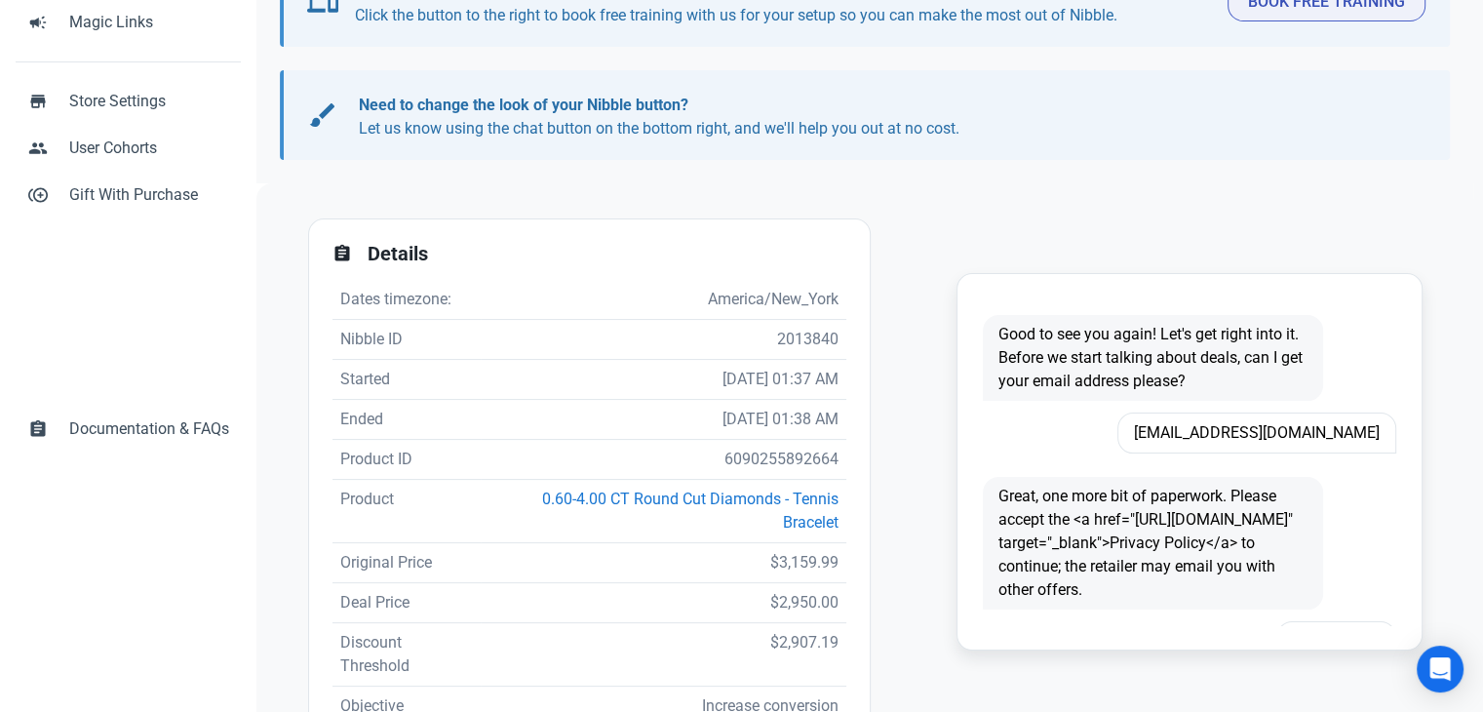
scroll to position [293, 0]
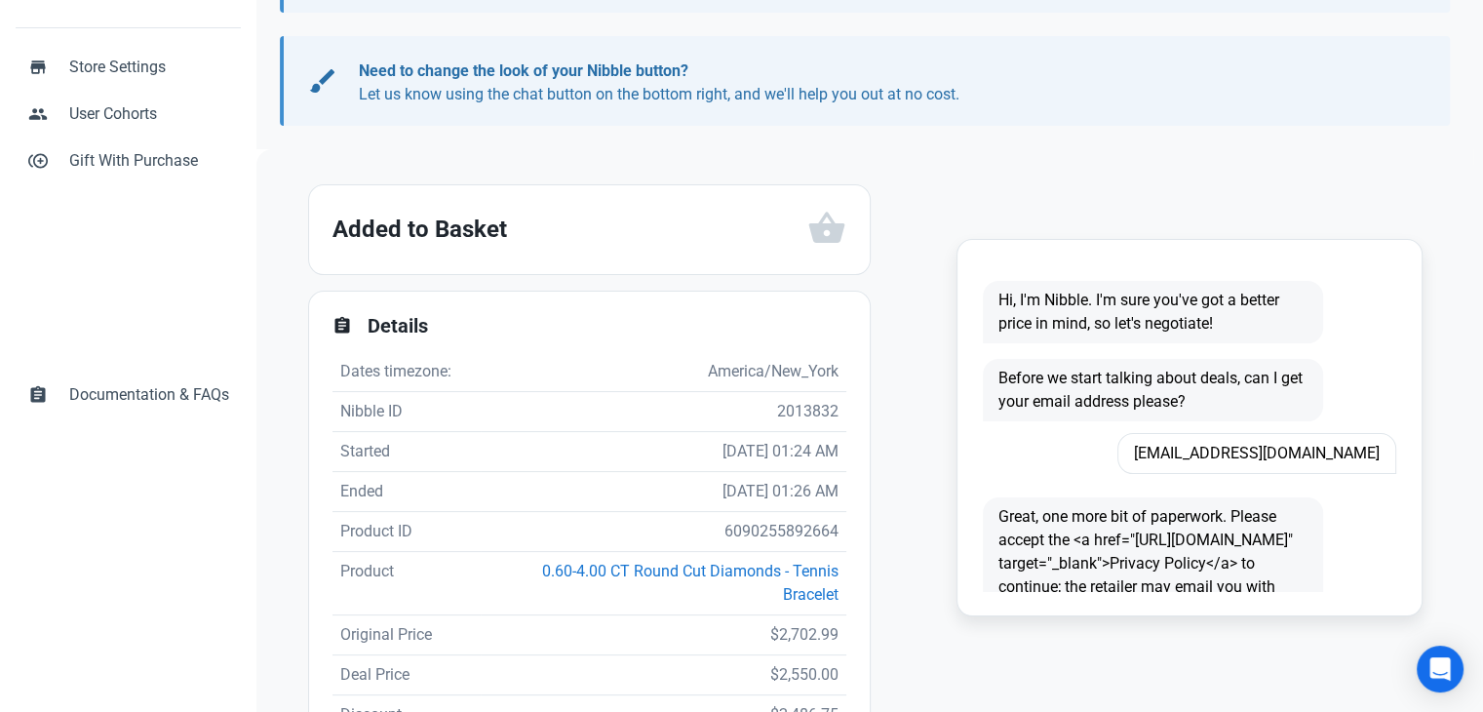
scroll to position [293, 0]
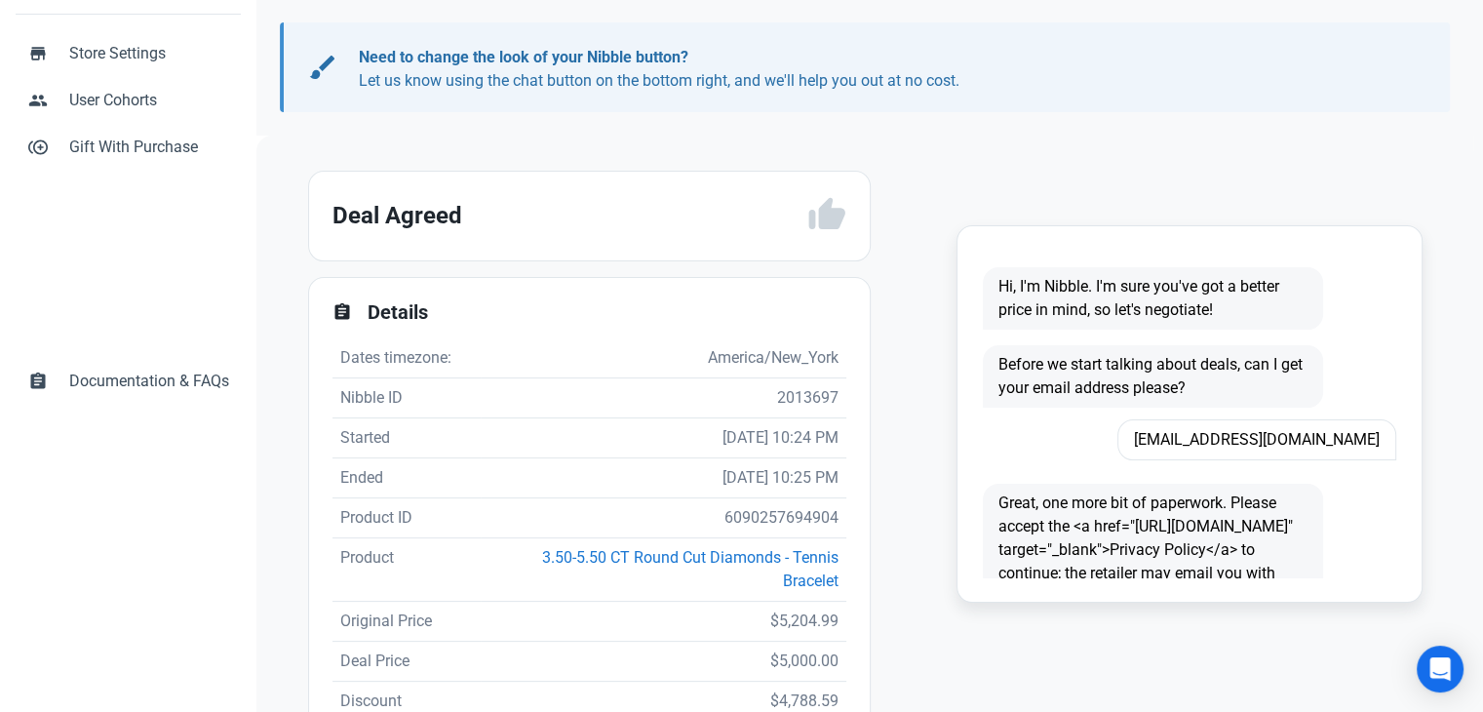
scroll to position [488, 0]
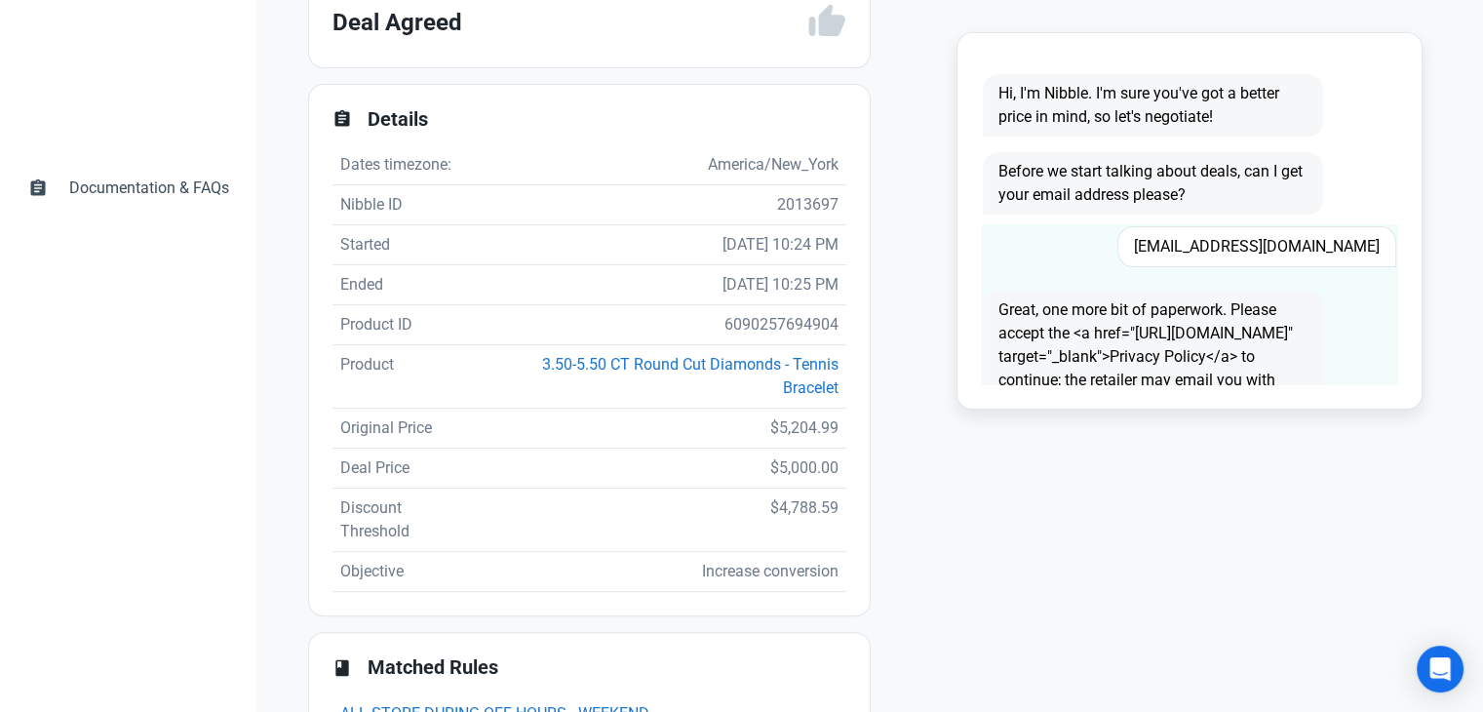
click at [1290, 256] on span "[EMAIL_ADDRESS][DOMAIN_NAME]" at bounding box center [1257, 246] width 279 height 41
click at [1290, 256] on span "lrkkna@cfl.rr.com" at bounding box center [1257, 246] width 279 height 41
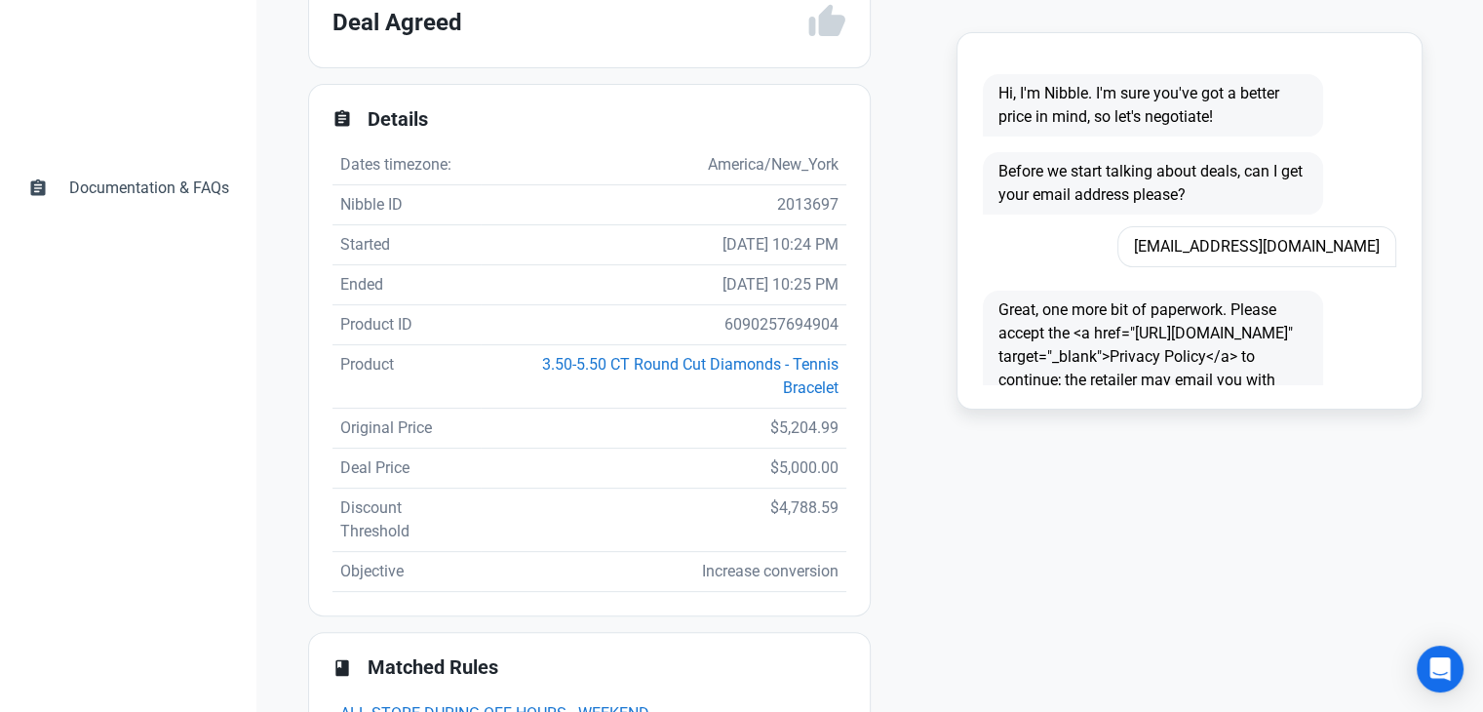
click at [745, 333] on td "6090257694904" at bounding box center [664, 325] width 366 height 40
click at [746, 332] on td "6090257694904" at bounding box center [664, 325] width 366 height 40
copy td "6090257694904"
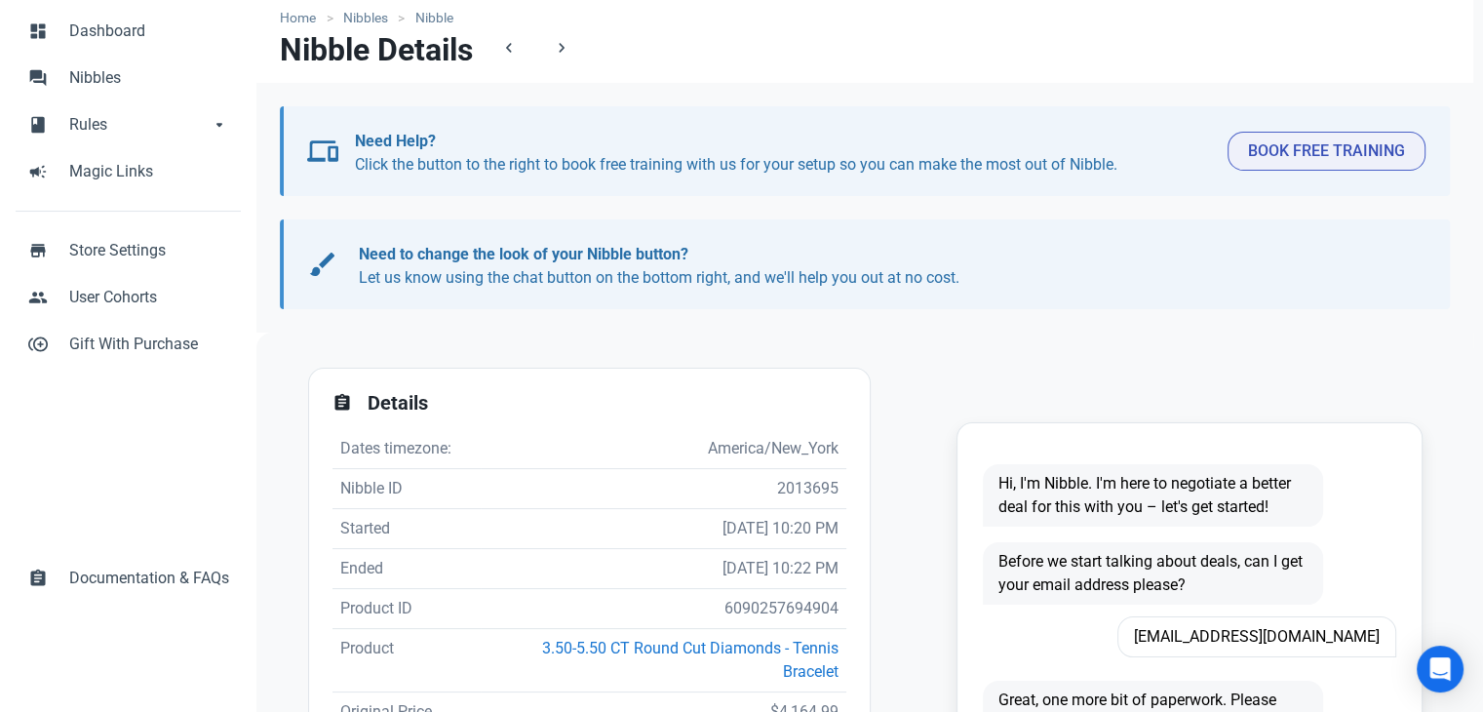
scroll to position [293, 0]
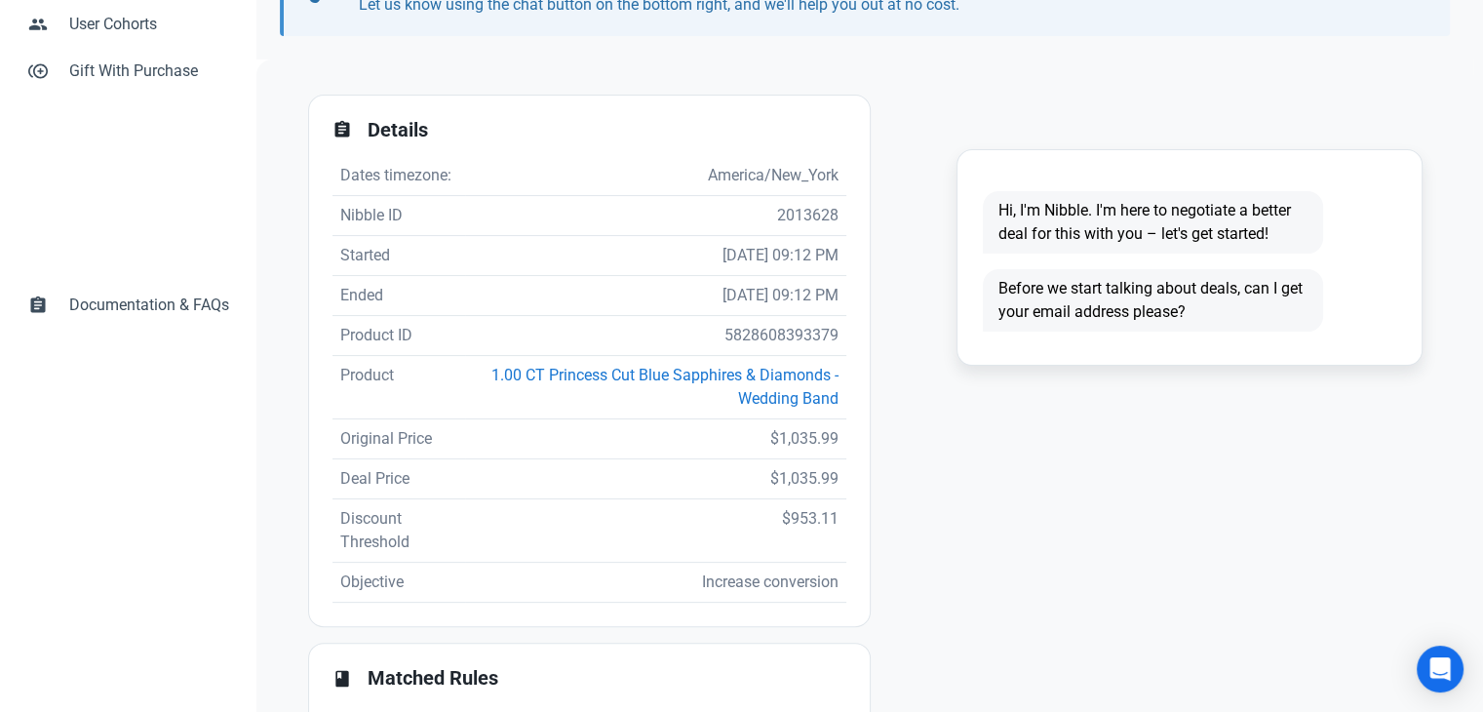
scroll to position [499, 0]
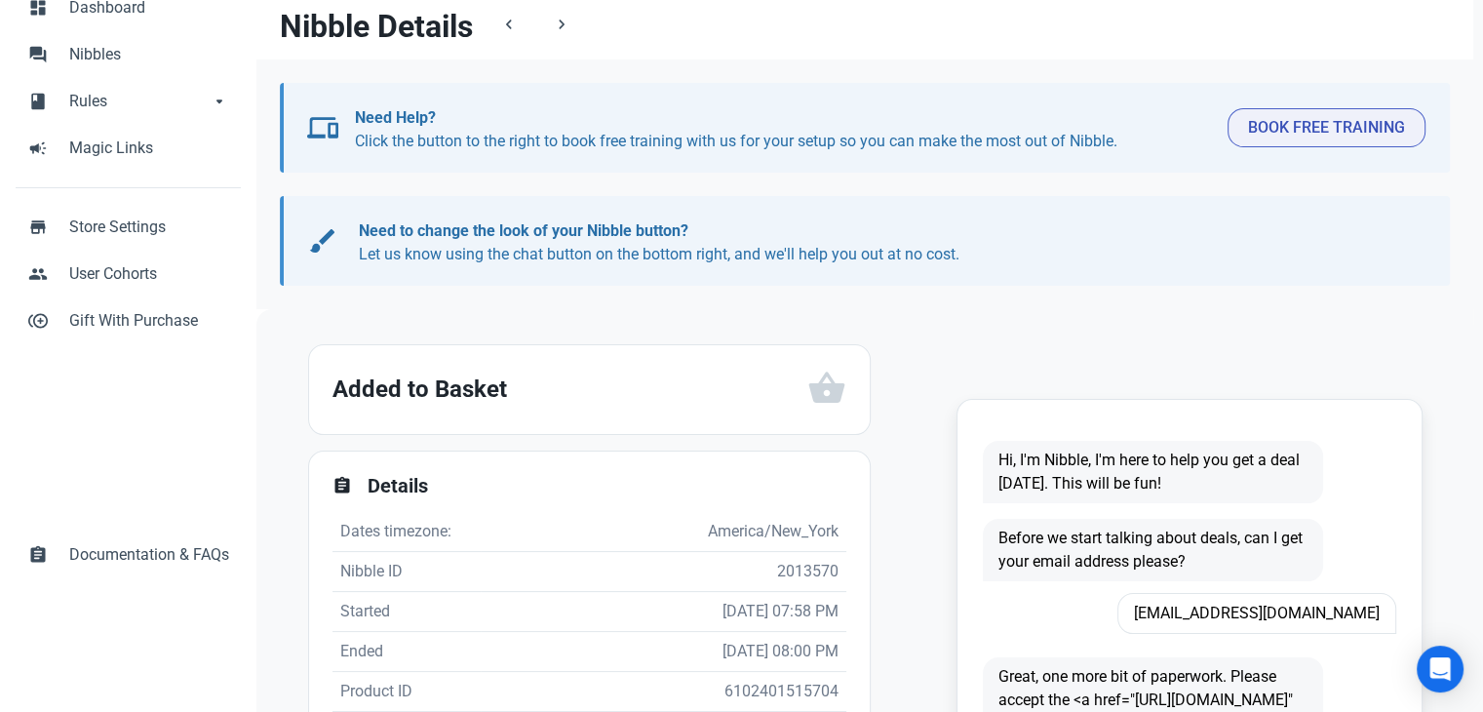
scroll to position [293, 0]
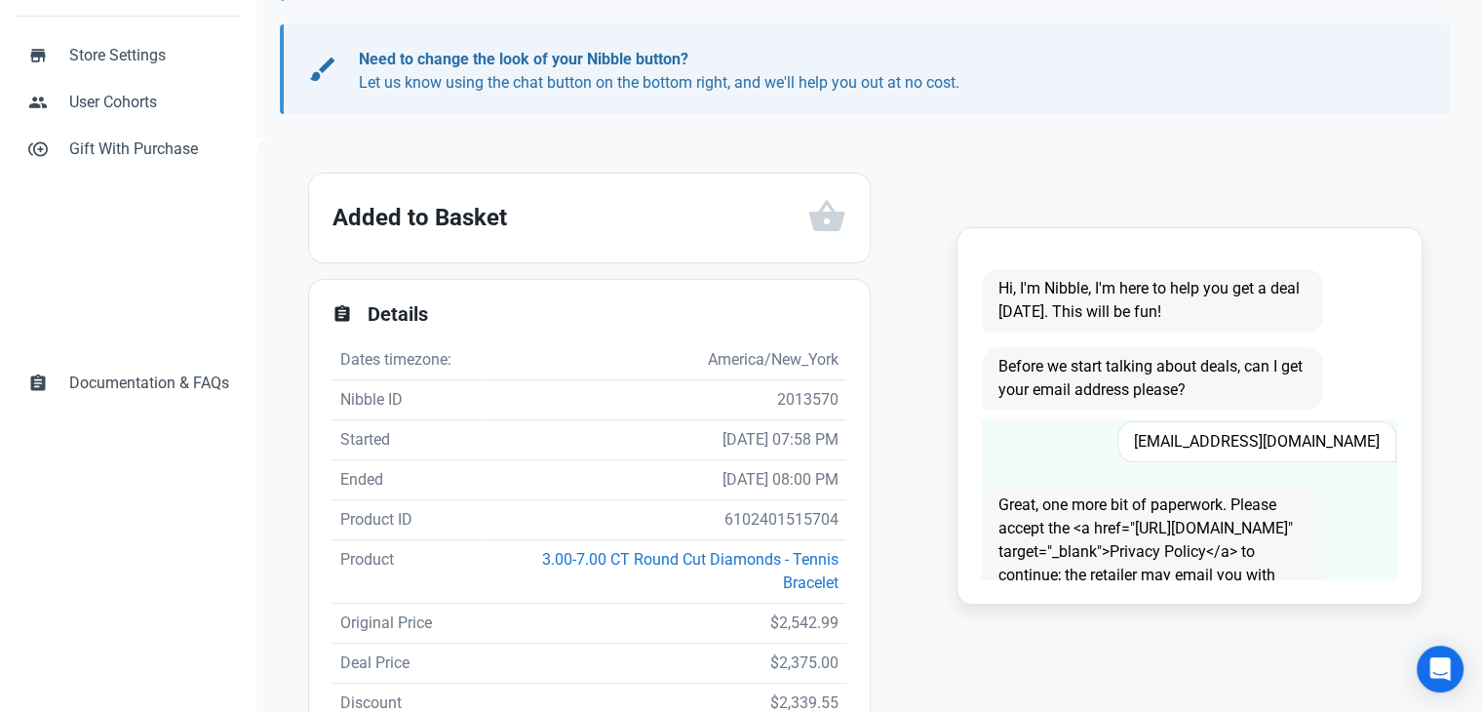
click at [1286, 461] on div "[EMAIL_ADDRESS][DOMAIN_NAME]" at bounding box center [1225, 442] width 364 height 64
click at [1294, 440] on span "Nora0716@aol.com" at bounding box center [1257, 441] width 279 height 41
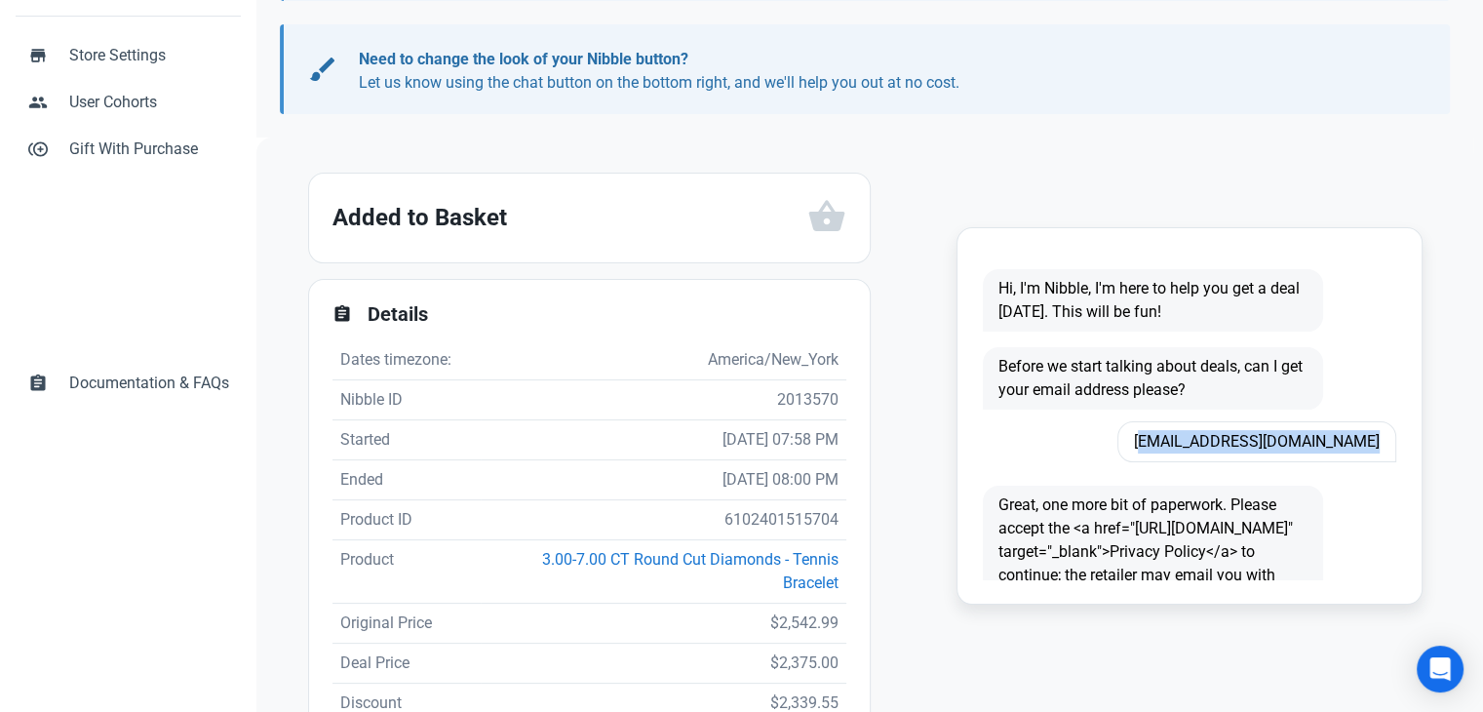
copy span "Nora0716@aol.com"
click at [785, 522] on td "6102401515704" at bounding box center [664, 520] width 366 height 40
click at [784, 520] on td "6102401515704" at bounding box center [664, 520] width 366 height 40
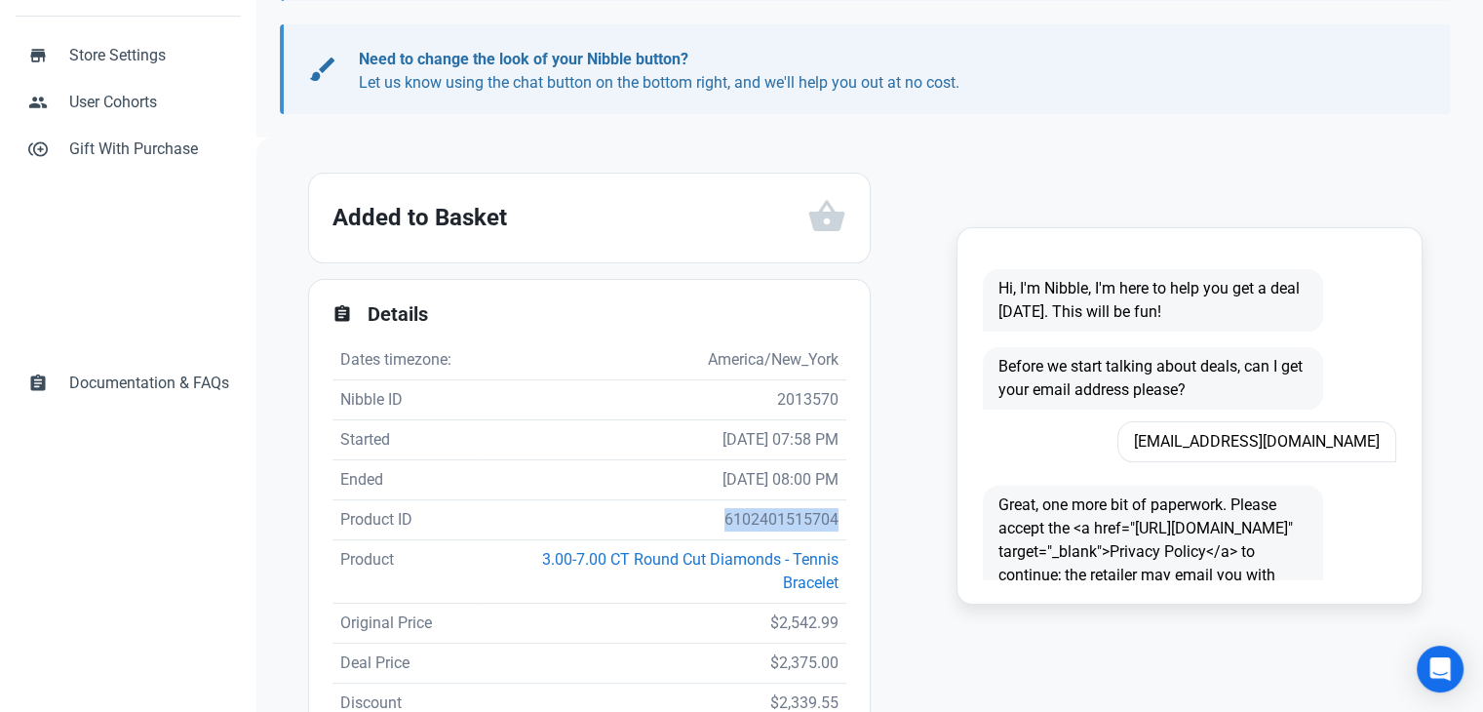
click at [784, 520] on td "6102401515704" at bounding box center [664, 520] width 366 height 40
copy td "6102401515704"
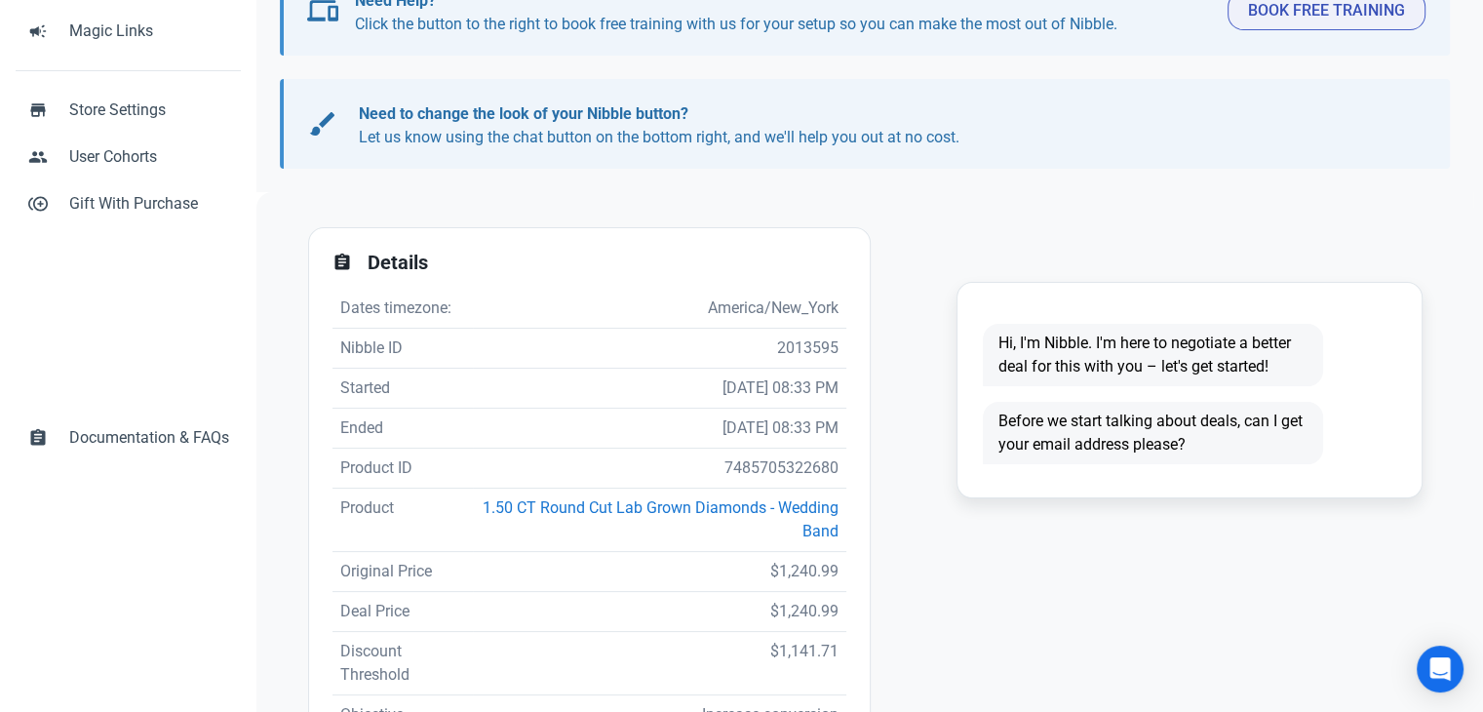
scroll to position [488, 0]
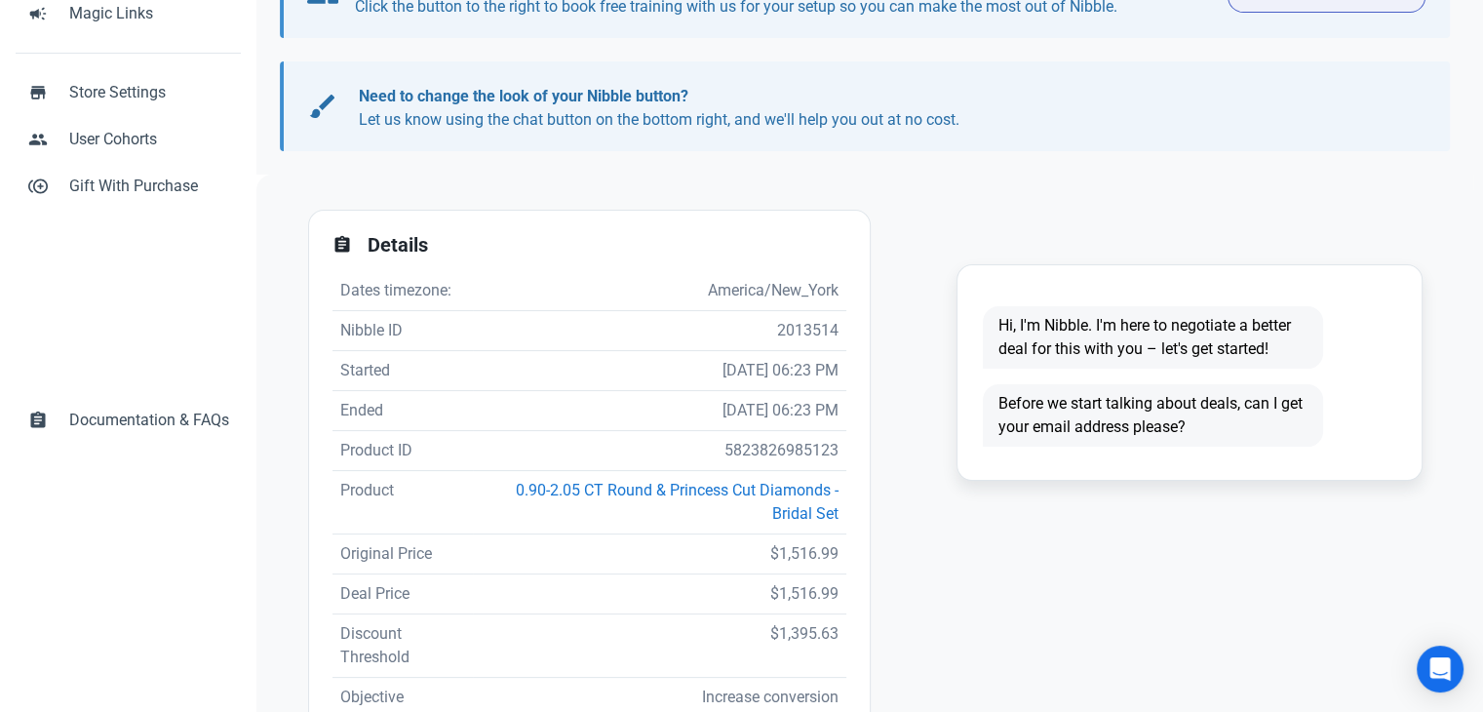
scroll to position [293, 0]
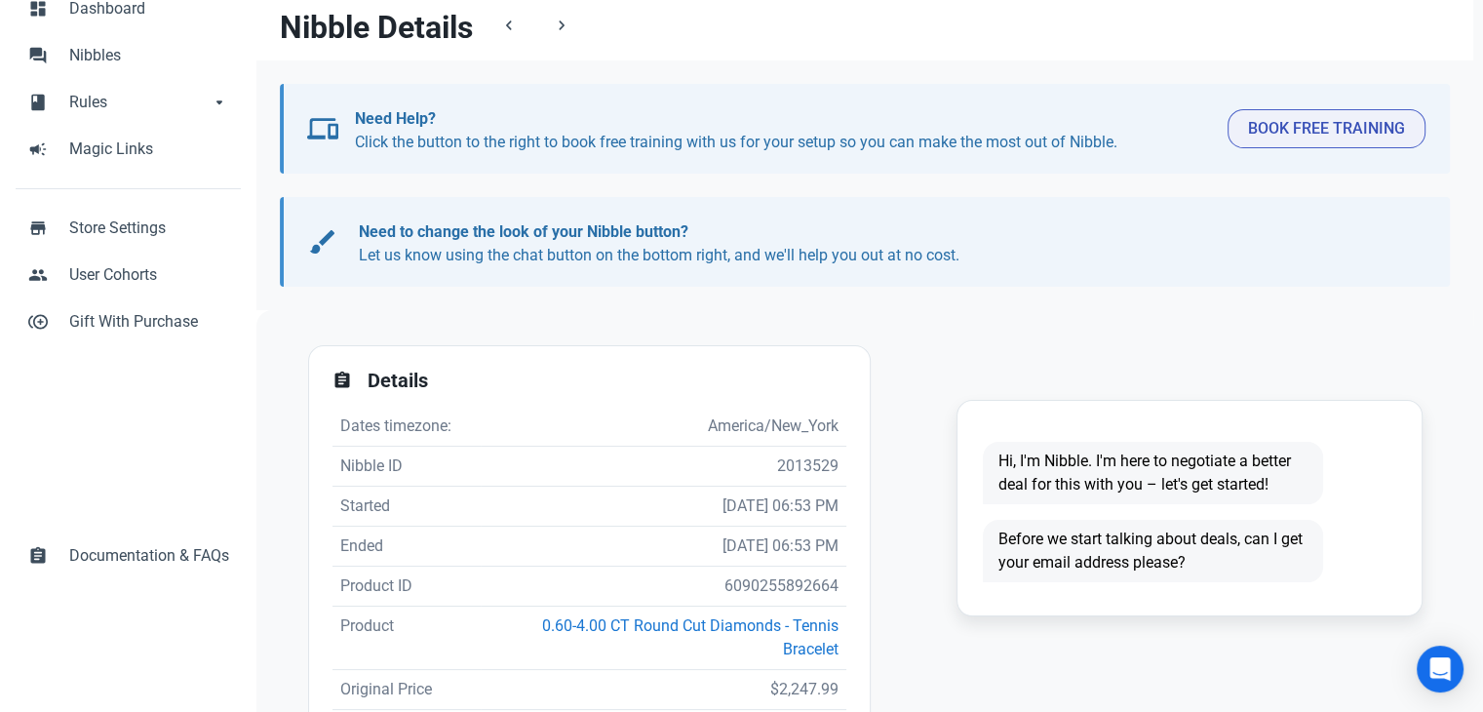
scroll to position [293, 0]
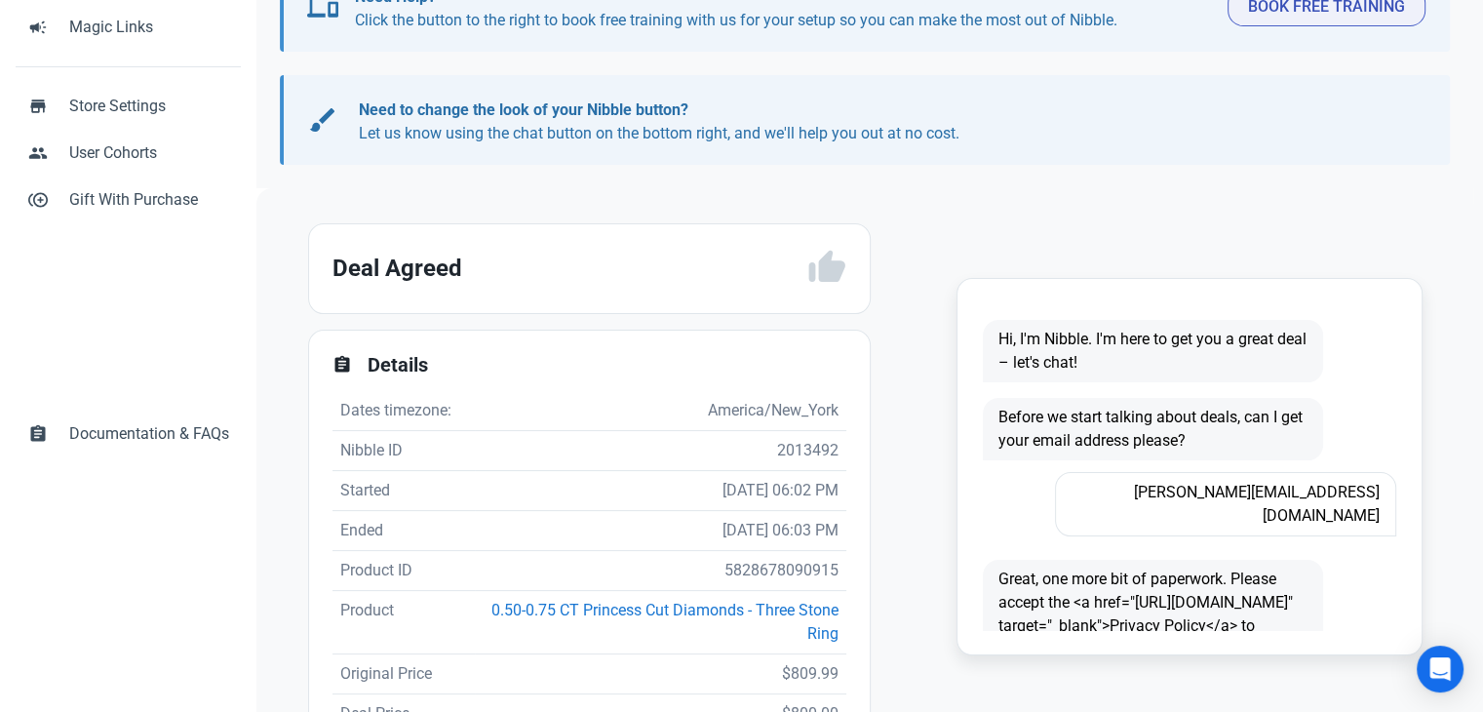
scroll to position [390, 0]
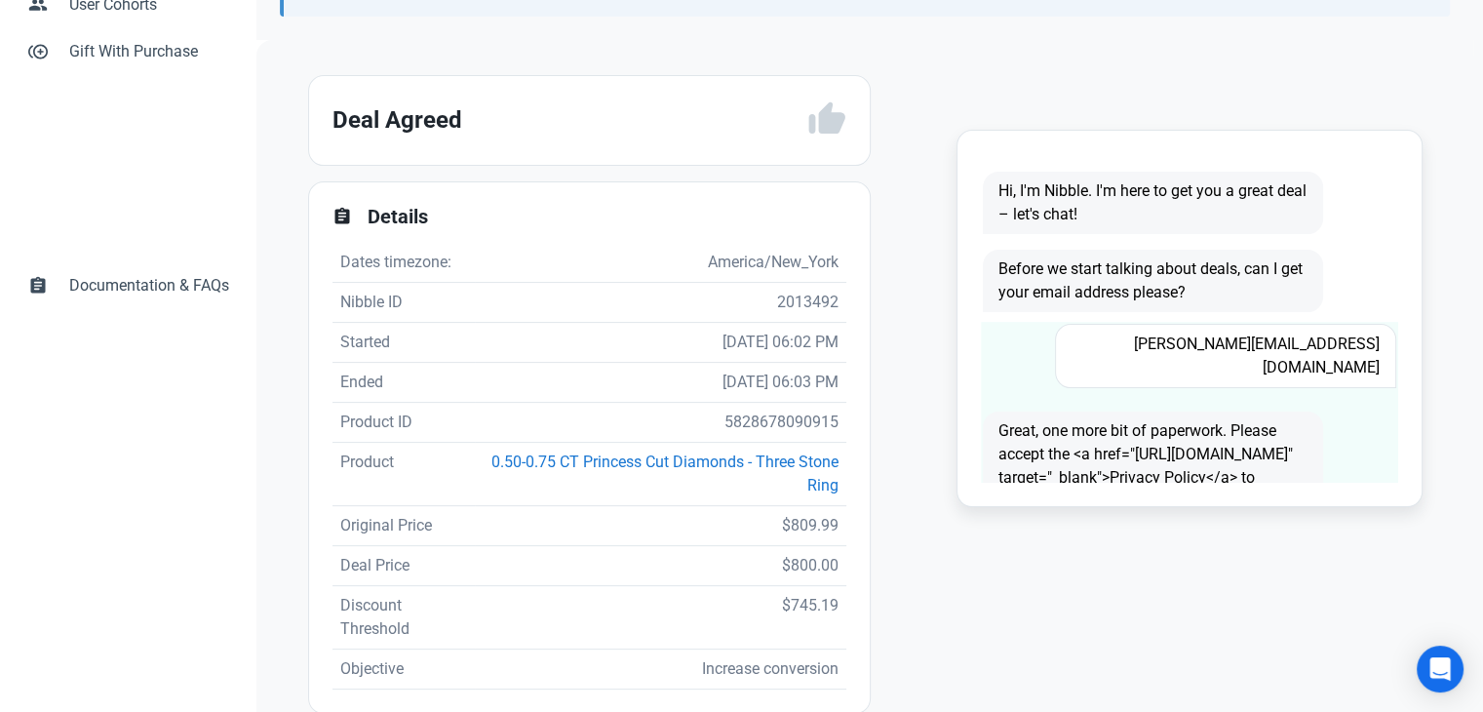
click at [1210, 348] on span "[PERSON_NAME][EMAIL_ADDRESS][DOMAIN_NAME]" at bounding box center [1225, 356] width 340 height 64
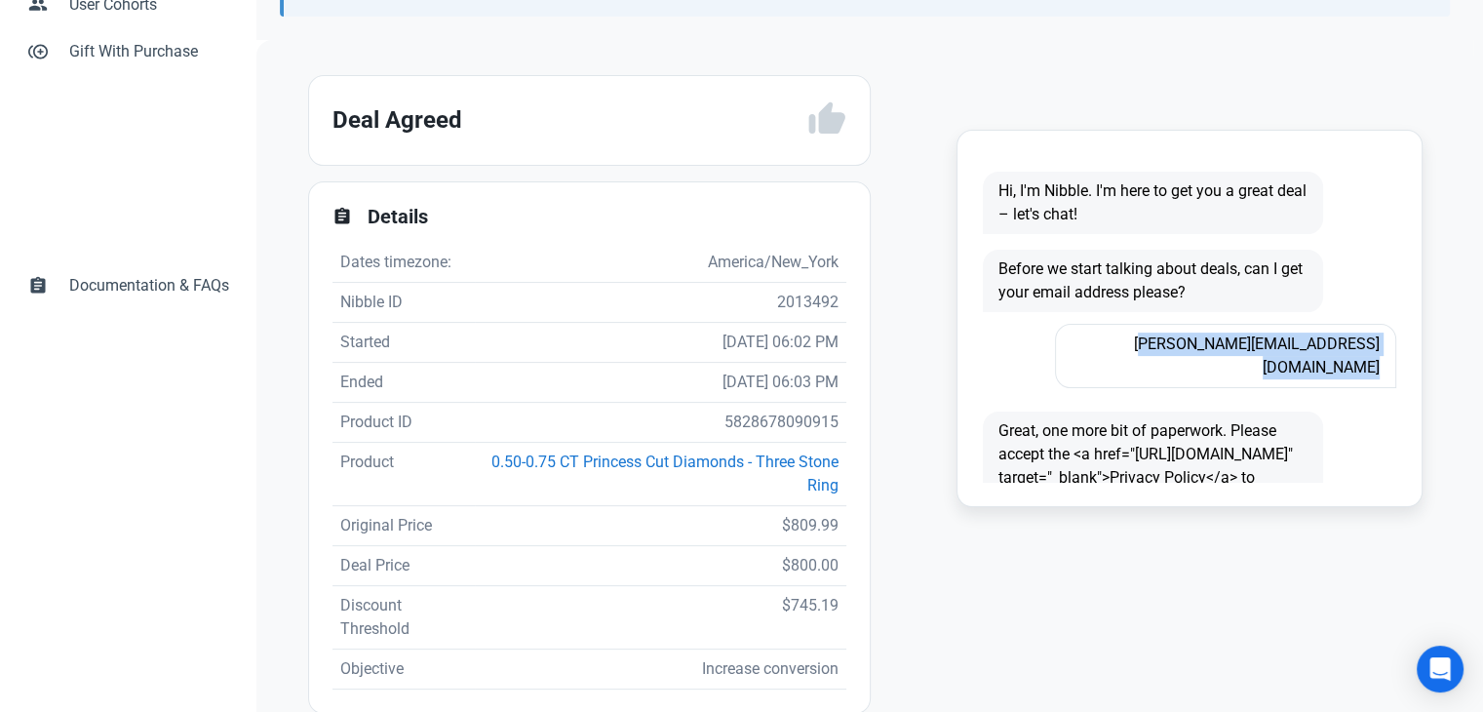
copy span "[PERSON_NAME][EMAIL_ADDRESS][DOMAIN_NAME]"
click at [757, 418] on td "5828678090915" at bounding box center [660, 423] width 371 height 40
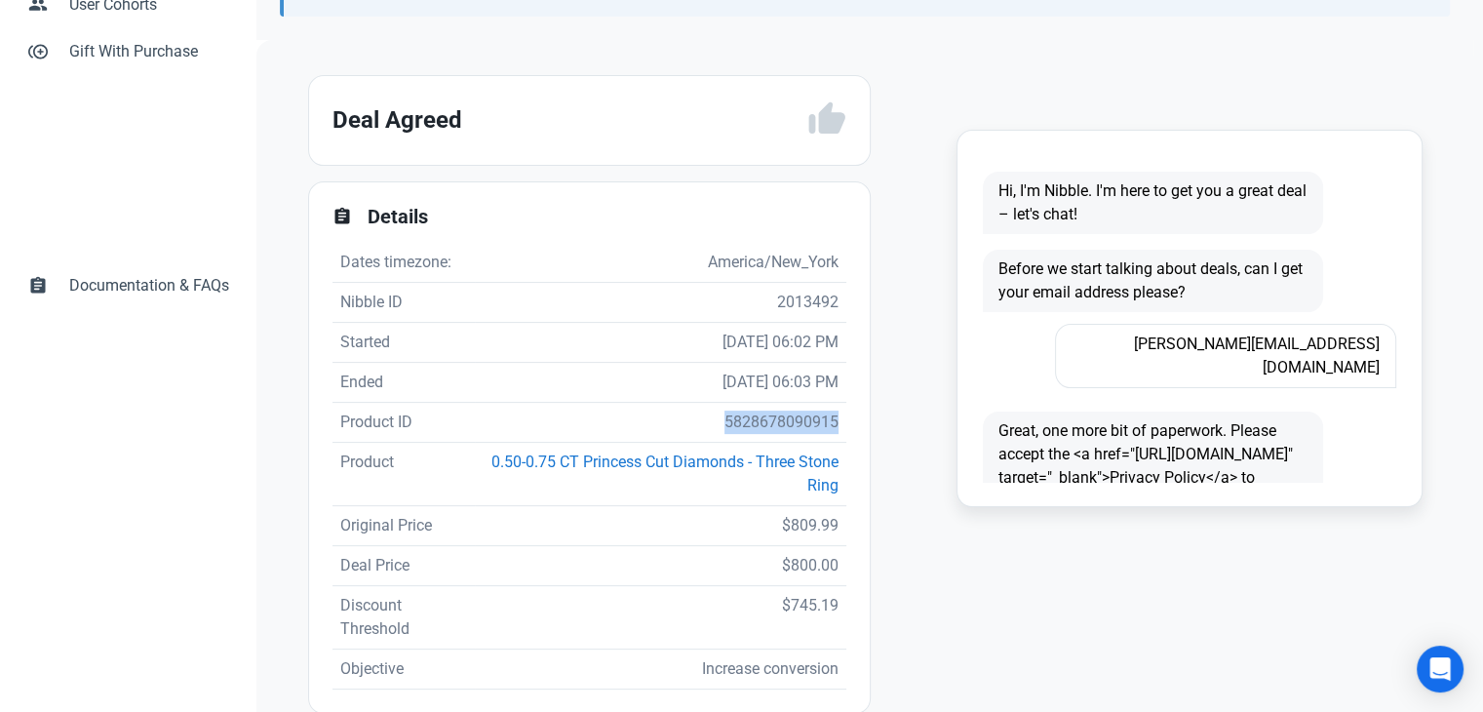
click at [757, 418] on td "5828678090915" at bounding box center [660, 423] width 371 height 40
copy td "5828678090915"
